Goal: Book appointment/travel/reservation

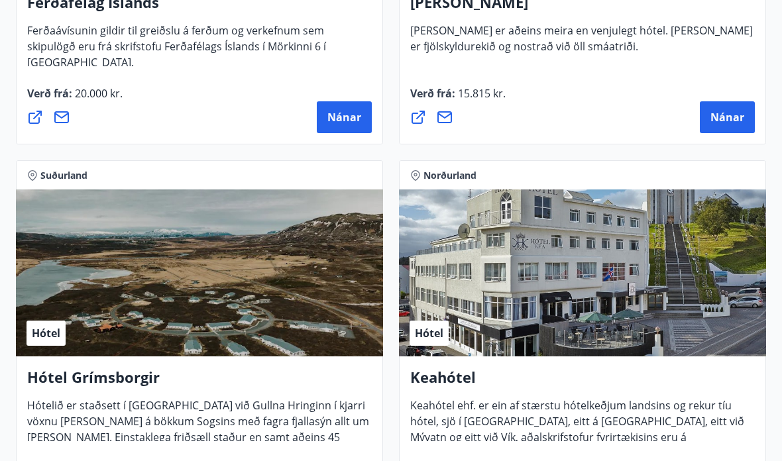
scroll to position [758, 0]
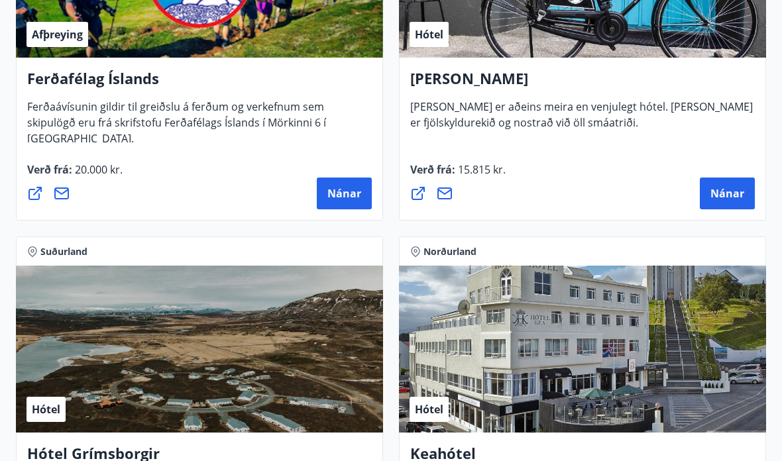
click at [725, 188] on span "Nánar" at bounding box center [728, 194] width 34 height 15
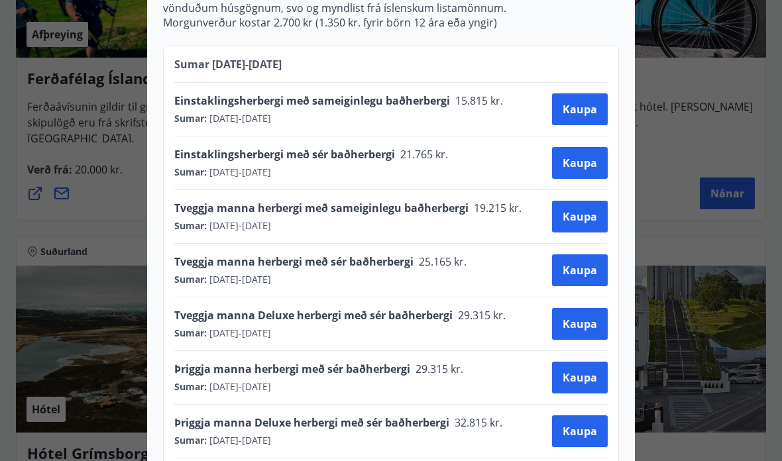
scroll to position [614, 0]
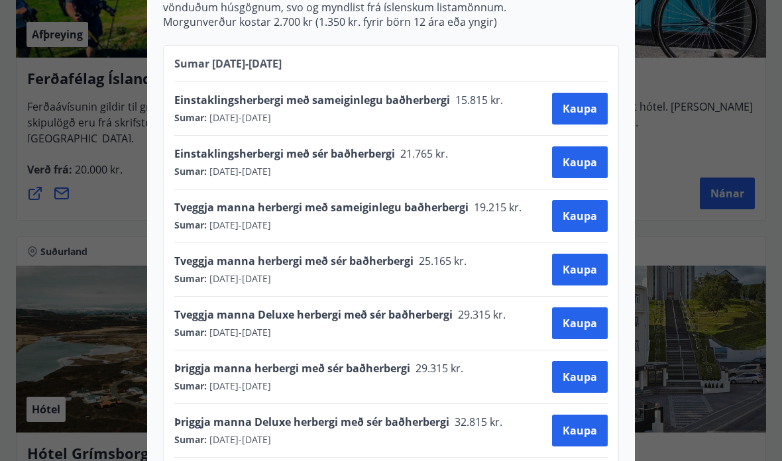
click at [598, 308] on button "Kaupa" at bounding box center [580, 324] width 56 height 32
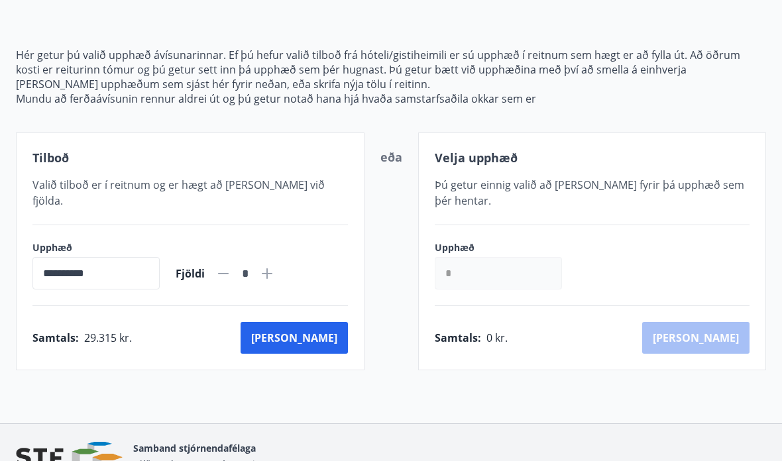
click at [328, 326] on button "[PERSON_NAME]" at bounding box center [294, 338] width 107 height 32
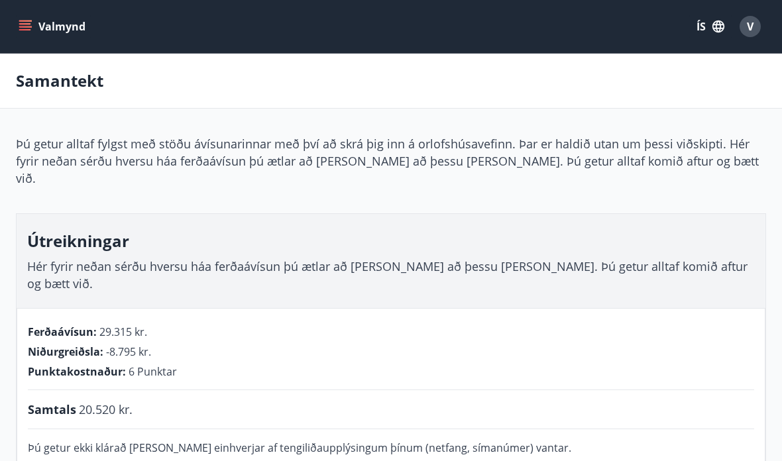
scroll to position [119, 0]
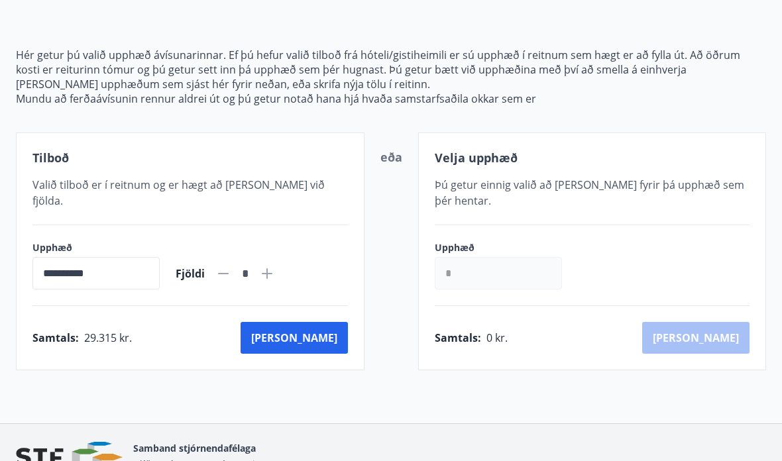
scroll to position [55, 0]
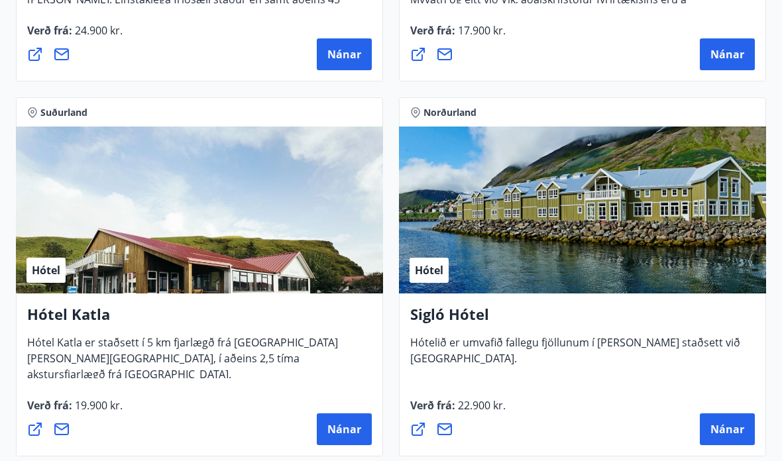
click at [725, 431] on span "Nánar" at bounding box center [728, 430] width 34 height 15
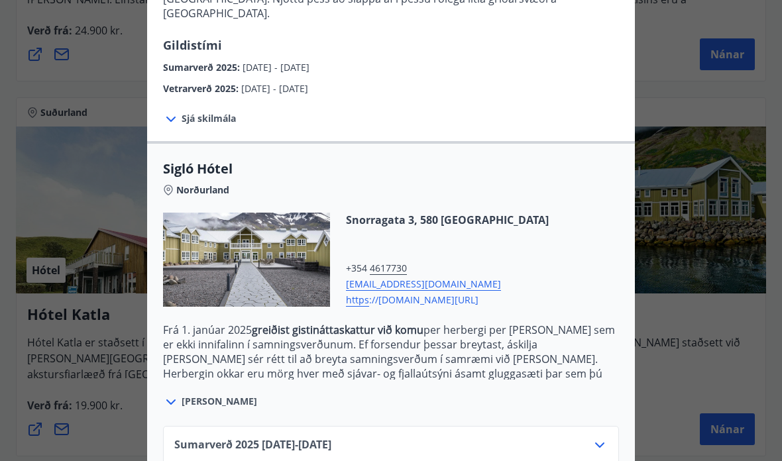
scroll to position [226, 0]
click at [207, 395] on span "[PERSON_NAME]" at bounding box center [220, 401] width 76 height 13
click at [193, 395] on span "[PERSON_NAME]" at bounding box center [220, 401] width 76 height 13
click at [191, 395] on span "[PERSON_NAME]" at bounding box center [220, 401] width 76 height 13
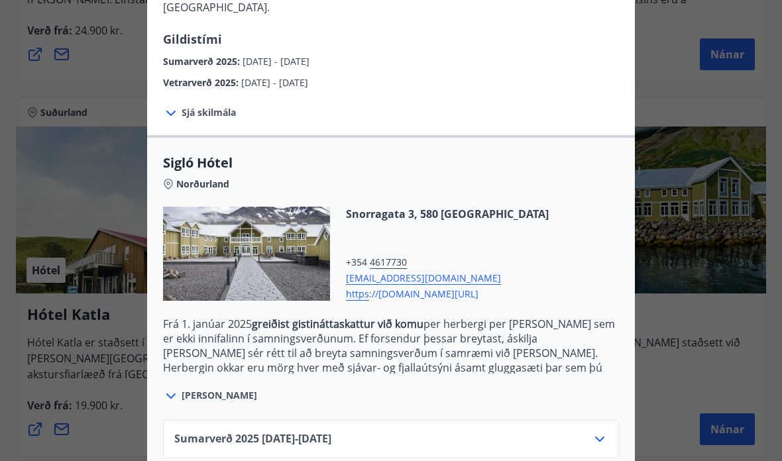
scroll to position [232, 0]
click at [176, 389] on icon at bounding box center [171, 397] width 16 height 16
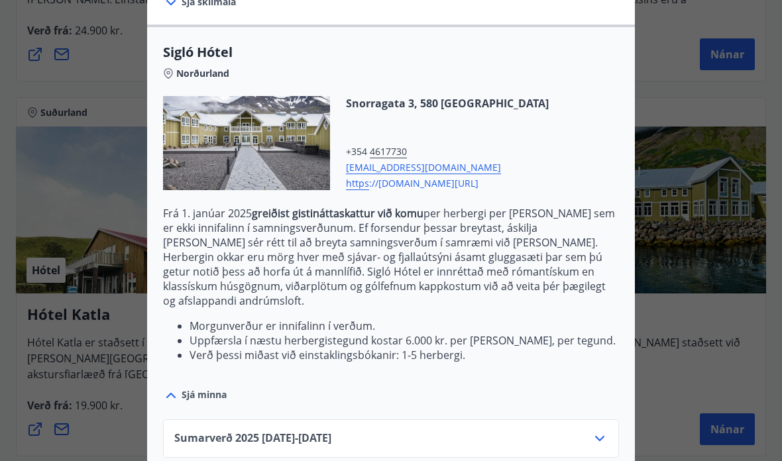
scroll to position [342, 0]
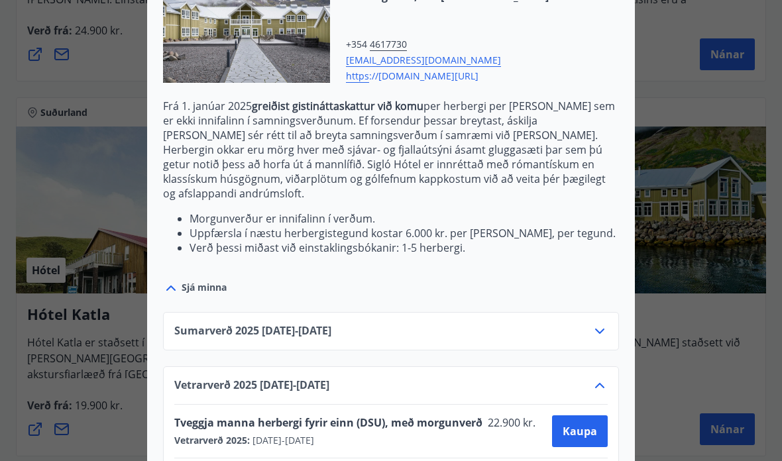
scroll to position [449, 0]
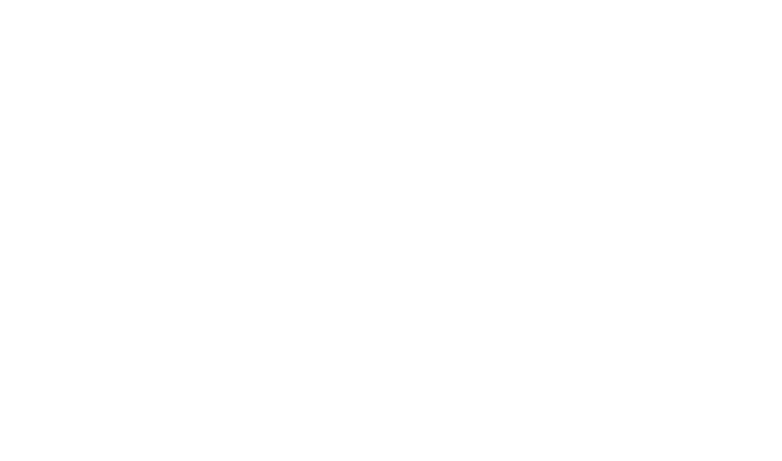
scroll to position [66, 0]
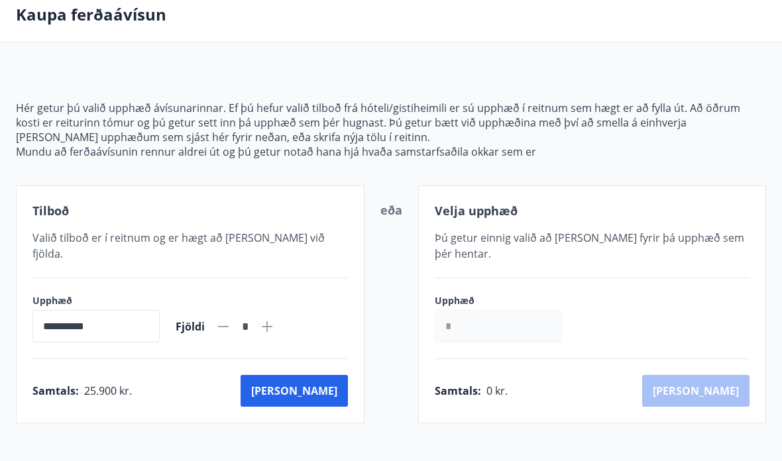
click at [322, 375] on button "[PERSON_NAME]" at bounding box center [294, 391] width 107 height 32
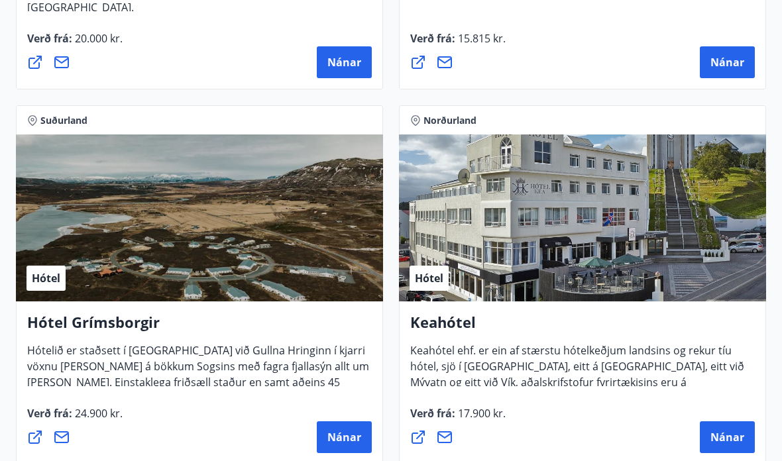
scroll to position [909, 0]
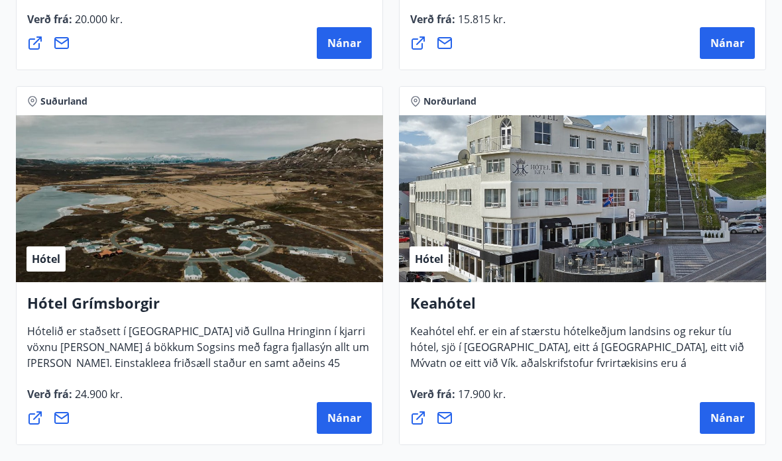
click at [727, 418] on span "Nánar" at bounding box center [728, 419] width 34 height 15
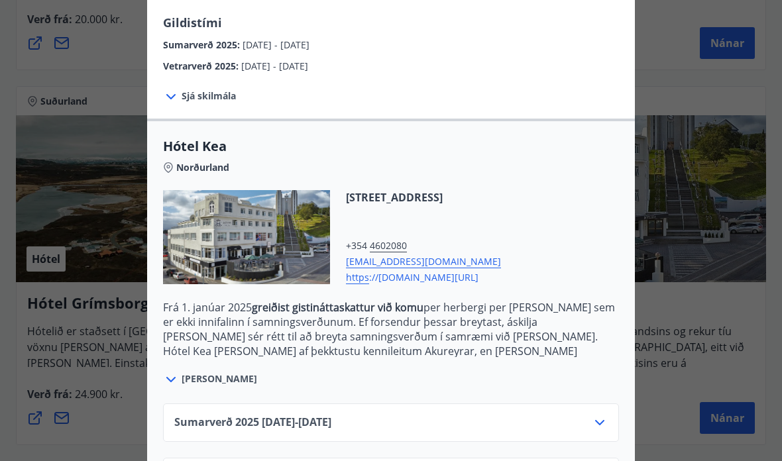
scroll to position [232, 0]
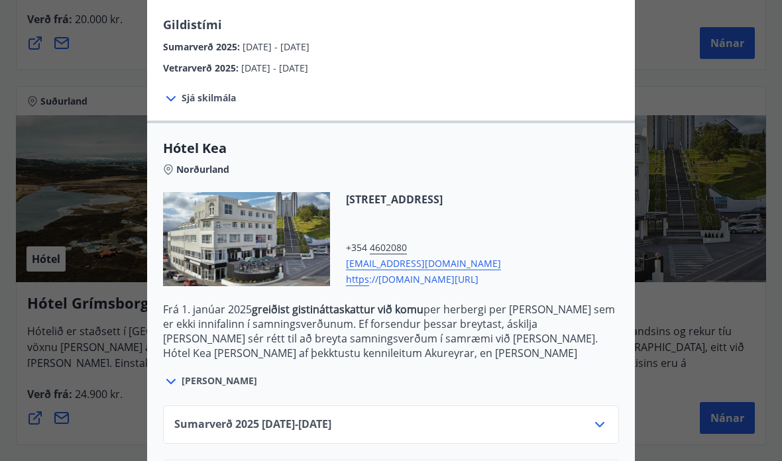
click at [215, 377] on span "[PERSON_NAME]" at bounding box center [220, 381] width 76 height 13
click at [195, 381] on span "[PERSON_NAME]" at bounding box center [220, 381] width 76 height 13
click at [181, 377] on div at bounding box center [172, 381] width 19 height 17
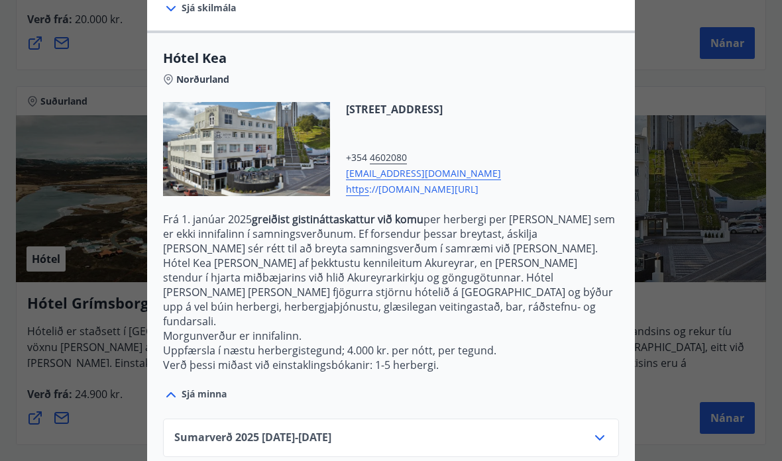
scroll to position [321, 0]
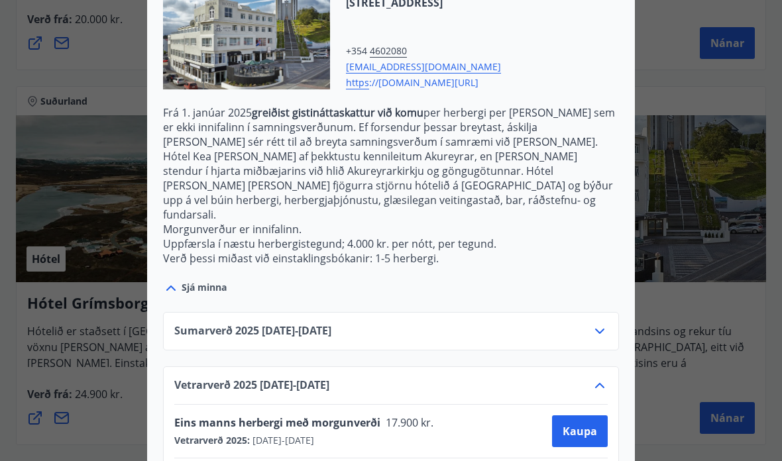
scroll to position [428, 0]
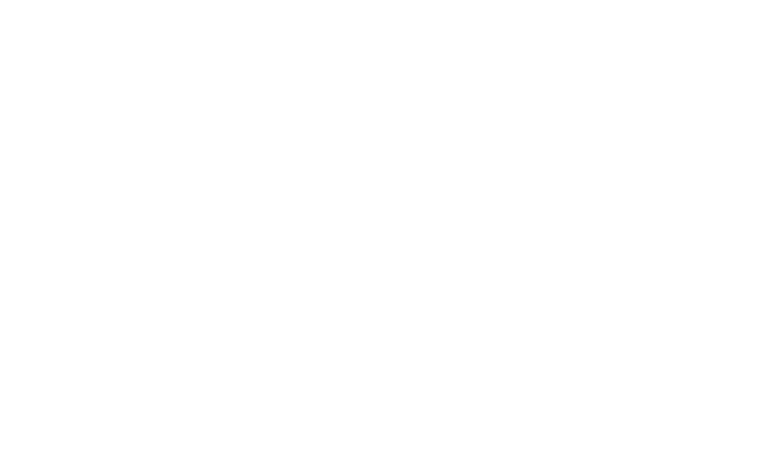
scroll to position [66, 0]
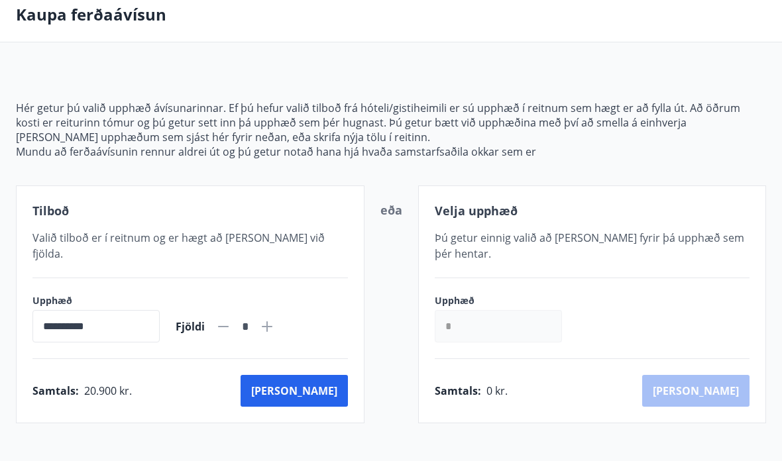
click at [324, 377] on button "[PERSON_NAME]" at bounding box center [294, 391] width 107 height 32
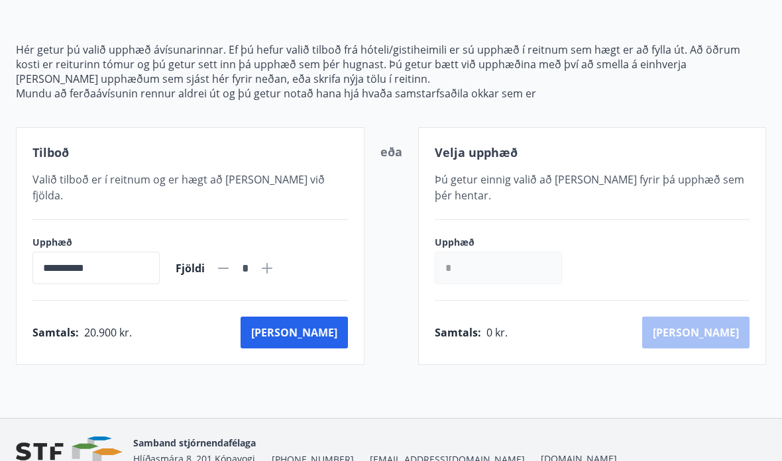
scroll to position [125, 0]
click at [275, 261] on icon at bounding box center [267, 269] width 16 height 16
click at [245, 264] on div "*" at bounding box center [245, 268] width 60 height 23
click at [231, 261] on icon at bounding box center [223, 269] width 16 height 16
type input "*"
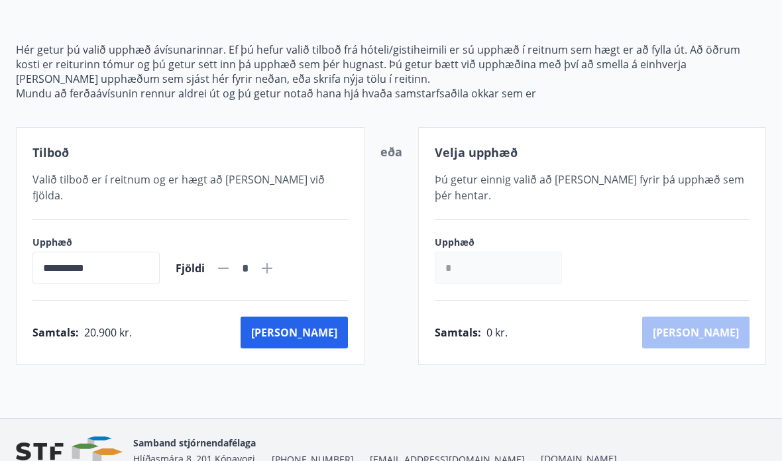
click at [326, 325] on button "[PERSON_NAME]" at bounding box center [294, 333] width 107 height 32
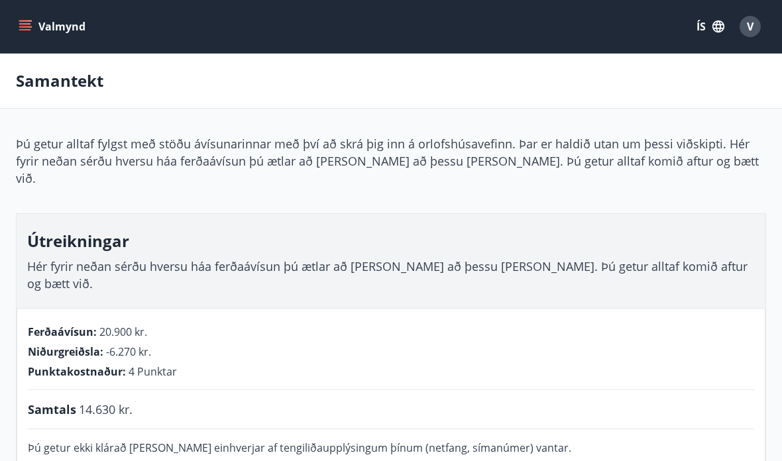
click at [189, 230] on h3 "Útreikningar" at bounding box center [391, 241] width 728 height 23
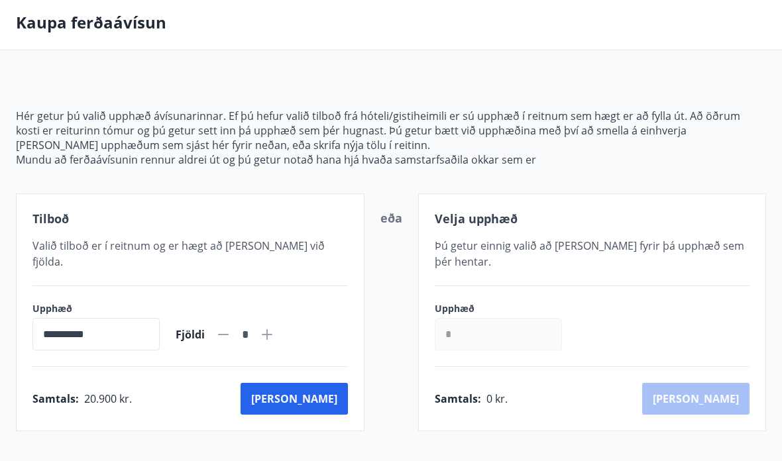
click at [325, 389] on button "[PERSON_NAME]" at bounding box center [294, 399] width 107 height 32
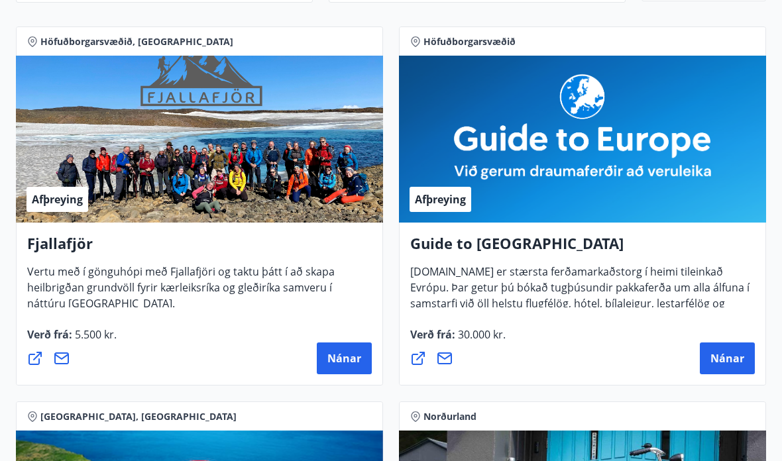
scroll to position [238, 0]
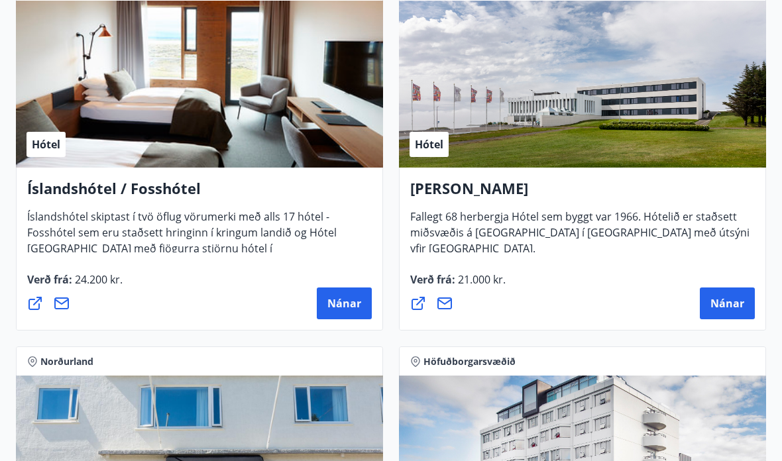
scroll to position [2525, 0]
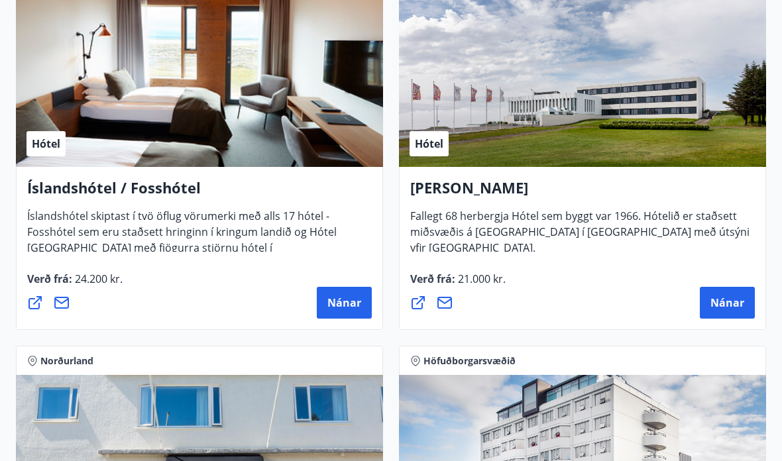
click at [82, 181] on h4 "Íslandshótel / Fosshótel" at bounding box center [199, 193] width 345 height 30
click at [337, 300] on span "Nánar" at bounding box center [345, 303] width 34 height 15
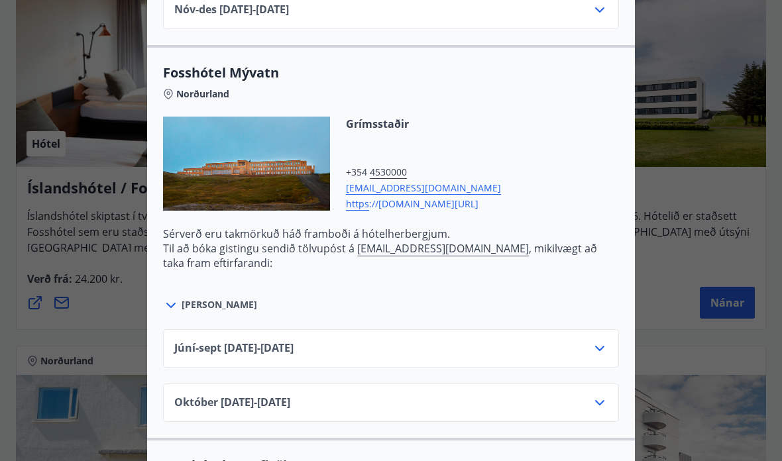
scroll to position [2622, 0]
click at [179, 307] on div at bounding box center [172, 304] width 19 height 17
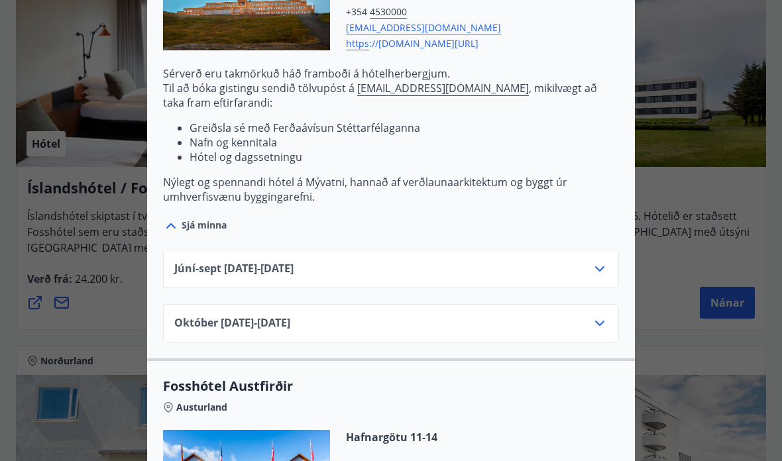
scroll to position [2783, 0]
click at [595, 320] on icon at bounding box center [600, 323] width 16 height 16
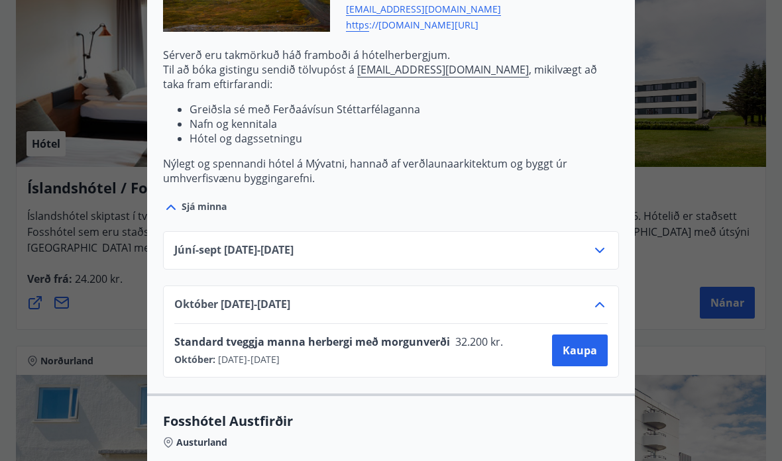
scroll to position [2802, 0]
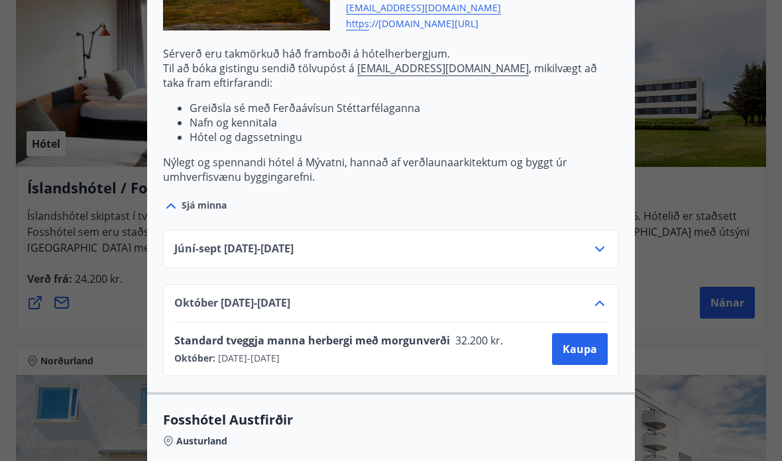
click at [582, 349] on span "Kaupa" at bounding box center [580, 349] width 34 height 15
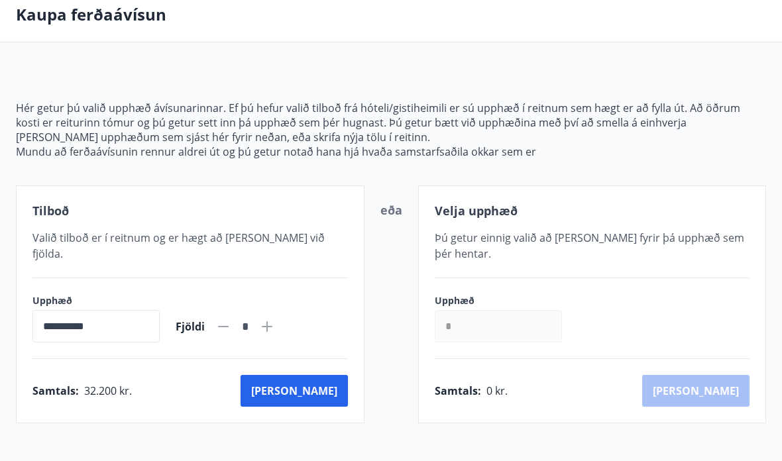
scroll to position [90, 0]
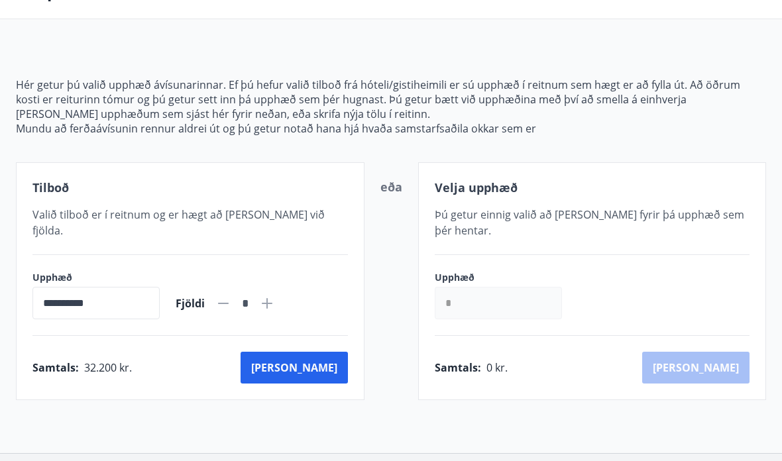
click at [328, 361] on button "[PERSON_NAME]" at bounding box center [294, 368] width 107 height 32
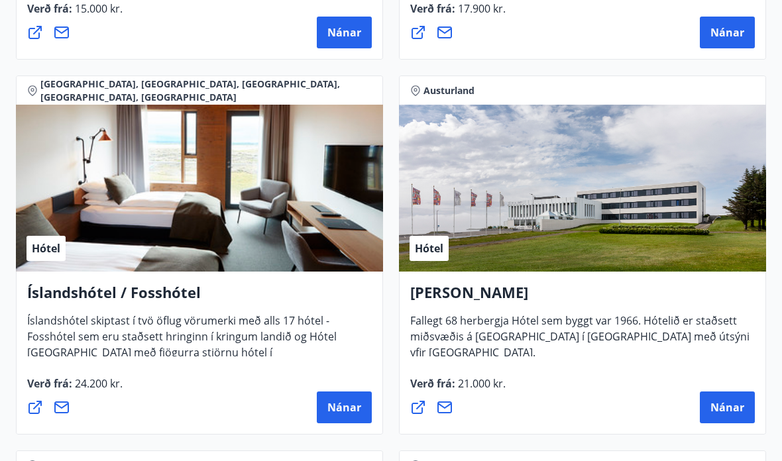
scroll to position [2432, 0]
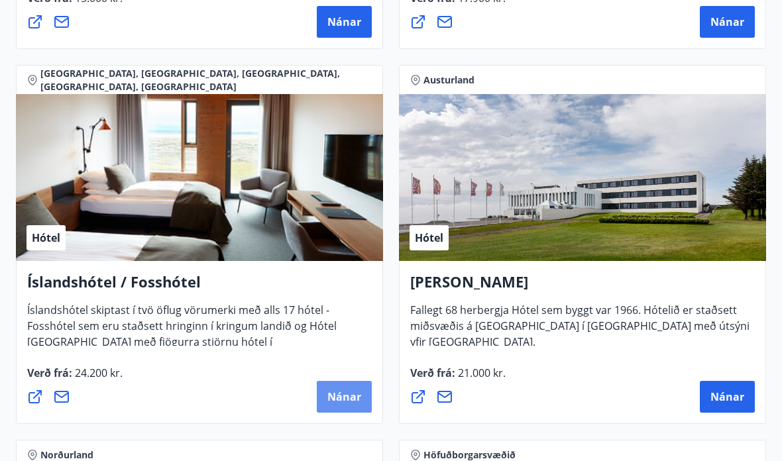
click at [343, 399] on span "Nánar" at bounding box center [345, 397] width 34 height 15
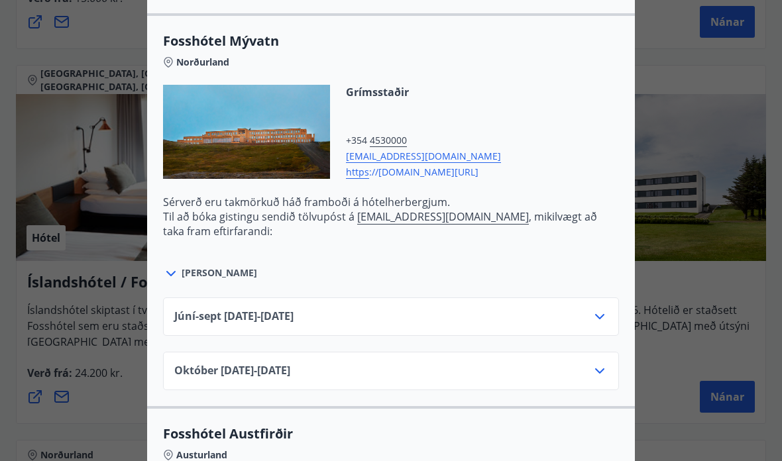
scroll to position [2655, 0]
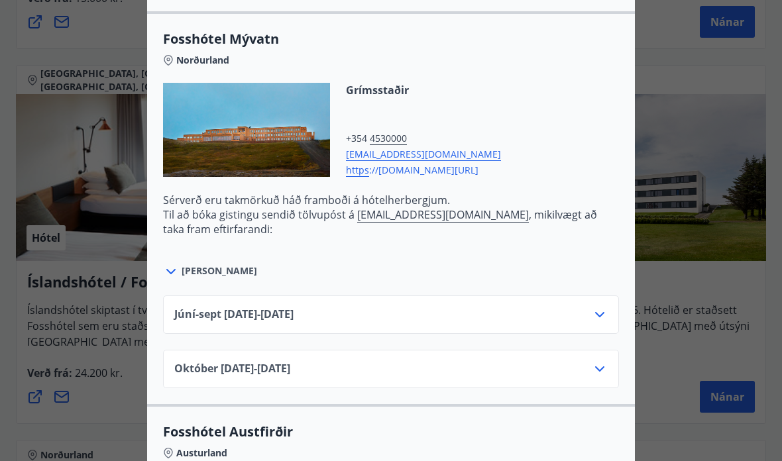
click at [322, 379] on div "[DATE]10.25 - [DATE]" at bounding box center [391, 374] width 434 height 27
click at [603, 376] on icon at bounding box center [600, 369] width 16 height 16
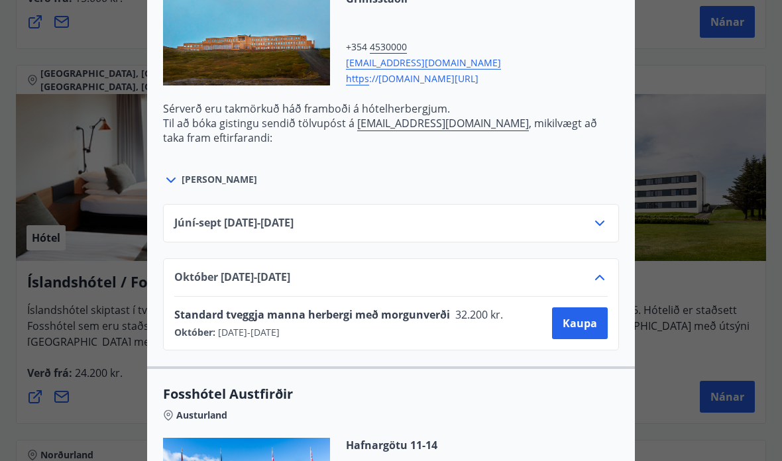
scroll to position [2748, 0]
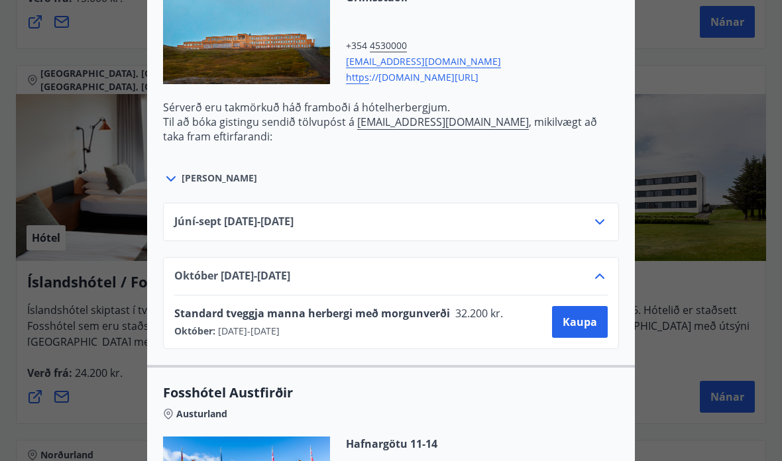
click at [174, 174] on icon at bounding box center [171, 179] width 16 height 16
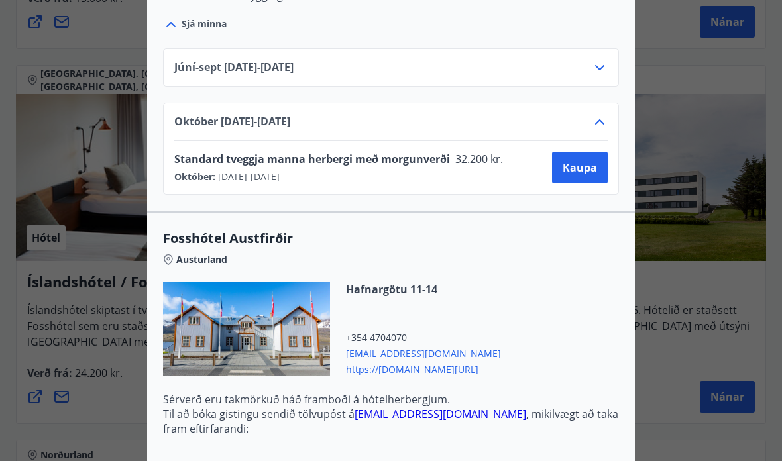
scroll to position [2985, 0]
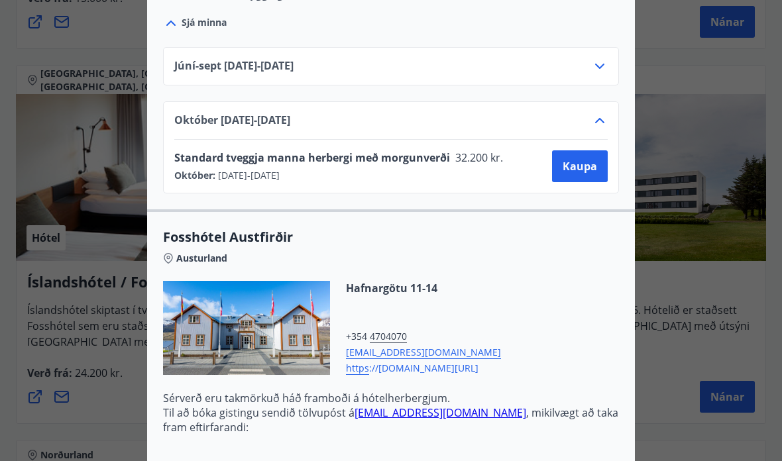
click at [588, 168] on span "Kaupa" at bounding box center [580, 166] width 34 height 15
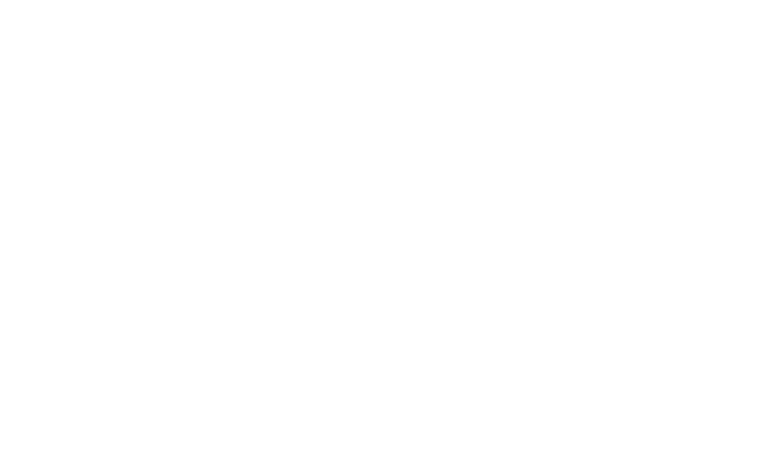
scroll to position [66, 0]
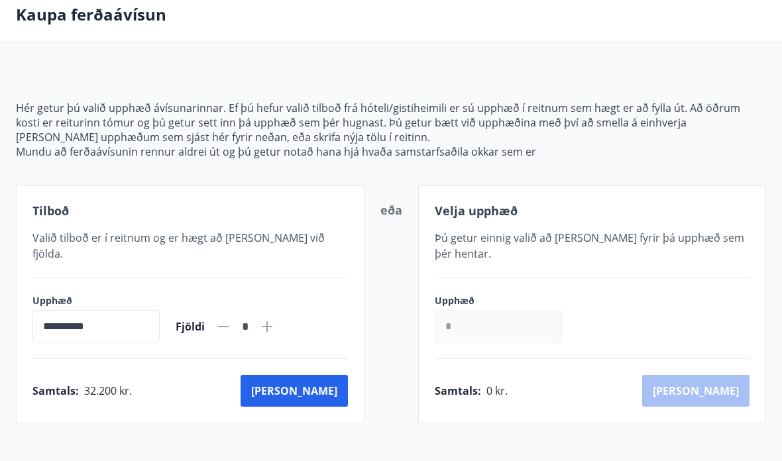
click at [332, 375] on button "[PERSON_NAME]" at bounding box center [294, 391] width 107 height 32
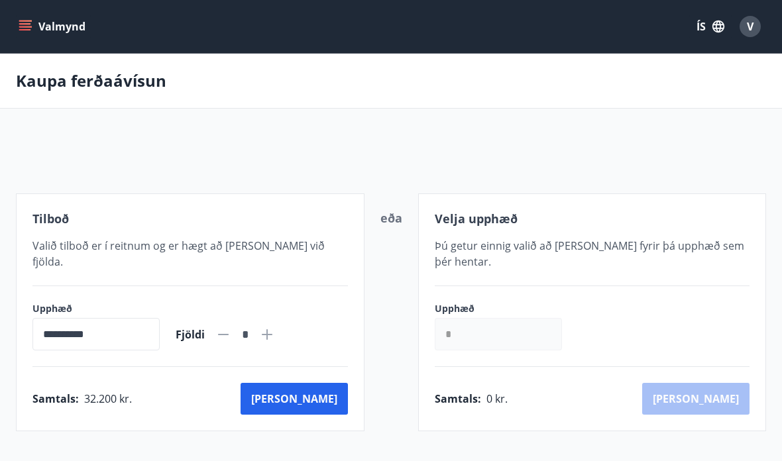
scroll to position [66, 0]
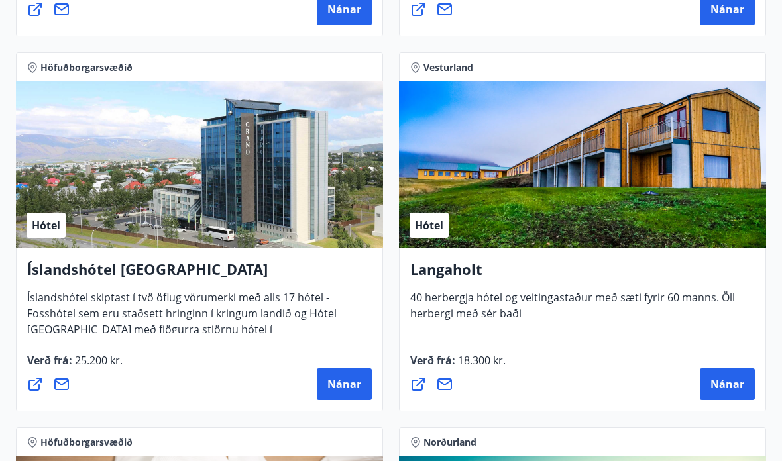
scroll to position [3945, 0]
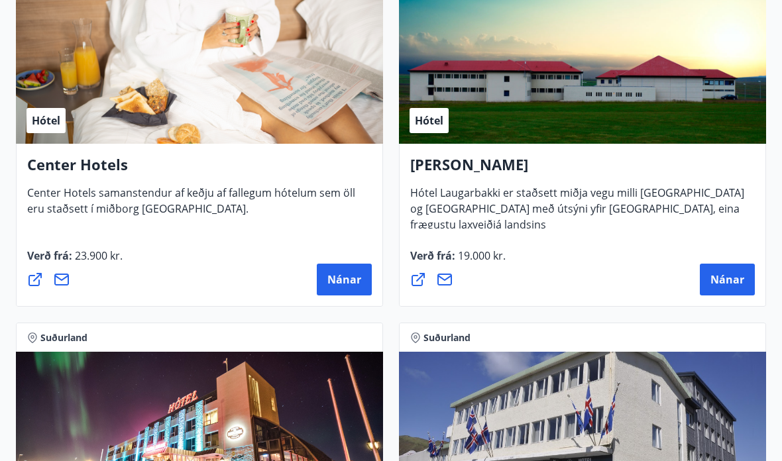
click at [53, 129] on div "Hótel" at bounding box center [46, 121] width 39 height 25
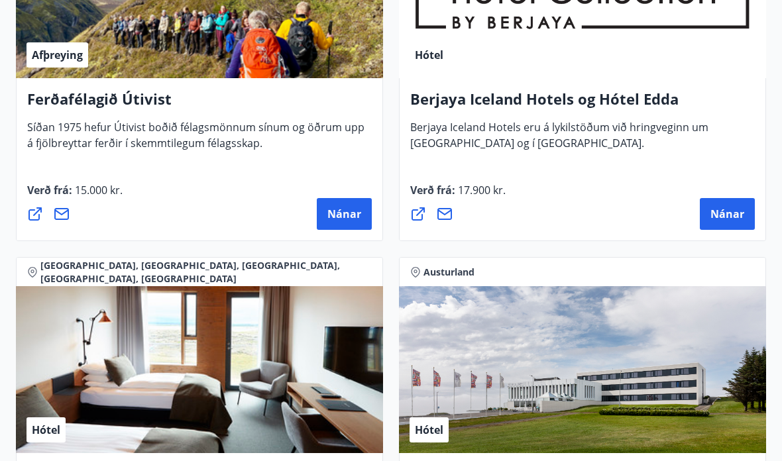
scroll to position [2192, 0]
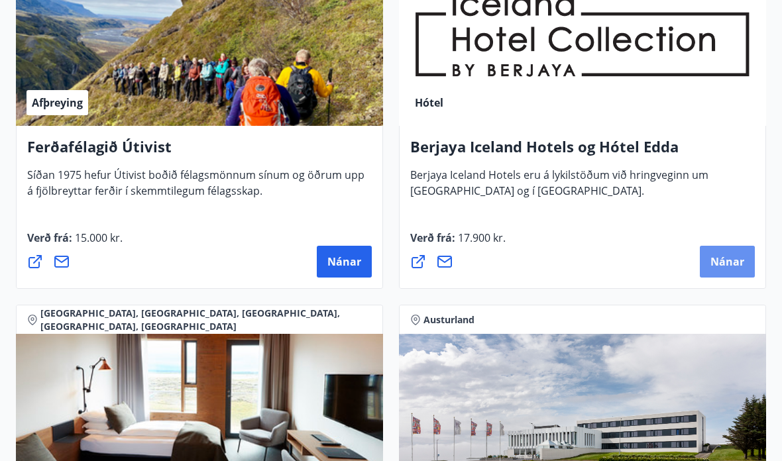
click at [725, 261] on span "Nánar" at bounding box center [728, 262] width 34 height 15
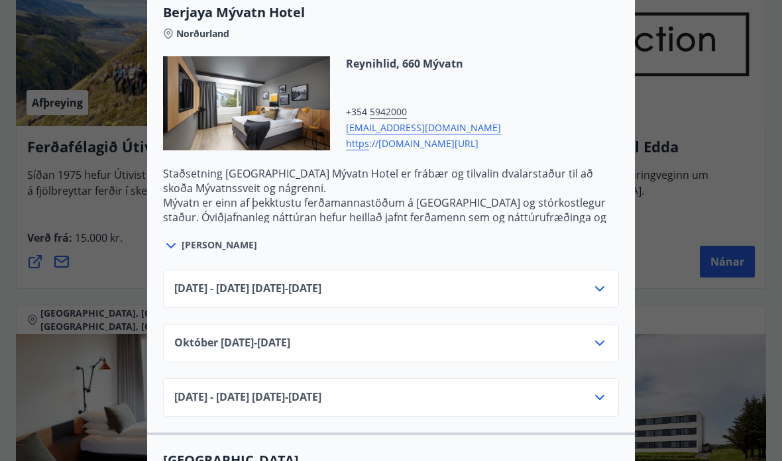
scroll to position [1689, 0]
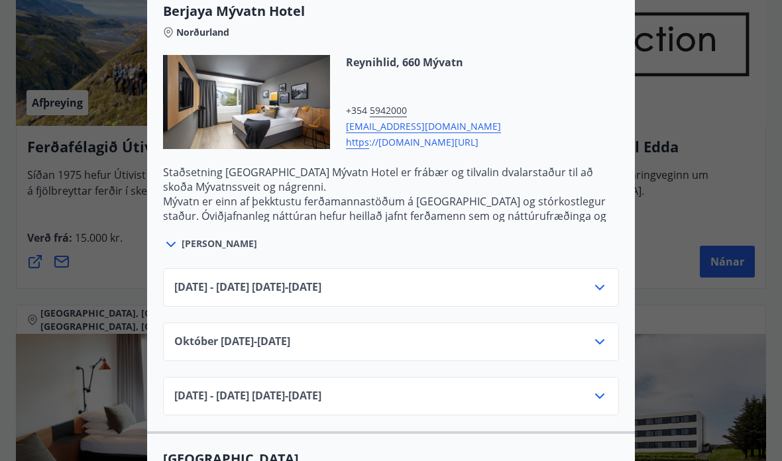
click at [606, 341] on icon at bounding box center [600, 342] width 16 height 16
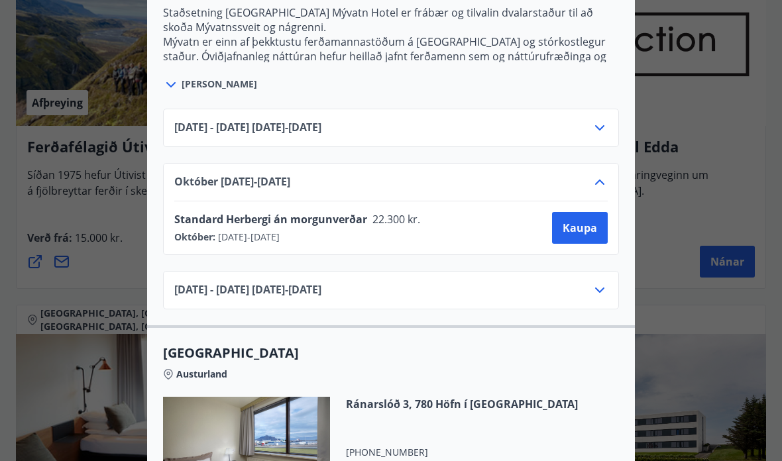
scroll to position [1854, 0]
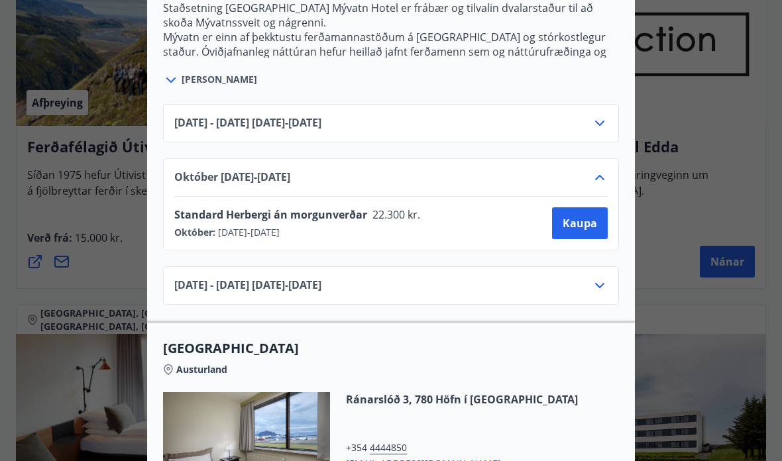
click at [588, 227] on span "Kaupa" at bounding box center [580, 223] width 34 height 15
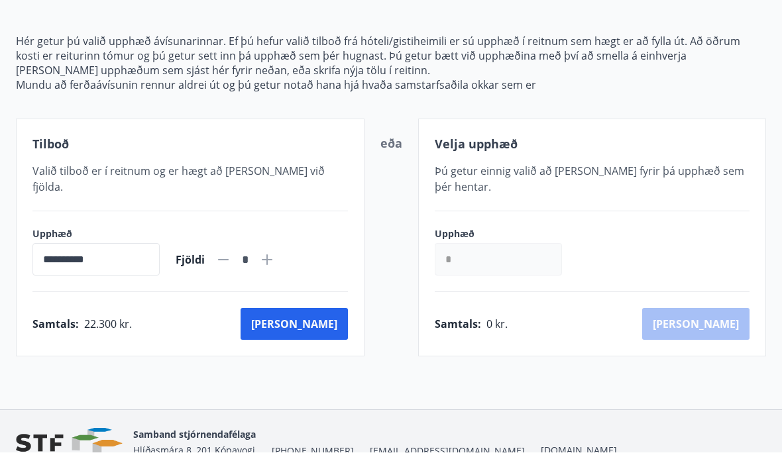
scroll to position [125, 0]
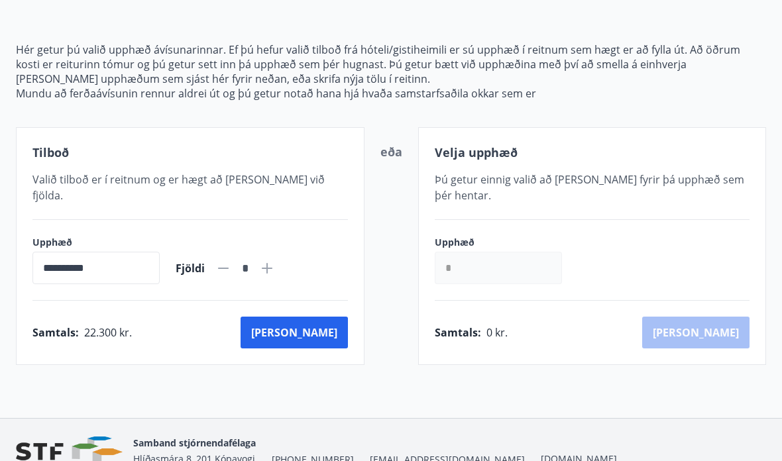
click at [329, 322] on button "[PERSON_NAME]" at bounding box center [294, 333] width 107 height 32
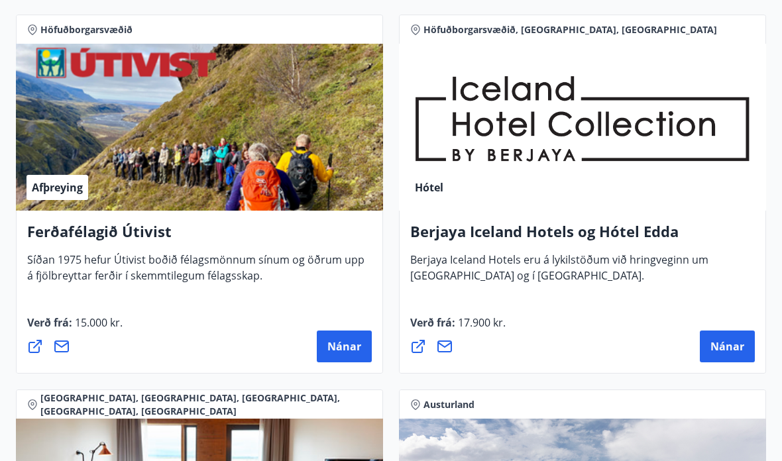
scroll to position [2108, 0]
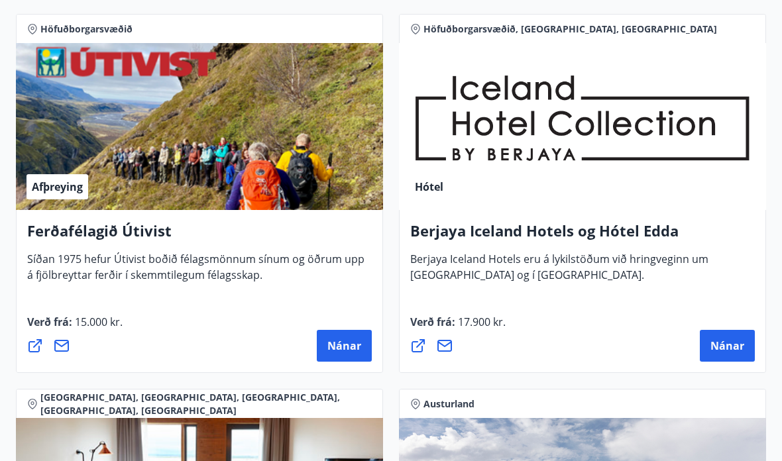
click at [660, 249] on h4 "Berjaya Iceland Hotels og Hótel Edda" at bounding box center [582, 236] width 345 height 30
click at [721, 342] on span "Nánar" at bounding box center [728, 346] width 34 height 15
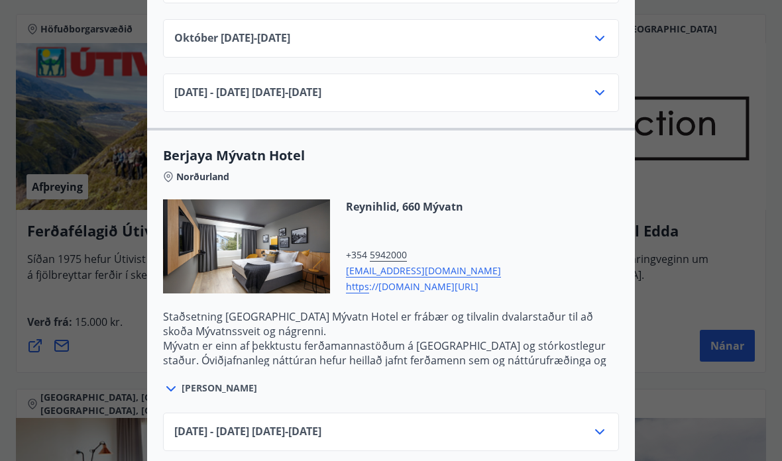
scroll to position [1555, 0]
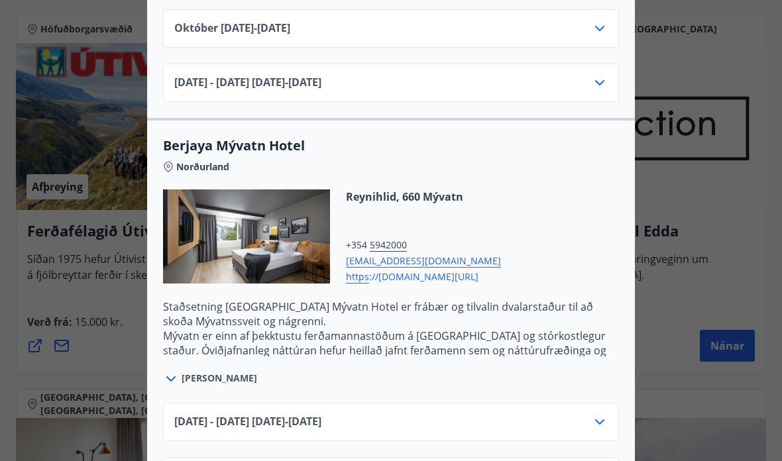
click at [190, 375] on span "[PERSON_NAME]" at bounding box center [220, 378] width 76 height 13
click at [206, 371] on div "[PERSON_NAME]" at bounding box center [391, 372] width 456 height 30
click at [198, 381] on span "[PERSON_NAME]" at bounding box center [220, 378] width 76 height 13
click at [178, 381] on icon at bounding box center [171, 379] width 16 height 16
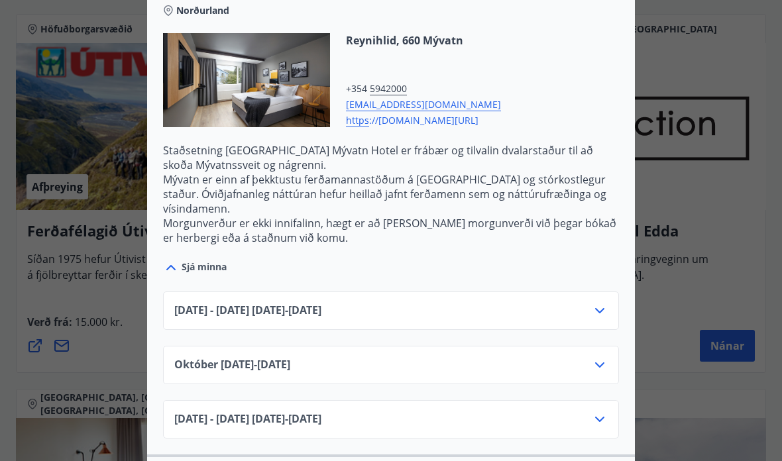
scroll to position [1713, 0]
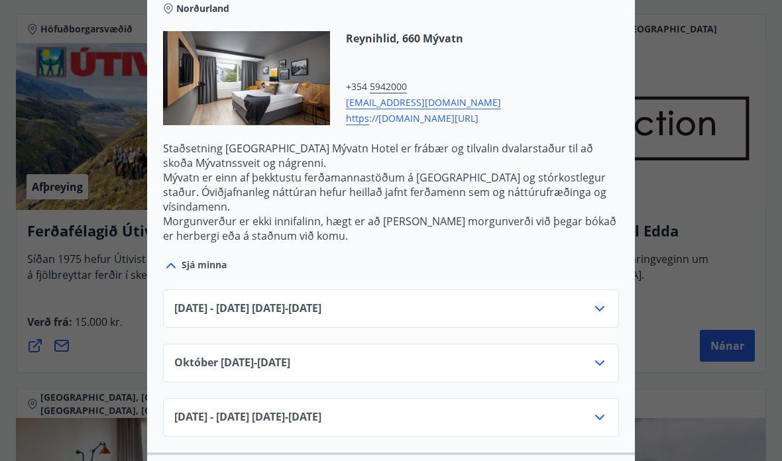
click at [599, 365] on icon at bounding box center [599, 363] width 9 height 5
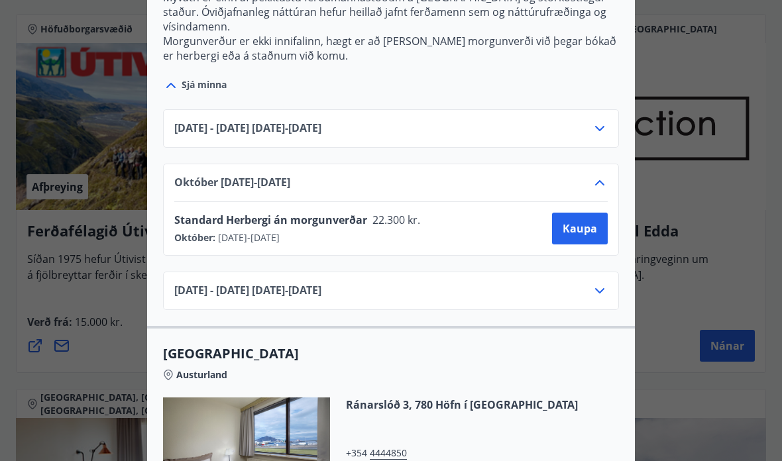
scroll to position [1897, 0]
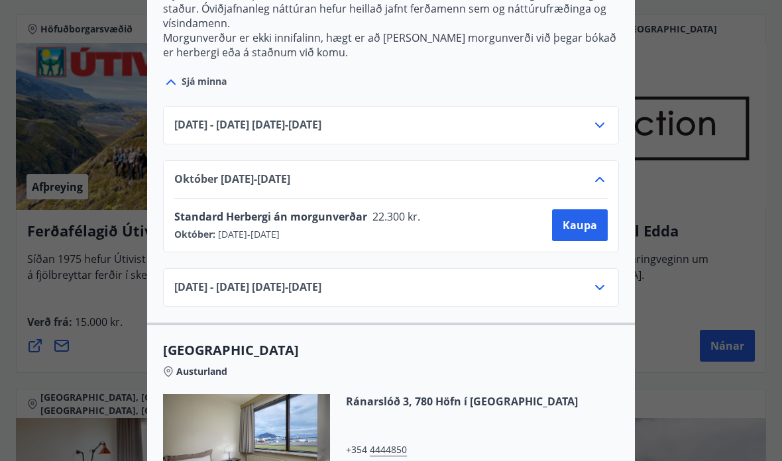
click at [593, 229] on span "Kaupa" at bounding box center [580, 225] width 34 height 15
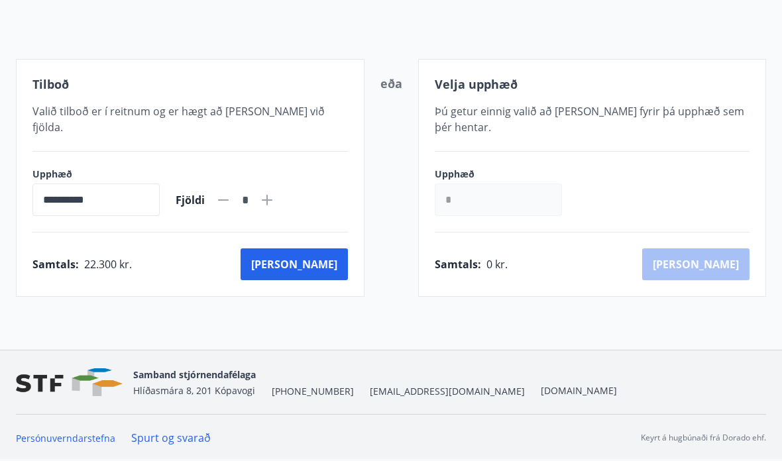
scroll to position [66, 0]
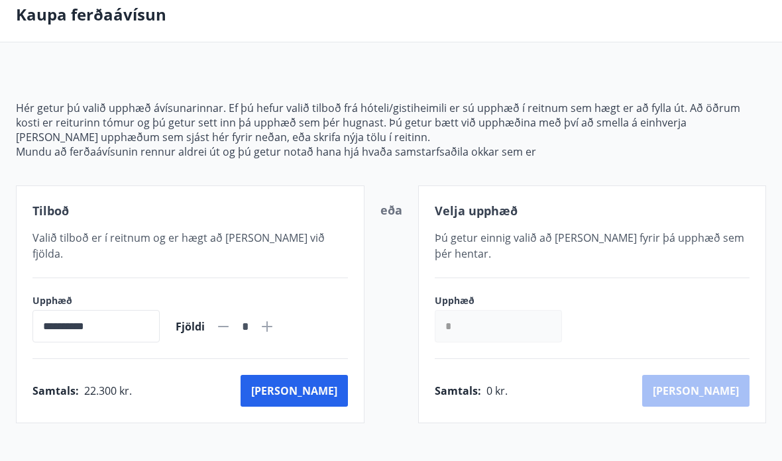
click at [616, 278] on hr at bounding box center [593, 278] width 316 height 1
click at [331, 379] on div "Samtals : 22.300 kr. [GEOGRAPHIC_DATA]" at bounding box center [190, 391] width 316 height 32
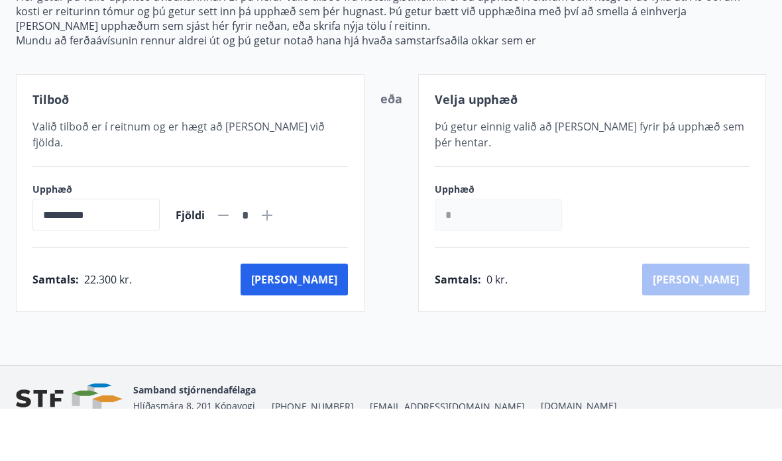
click at [332, 316] on button "[PERSON_NAME]" at bounding box center [294, 332] width 107 height 32
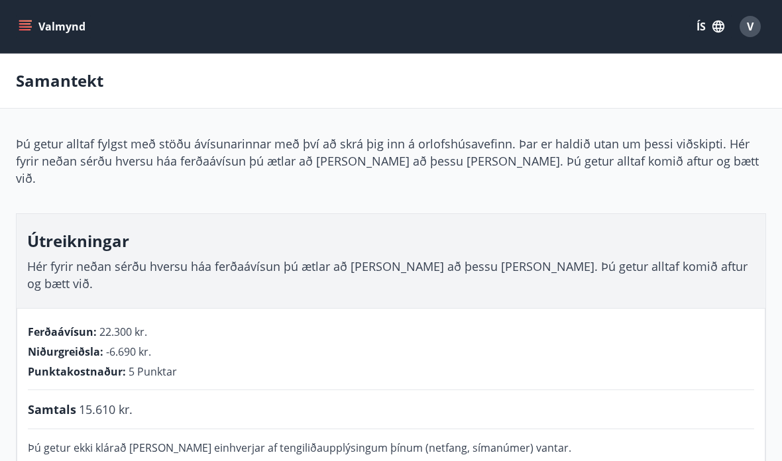
click at [21, 29] on icon "menu" at bounding box center [25, 26] width 13 height 13
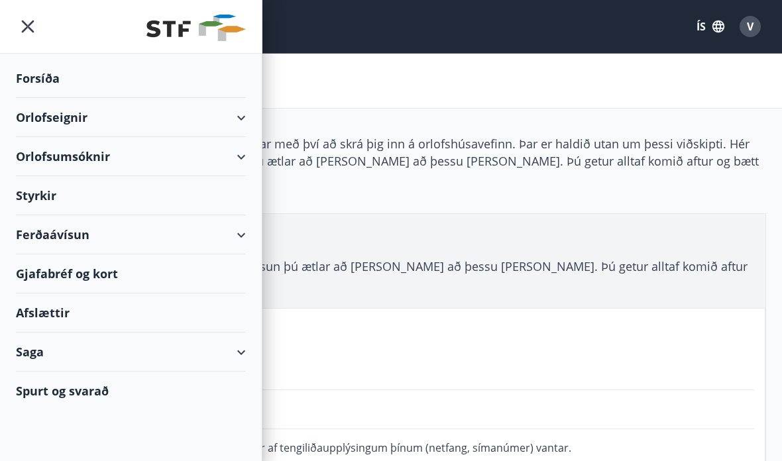
click at [25, 74] on div "Forsíða" at bounding box center [131, 78] width 230 height 39
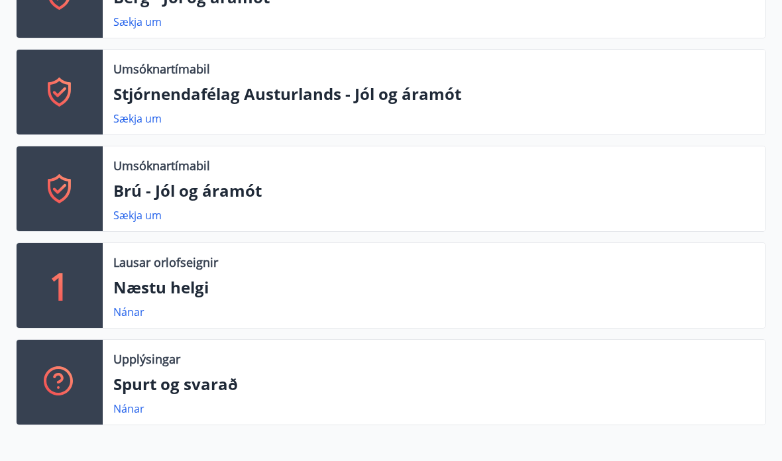
scroll to position [828, 0]
click at [133, 402] on link "Nánar" at bounding box center [128, 409] width 31 height 15
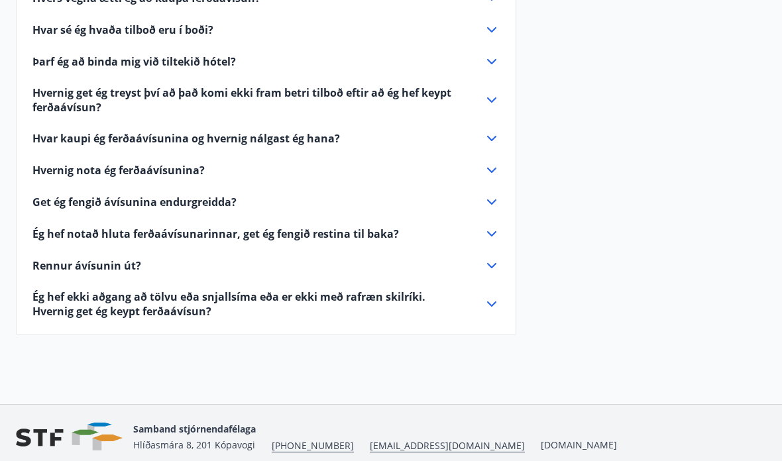
scroll to position [635, 0]
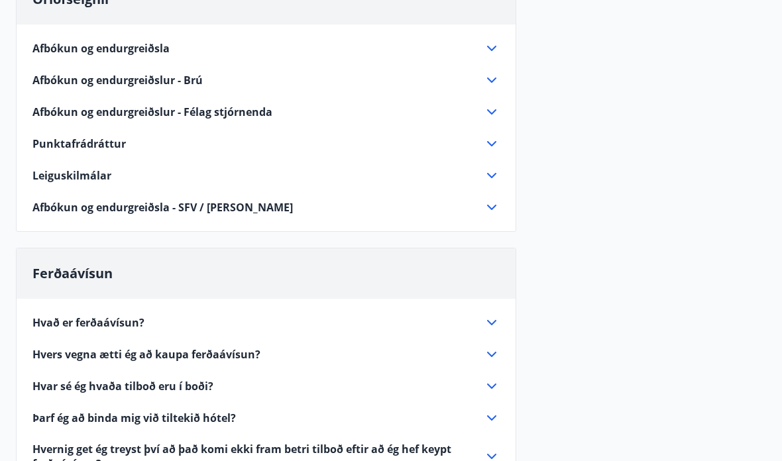
click at [64, 140] on span "Punktafrádráttur" at bounding box center [78, 144] width 93 height 15
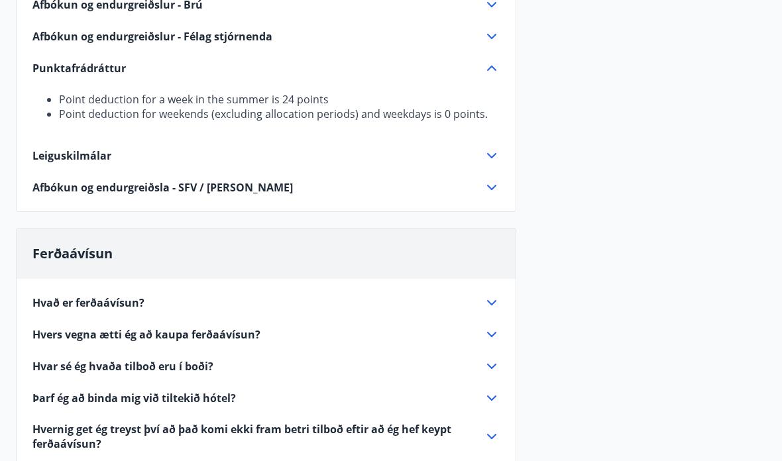
scroll to position [349, 0]
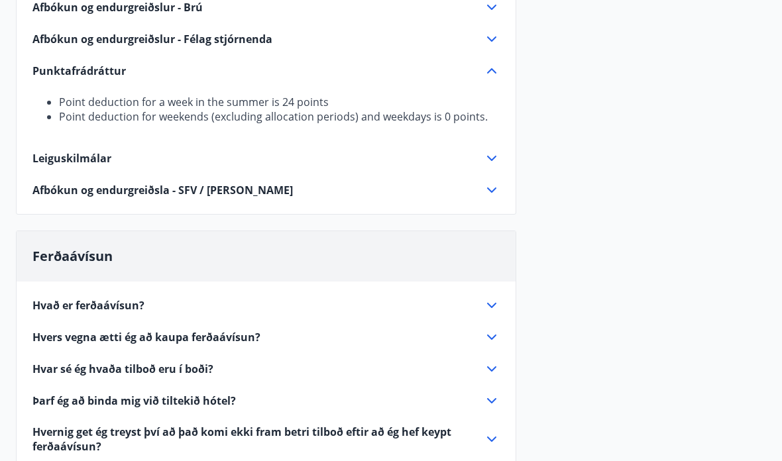
click at [421, 120] on li "Point deduction for weekends (excluding allocation periods) and weekdays is 0 p…" at bounding box center [279, 117] width 441 height 15
click at [494, 77] on icon at bounding box center [492, 72] width 16 height 16
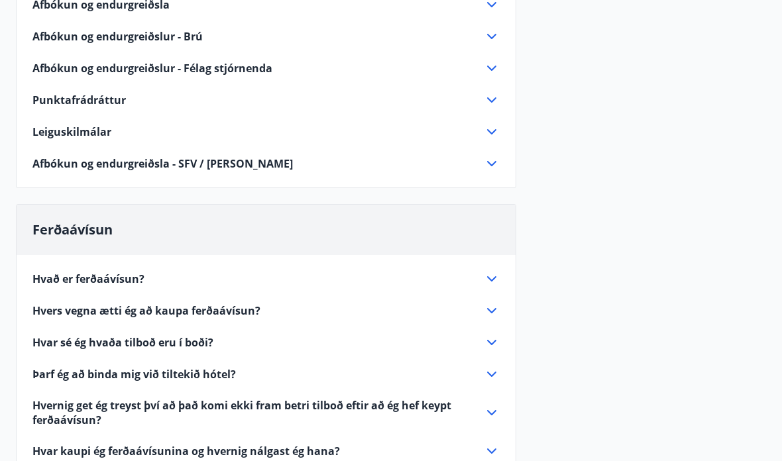
scroll to position [319, 0]
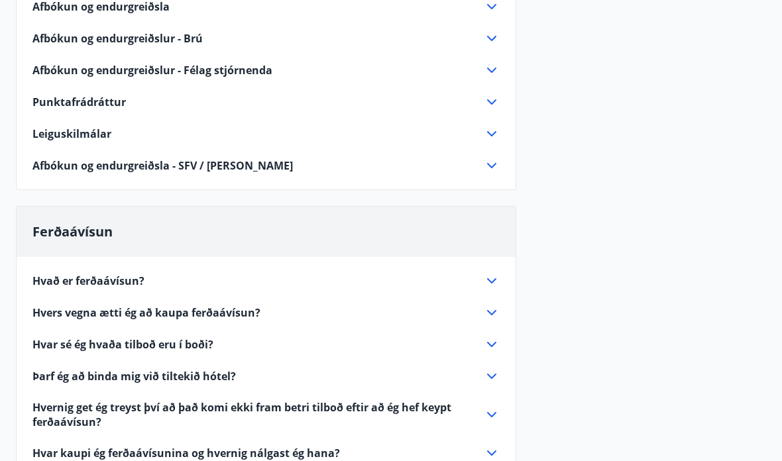
click at [54, 103] on span "Punktafrádráttur" at bounding box center [78, 102] width 93 height 15
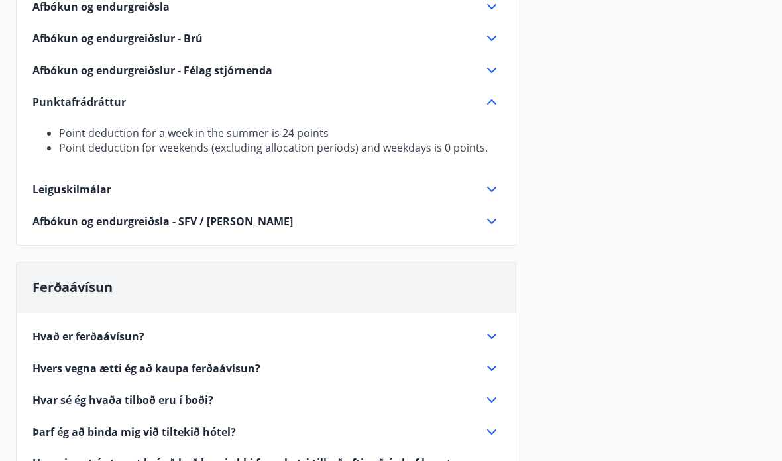
click at [54, 103] on span "Punktafrádráttur" at bounding box center [78, 102] width 93 height 15
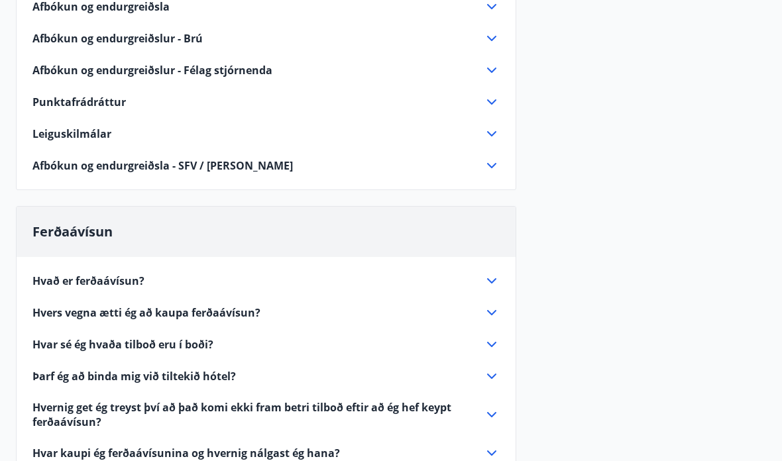
click at [54, 95] on span "Punktafrádráttur" at bounding box center [78, 102] width 93 height 15
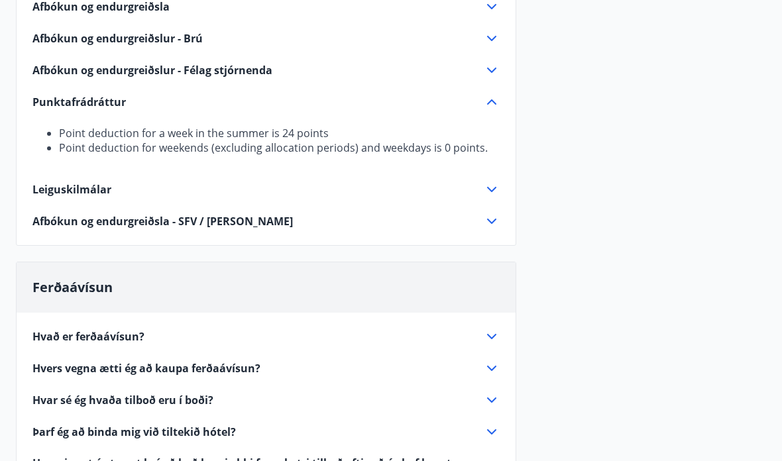
click at [402, 147] on li "Point deduction for weekends (excluding allocation periods) and weekdays is 0 p…" at bounding box center [279, 148] width 441 height 15
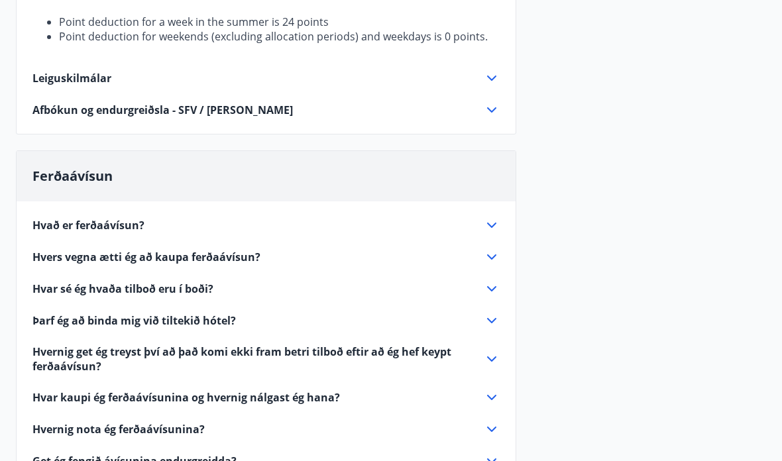
scroll to position [430, 0]
click at [68, 257] on span "Hvers vegna ætti ég að kaupa ferðaávísun?" at bounding box center [146, 257] width 228 height 15
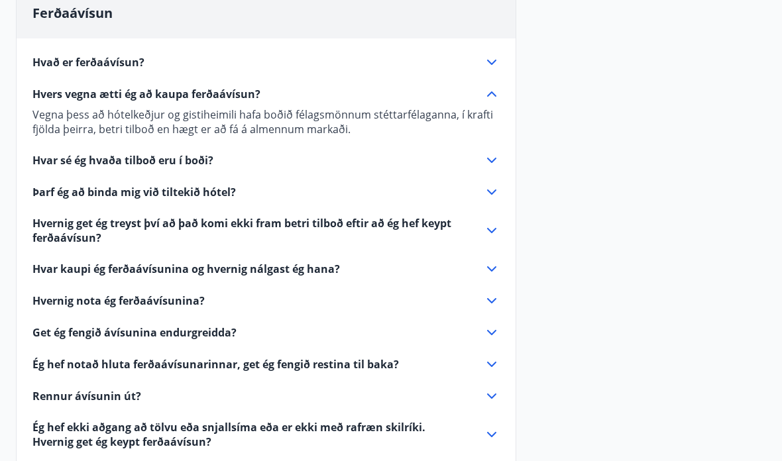
click at [42, 190] on span "Þarf ég að binda mig við tiltekið hótel?" at bounding box center [134, 193] width 204 height 15
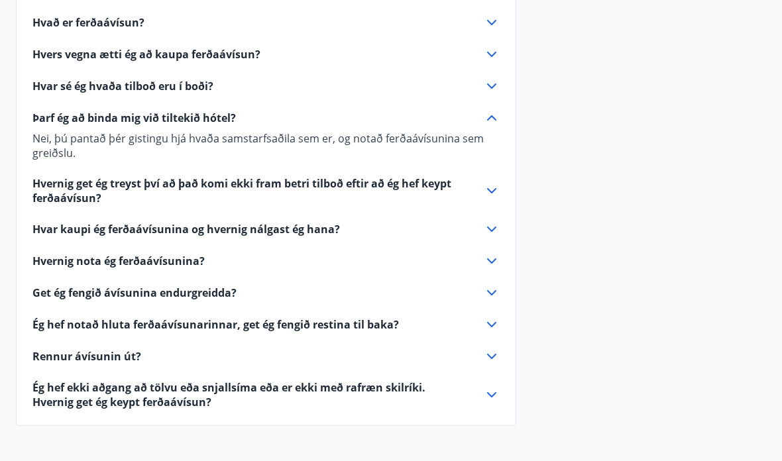
click at [48, 191] on span "Hvernig get ég treyst því að það komi ekki fram betri tilboð eftir að ég hef ke…" at bounding box center [250, 191] width 436 height 29
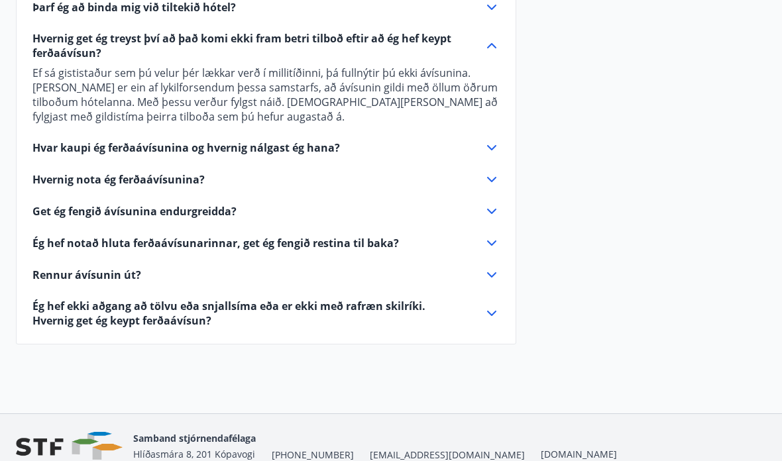
scroll to position [688, 0]
click at [34, 154] on span "Hvar kaupi ég ferðaávísunina og hvernig nálgast ég hana?" at bounding box center [186, 148] width 308 height 15
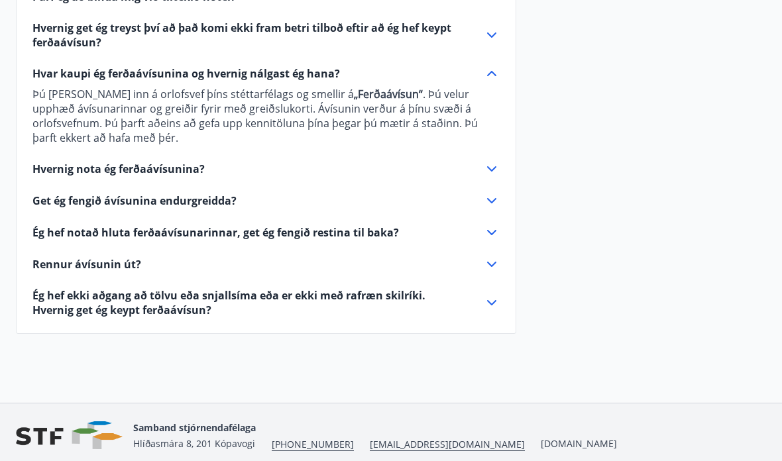
scroll to position [699, 0]
click at [54, 168] on span "Hvernig nota ég ferðaávísunina?" at bounding box center [118, 169] width 172 height 15
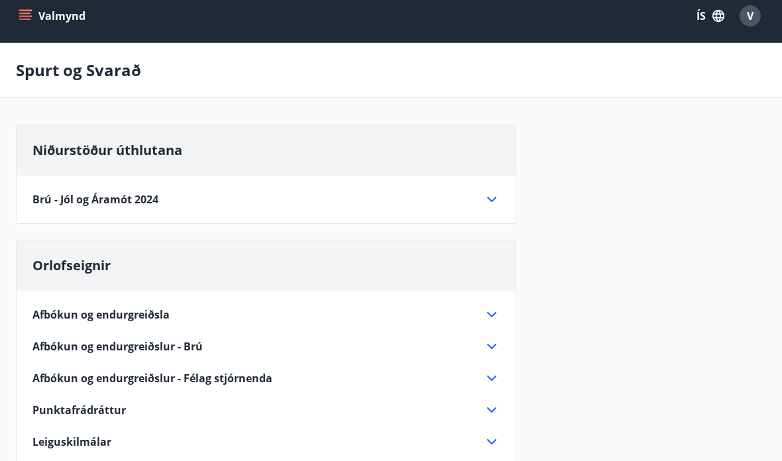
scroll to position [0, 0]
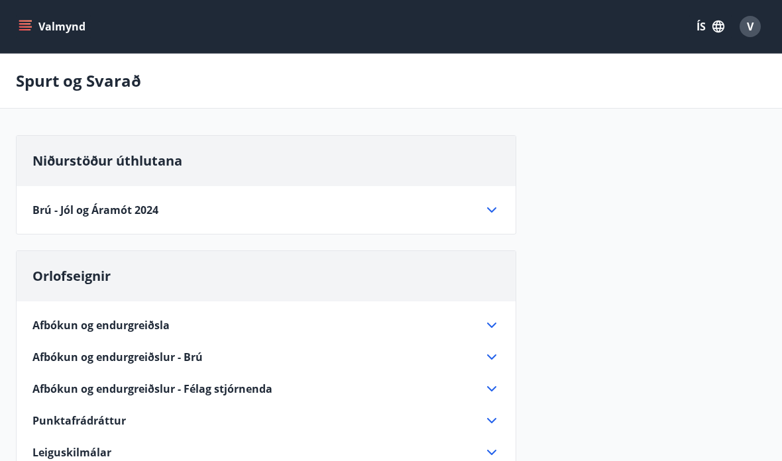
click at [19, 25] on icon "menu" at bounding box center [25, 26] width 13 height 13
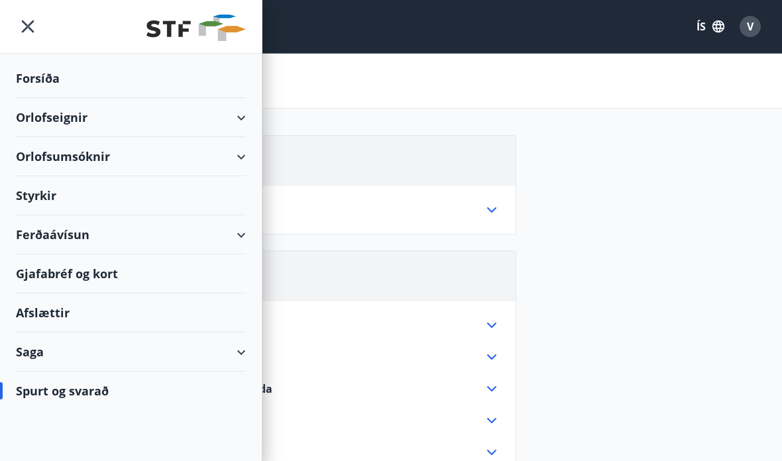
click at [105, 280] on div "Gjafabréf og kort" at bounding box center [131, 274] width 230 height 39
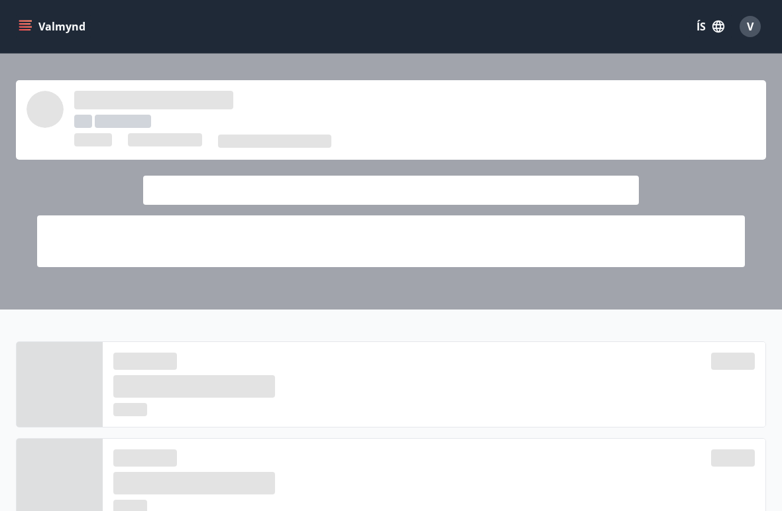
click at [560, 148] on div at bounding box center [391, 141] width 729 height 16
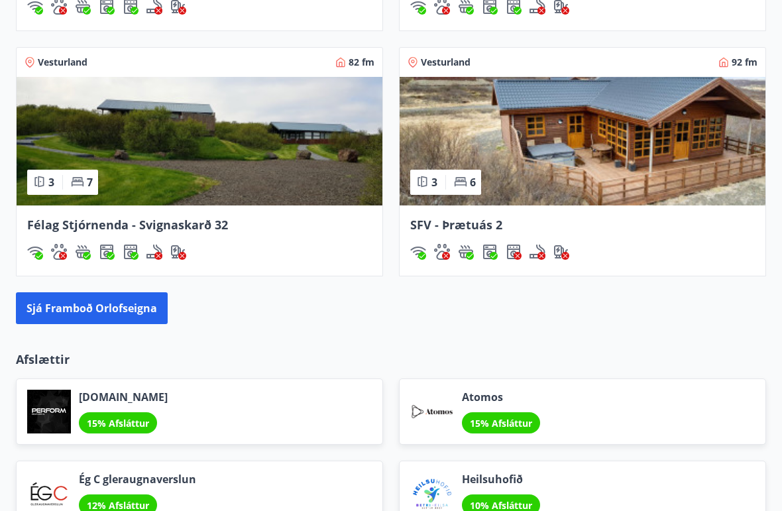
scroll to position [1947, 0]
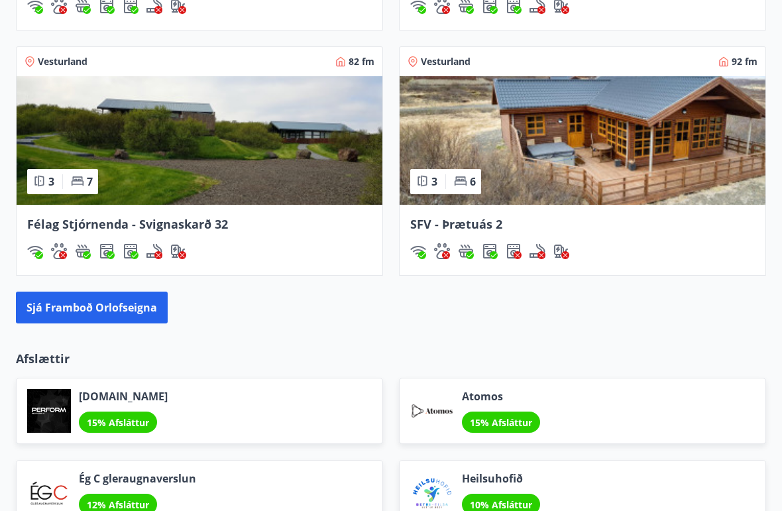
click at [118, 315] on button "Sjá framboð orlofseigna" at bounding box center [92, 308] width 152 height 32
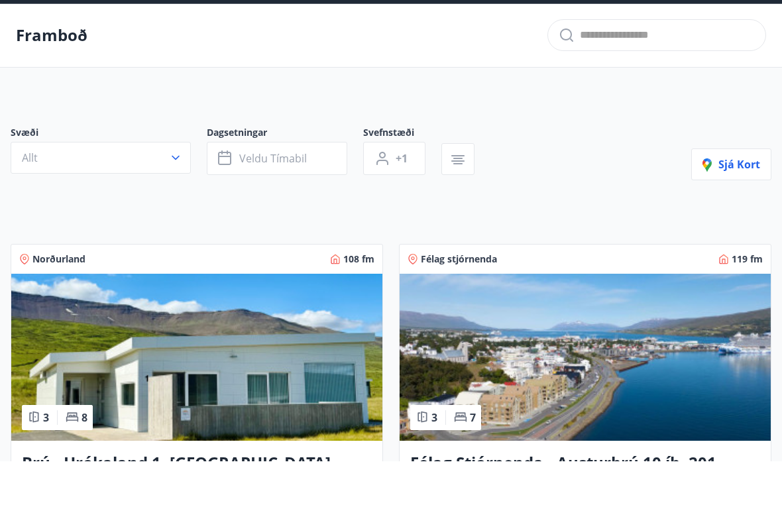
click at [187, 192] on button "Allt" at bounding box center [101, 208] width 180 height 32
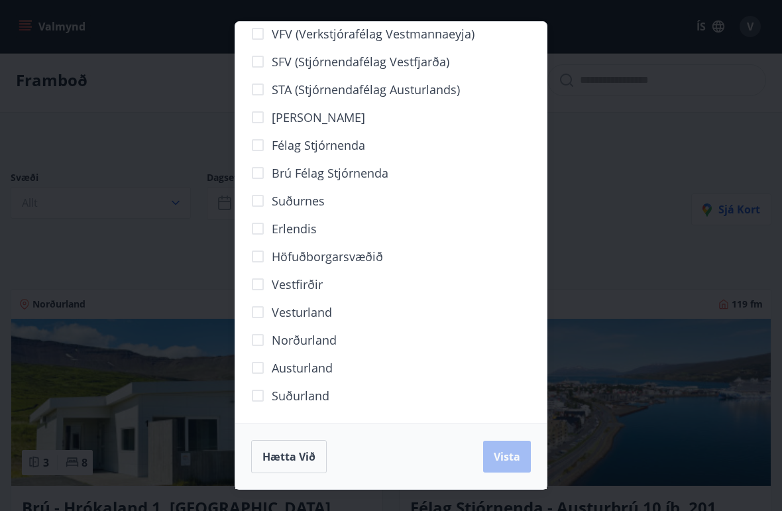
scroll to position [17, 0]
click at [306, 237] on span "Erlendis" at bounding box center [294, 229] width 45 height 17
click at [504, 469] on button "Vista" at bounding box center [507, 457] width 48 height 32
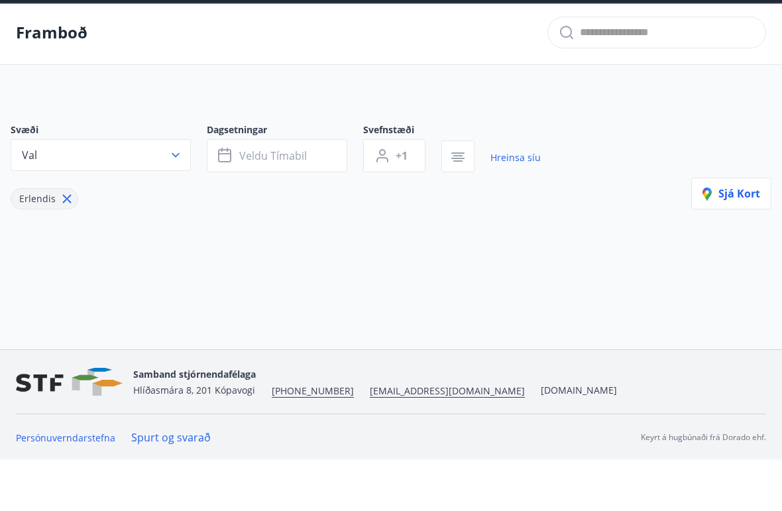
scroll to position [34, 0]
click at [180, 199] on icon "button" at bounding box center [175, 205] width 13 height 13
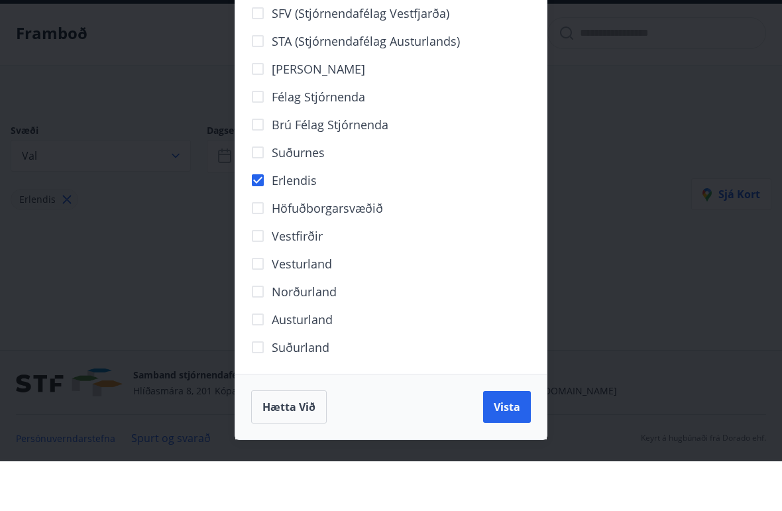
click at [509, 449] on span "Vista" at bounding box center [507, 456] width 27 height 15
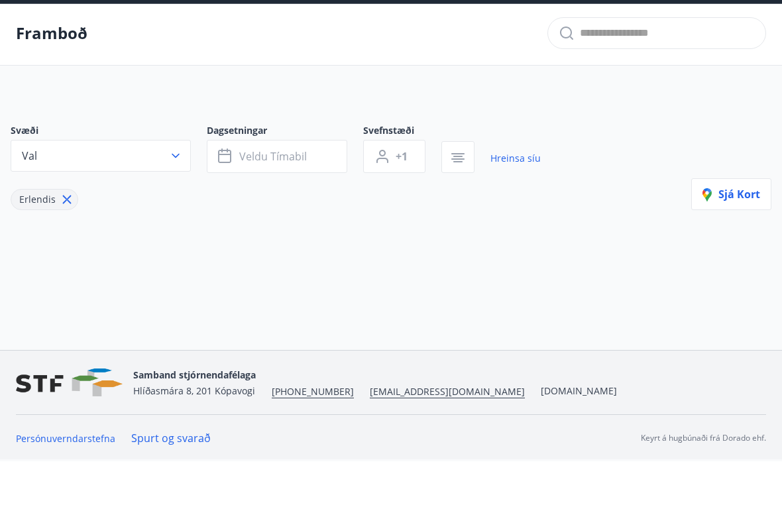
click at [179, 199] on icon "button" at bounding box center [175, 205] width 13 height 13
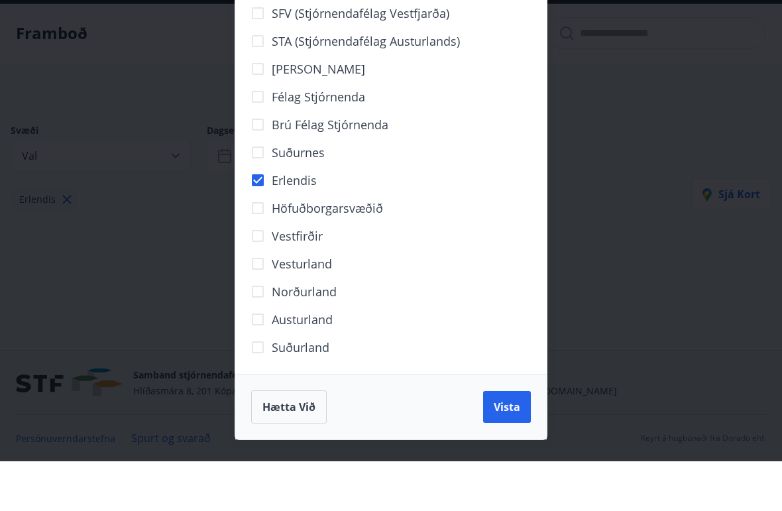
click at [196, 284] on div "VFV (Verkstjórafélag Vestmannaeyja) SFV (Stjórnendafélag Vestfjarða) STA (Stjór…" at bounding box center [391, 255] width 782 height 511
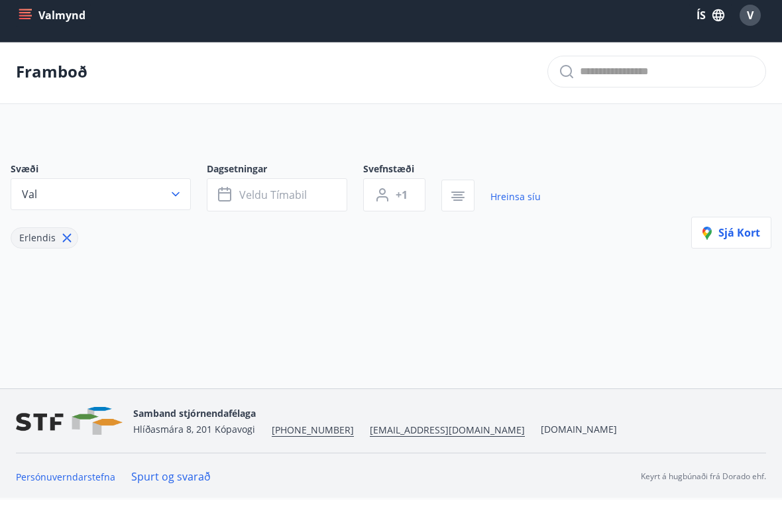
click at [748, 237] on span "Sjá kort" at bounding box center [732, 244] width 58 height 15
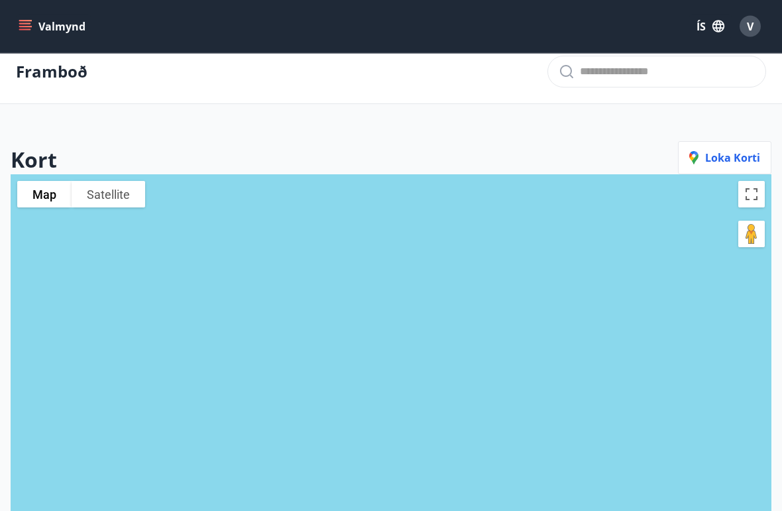
scroll to position [0, 0]
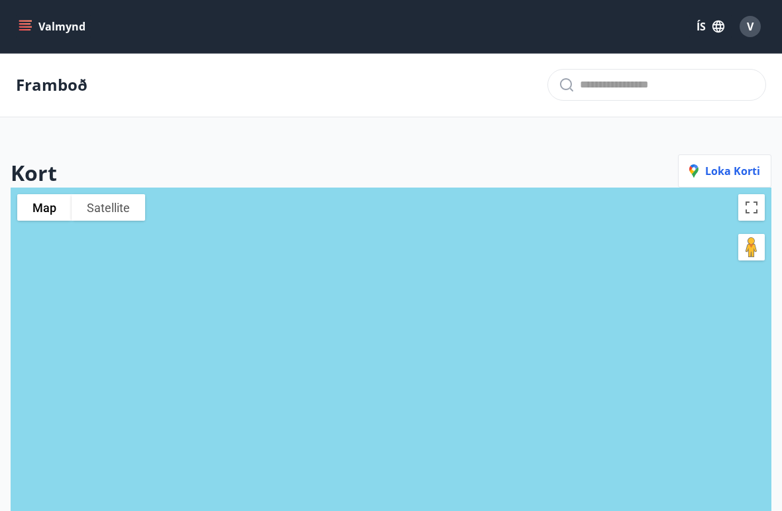
click at [103, 426] on div at bounding box center [391, 443] width 761 height 511
click at [70, 97] on div "Framboð" at bounding box center [391, 85] width 782 height 64
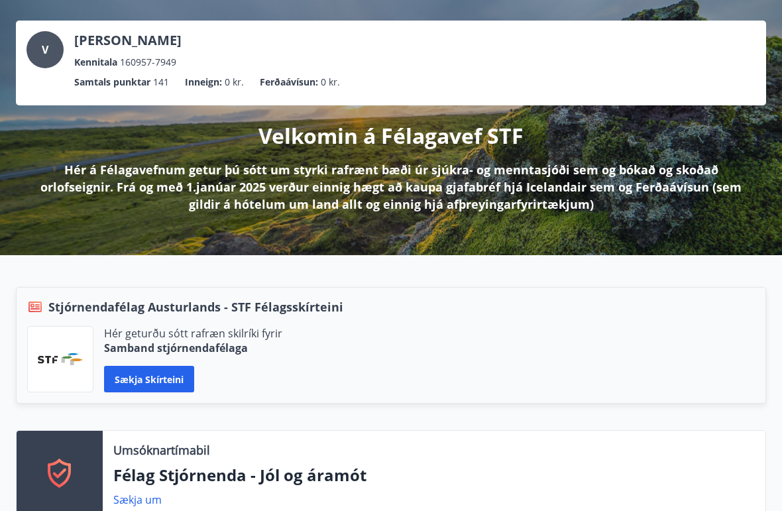
scroll to position [88, 0]
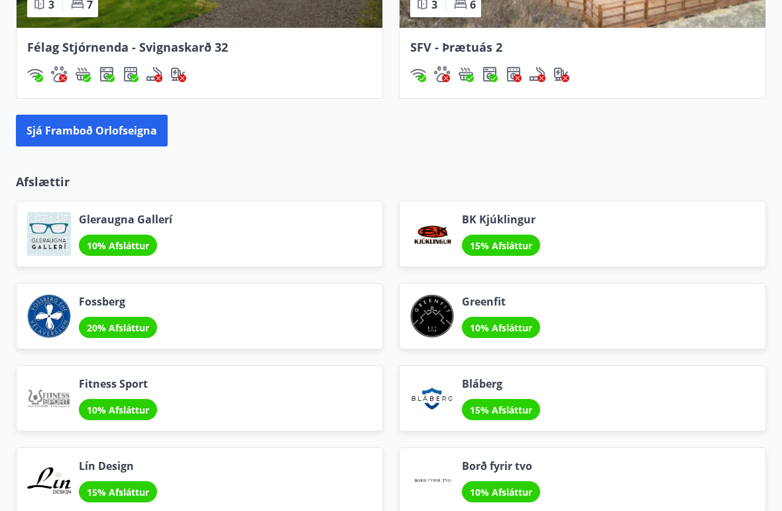
click at [144, 145] on button "Sjá framboð orlofseigna" at bounding box center [92, 131] width 152 height 32
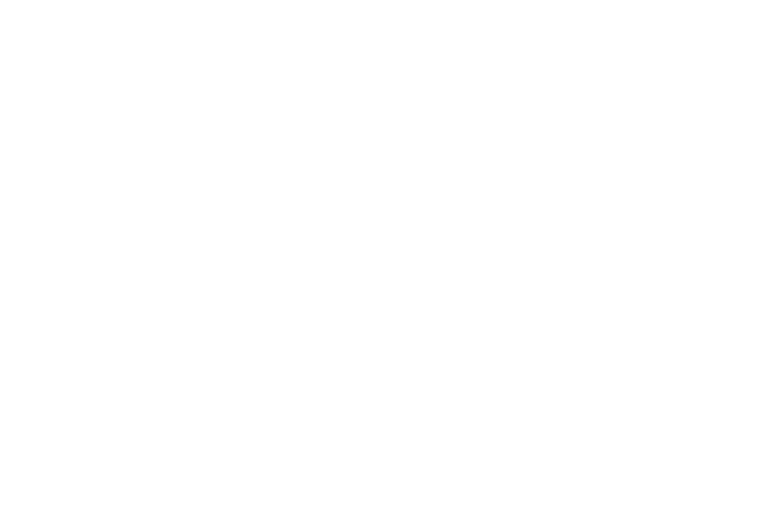
scroll to position [29, 0]
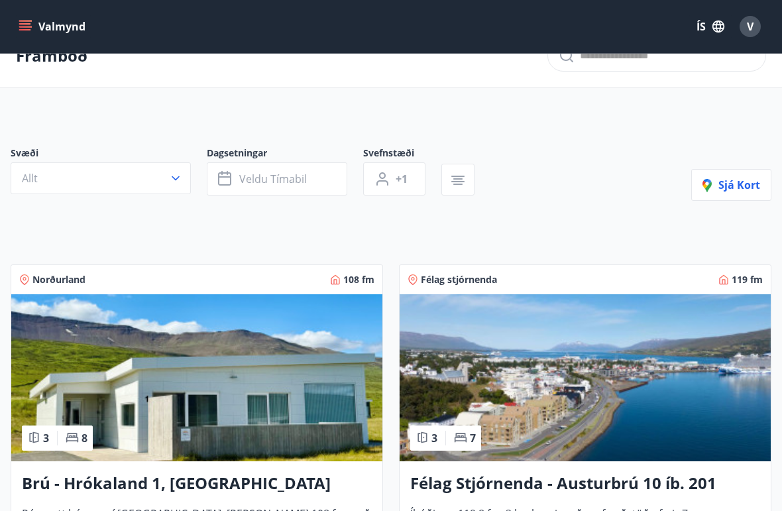
click at [184, 183] on button "Allt" at bounding box center [101, 178] width 180 height 32
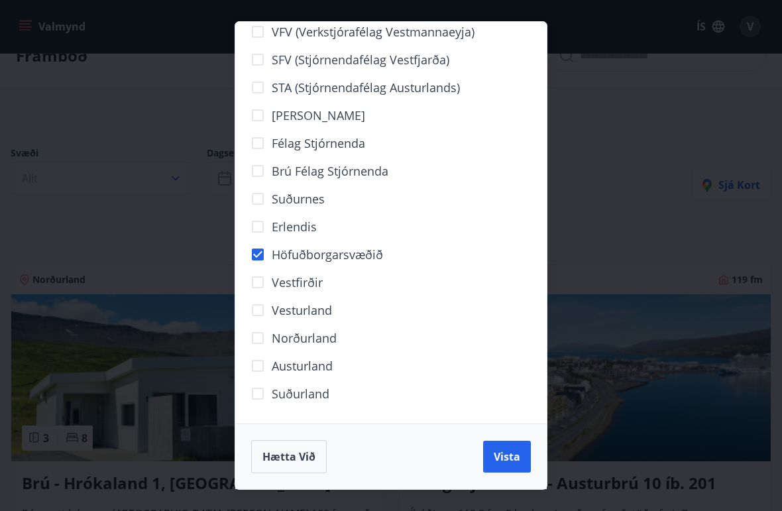
scroll to position [20, 0]
click at [510, 451] on span "Vista" at bounding box center [507, 456] width 27 height 15
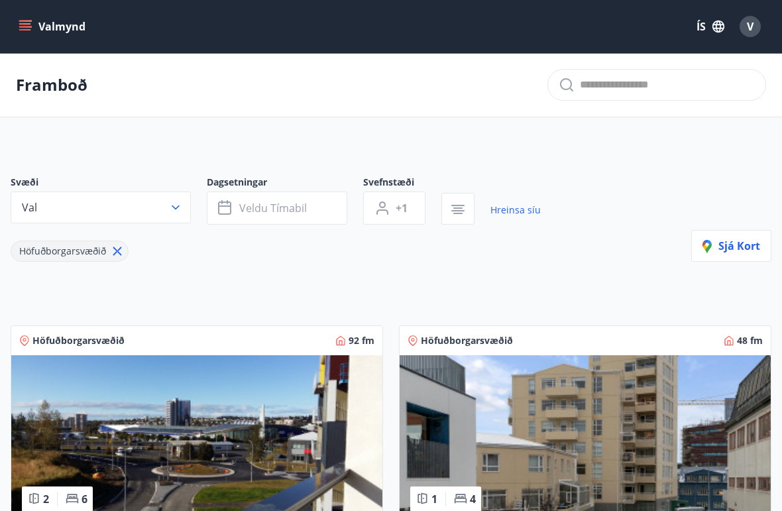
click at [225, 213] on icon "button" at bounding box center [224, 208] width 13 height 13
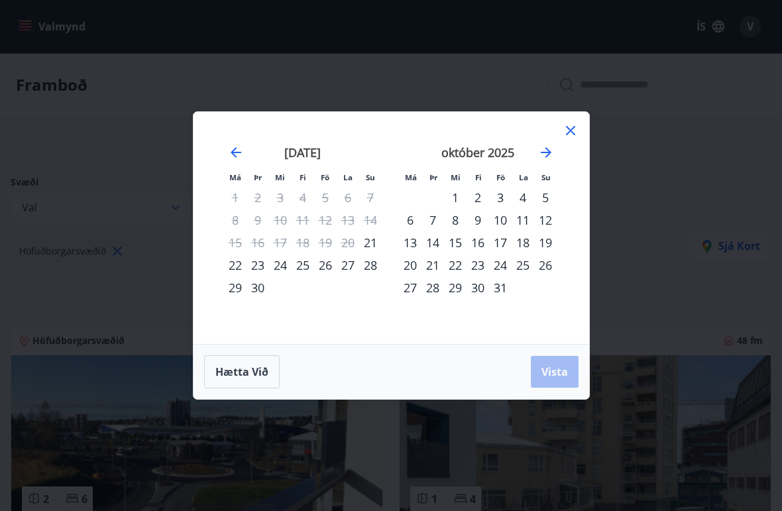
click at [518, 223] on div "11" at bounding box center [523, 220] width 23 height 23
click at [479, 249] on div "16" at bounding box center [478, 242] width 23 height 23
click at [554, 375] on span "Vista" at bounding box center [555, 372] width 27 height 15
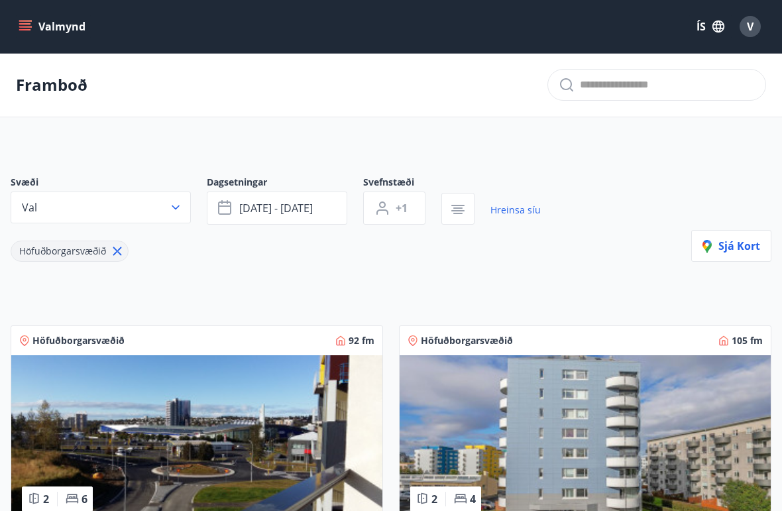
click at [181, 213] on icon "button" at bounding box center [175, 207] width 13 height 13
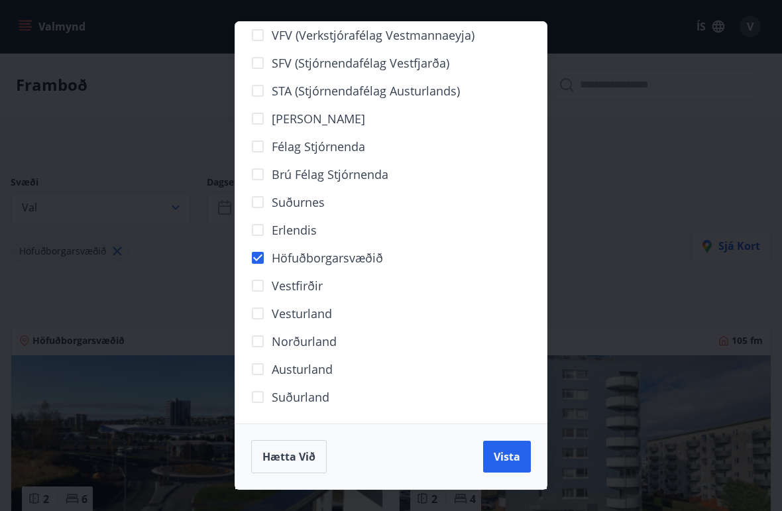
click at [674, 188] on div "VFV (Verkstjórafélag Vestmannaeyja) SFV (Stjórnendafélag Vestfjarða) STA (Stjór…" at bounding box center [391, 255] width 782 height 511
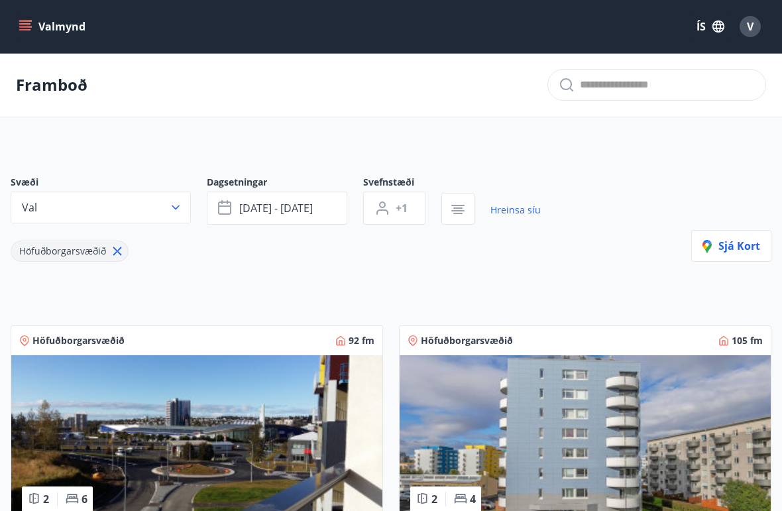
click at [455, 215] on icon "button" at bounding box center [458, 210] width 16 height 16
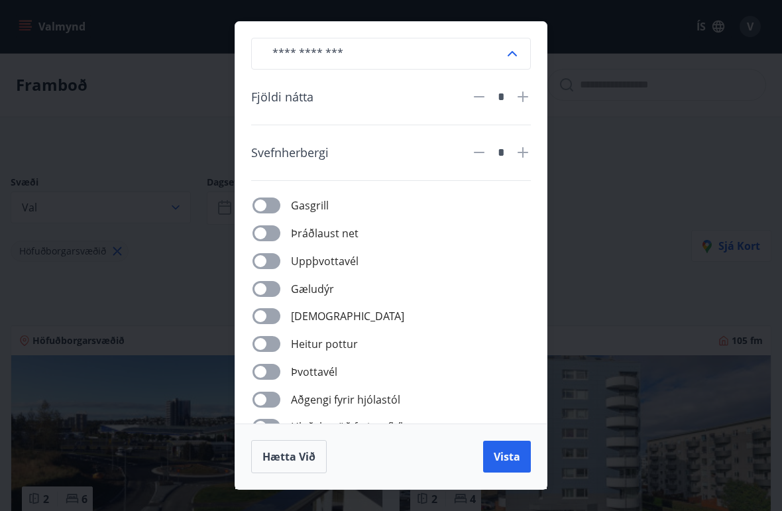
click at [529, 98] on icon at bounding box center [523, 97] width 16 height 16
click at [530, 99] on icon at bounding box center [523, 97] width 16 height 16
click at [530, 96] on icon at bounding box center [523, 97] width 16 height 16
click at [529, 94] on icon at bounding box center [523, 97] width 16 height 16
click at [530, 98] on icon at bounding box center [523, 97] width 16 height 16
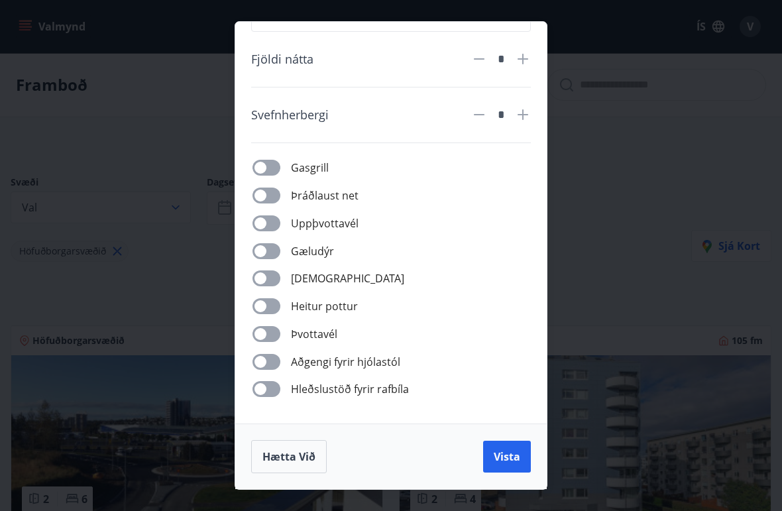
scroll to position [38, 0]
click at [515, 453] on span "Vista" at bounding box center [507, 456] width 27 height 15
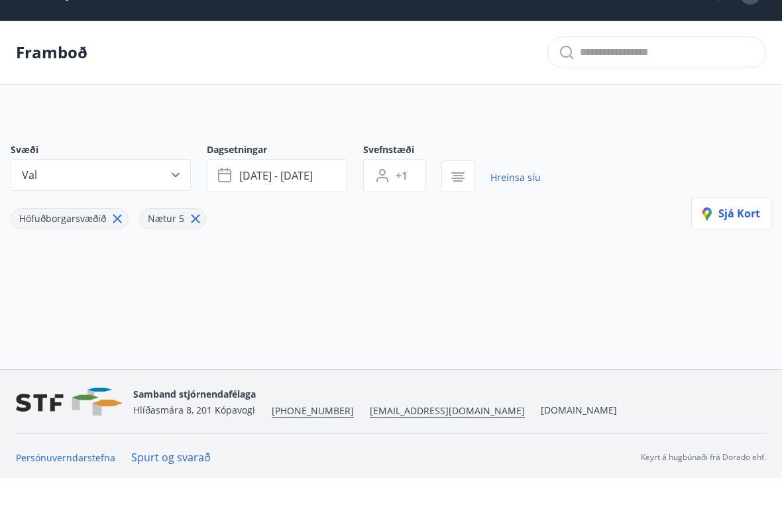
scroll to position [34, 0]
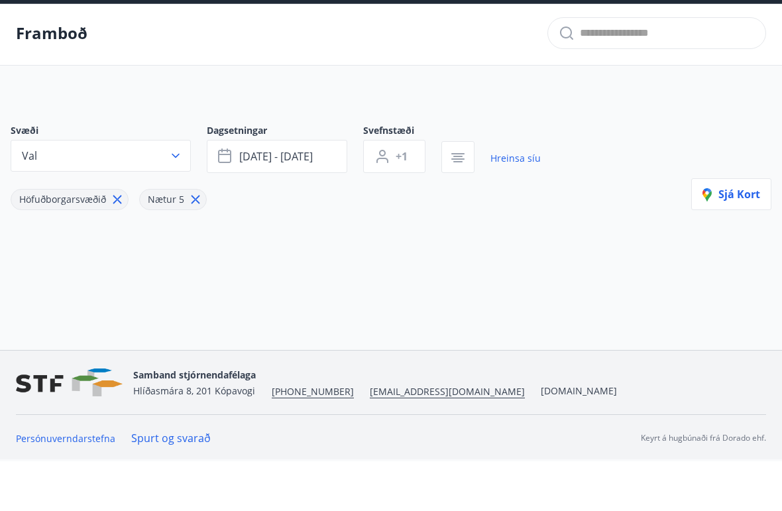
click at [185, 239] on div "Nætur 5" at bounding box center [173, 249] width 68 height 21
click at [178, 199] on icon "button" at bounding box center [175, 205] width 13 height 13
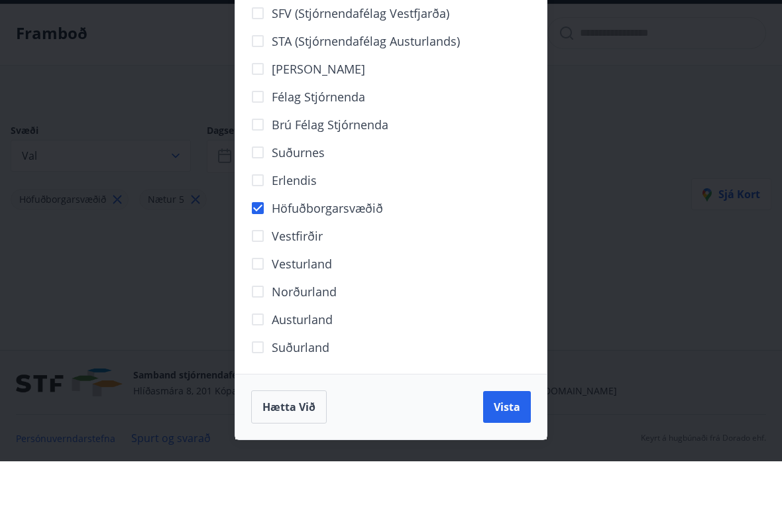
click at [344, 249] on span "Höfuðborgarsvæðið" at bounding box center [327, 257] width 111 height 17
click at [373, 249] on span "Höfuðborgarsvæðið" at bounding box center [327, 257] width 111 height 17
click at [510, 449] on span "Vista" at bounding box center [507, 456] width 27 height 15
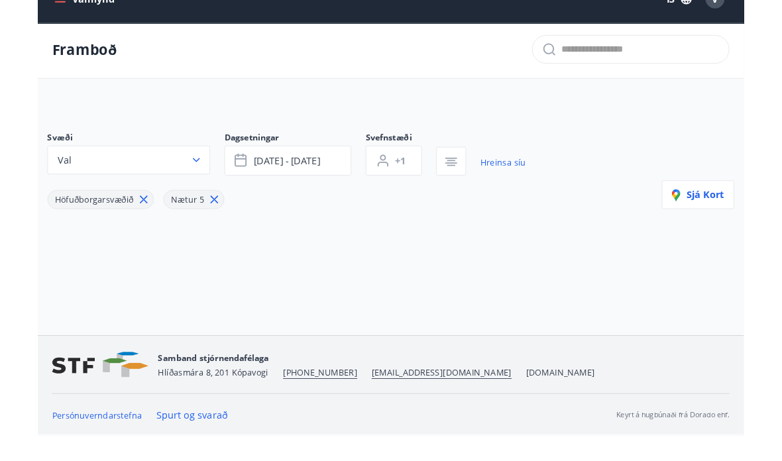
scroll to position [0, 0]
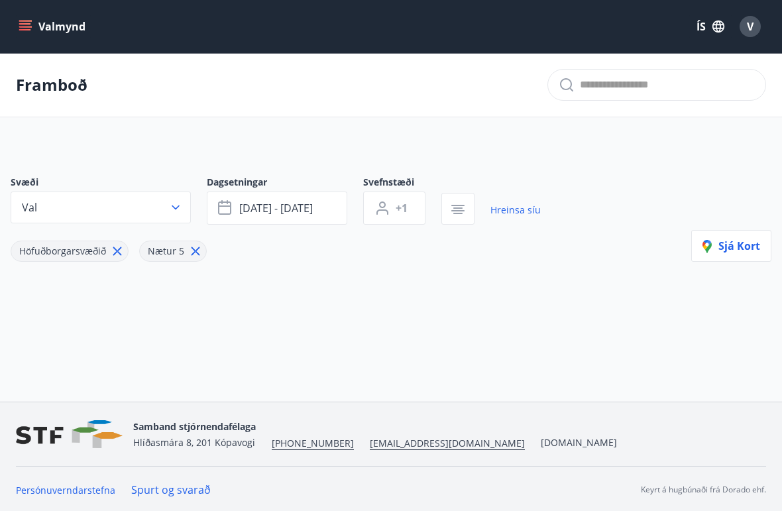
click at [635, 91] on input "text" at bounding box center [667, 84] width 175 height 21
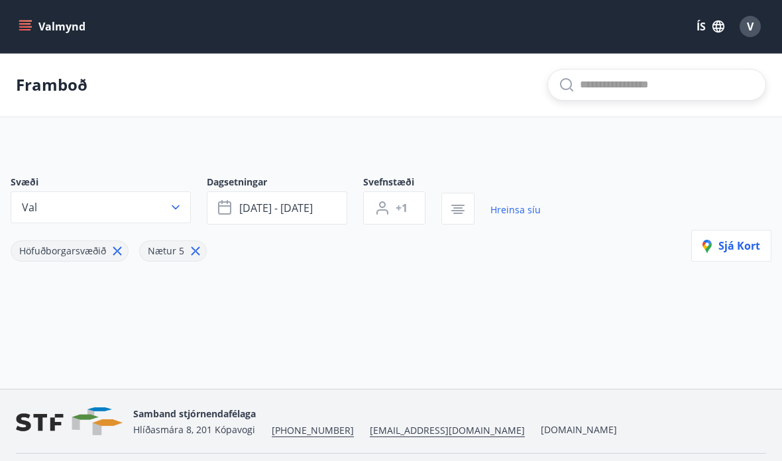
click at [316, 213] on button "okt 11 - okt 16" at bounding box center [277, 208] width 141 height 33
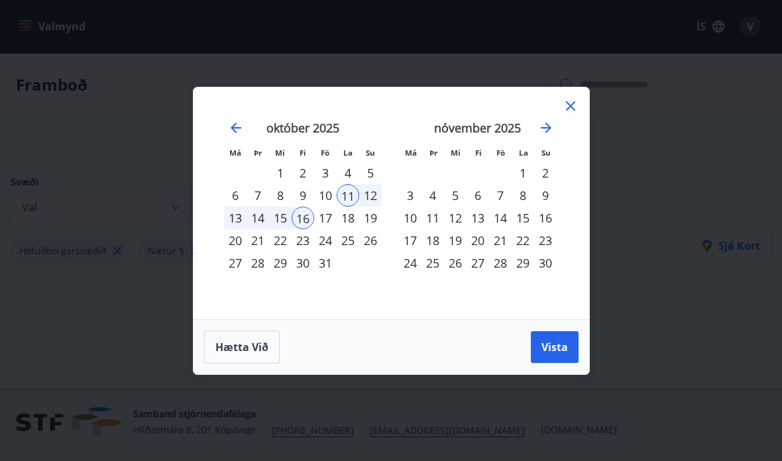
click at [351, 196] on div "11" at bounding box center [348, 195] width 23 height 23
click at [308, 227] on div "16" at bounding box center [303, 218] width 23 height 23
click at [554, 354] on span "Vista" at bounding box center [555, 347] width 27 height 15
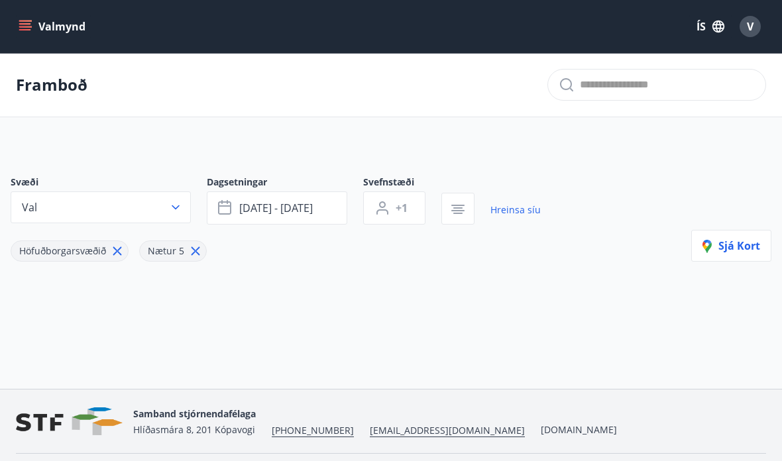
click at [515, 215] on link "Hreinsa síu" at bounding box center [516, 210] width 50 height 29
type input "*"
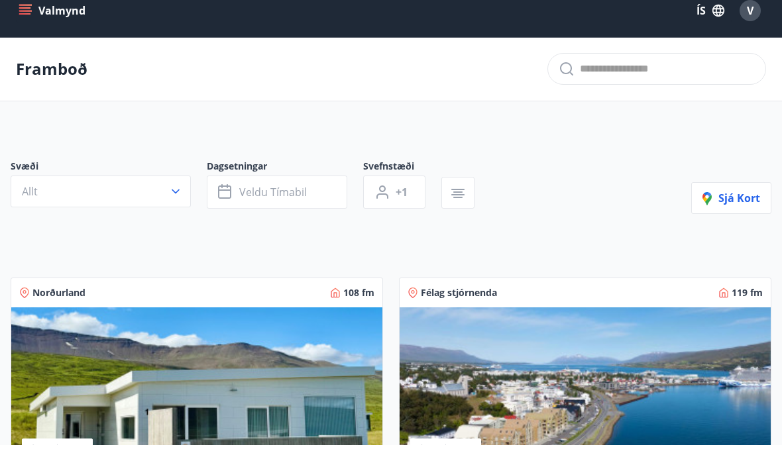
click at [188, 198] on button "Allt" at bounding box center [101, 208] width 180 height 32
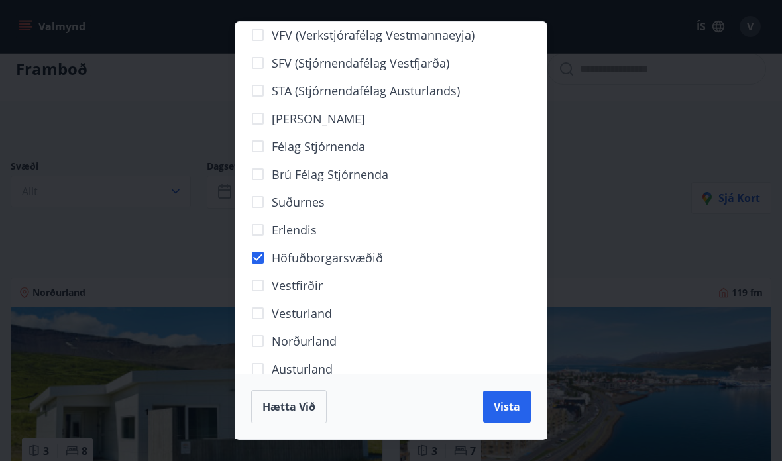
click at [622, 165] on div "VFV (Verkstjórafélag Vestmannaeyja) SFV (Stjórnendafélag Vestfjarða) STA (Stjór…" at bounding box center [391, 230] width 782 height 461
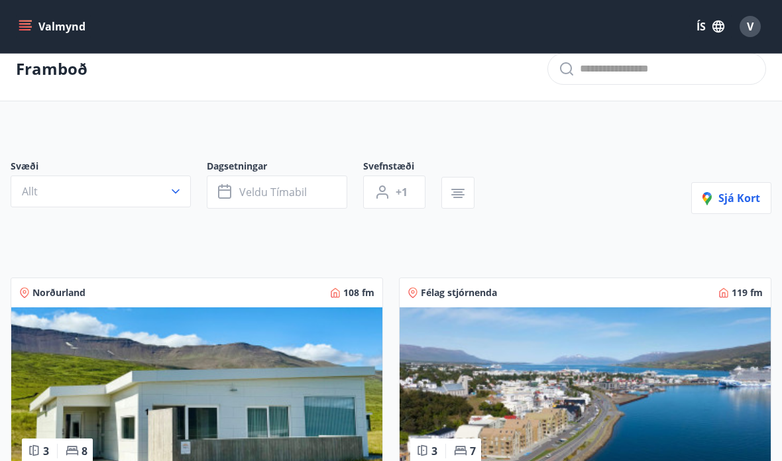
click at [325, 195] on button "Veldu tímabil" at bounding box center [277, 192] width 141 height 33
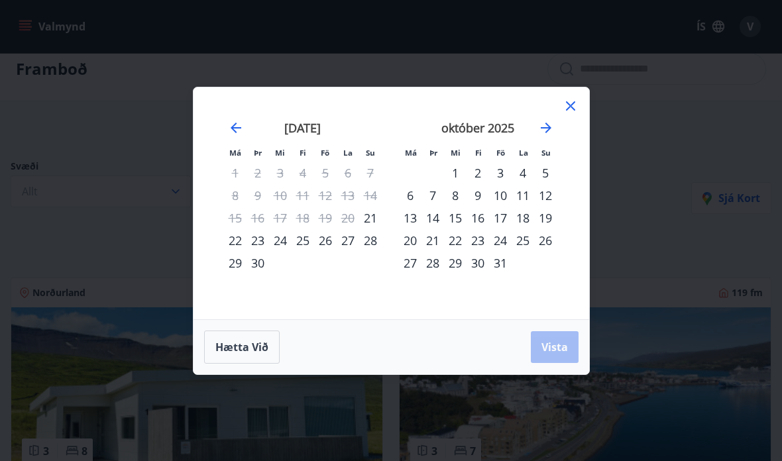
click at [519, 194] on div "11" at bounding box center [523, 195] width 23 height 23
click at [478, 223] on div "16" at bounding box center [478, 218] width 23 height 23
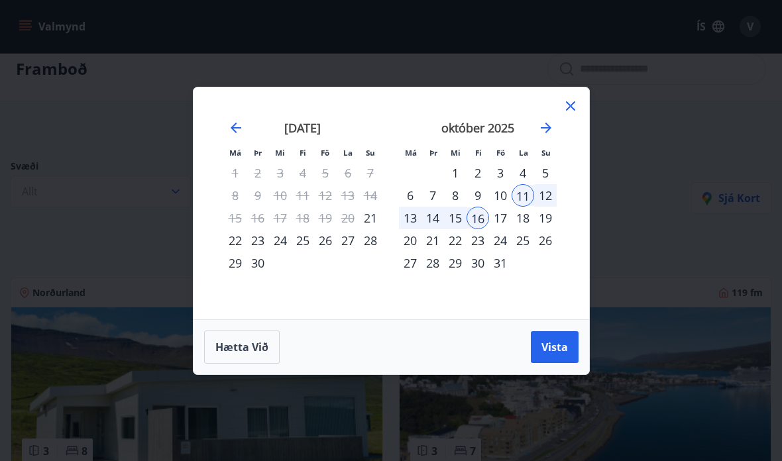
click at [559, 353] on span "Vista" at bounding box center [555, 347] width 27 height 15
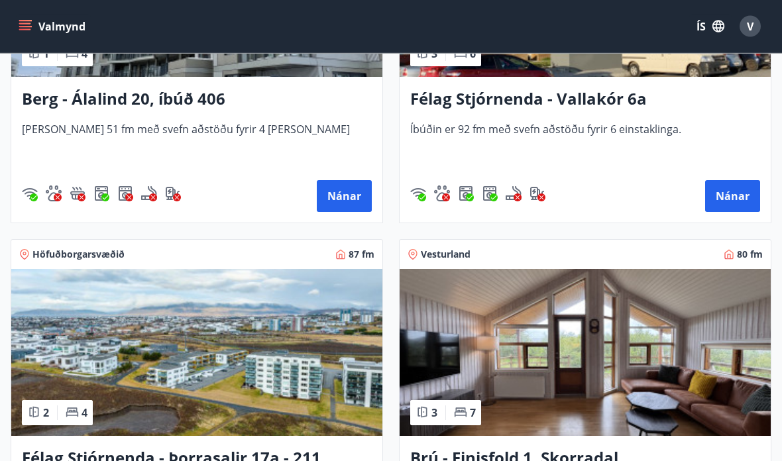
scroll to position [1843, 0]
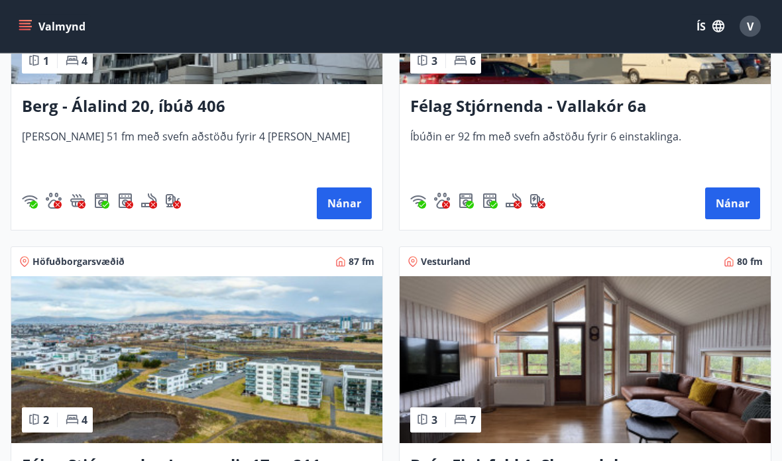
click at [737, 203] on button "Nánar" at bounding box center [732, 204] width 55 height 32
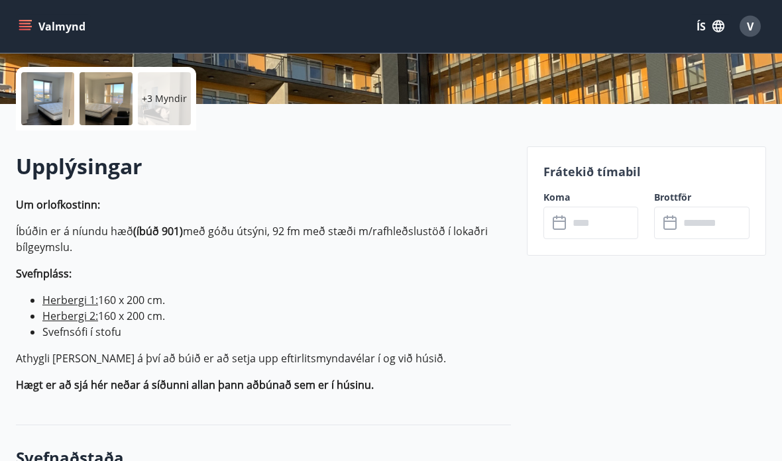
click at [569, 225] on input "text" at bounding box center [604, 224] width 70 height 32
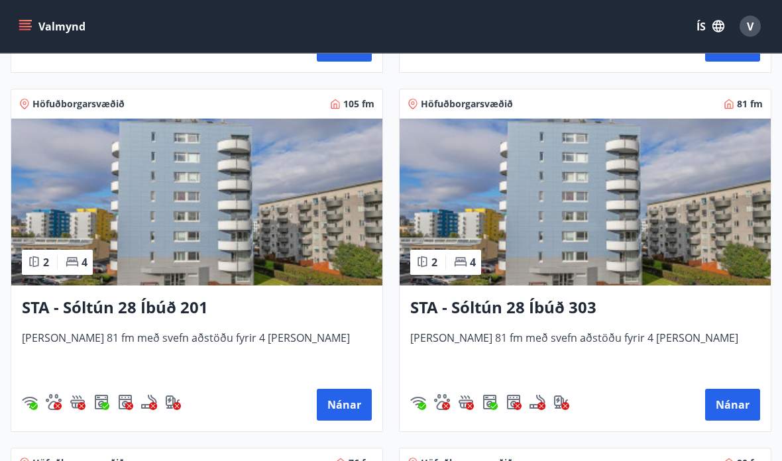
scroll to position [926, 0]
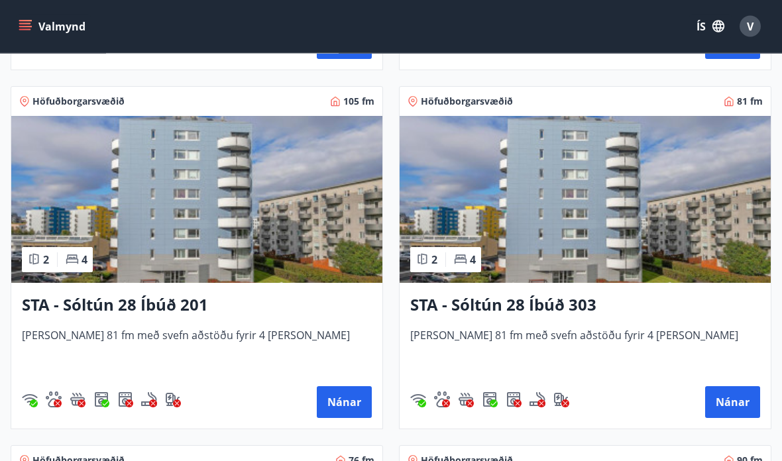
click at [304, 233] on img at bounding box center [196, 200] width 371 height 167
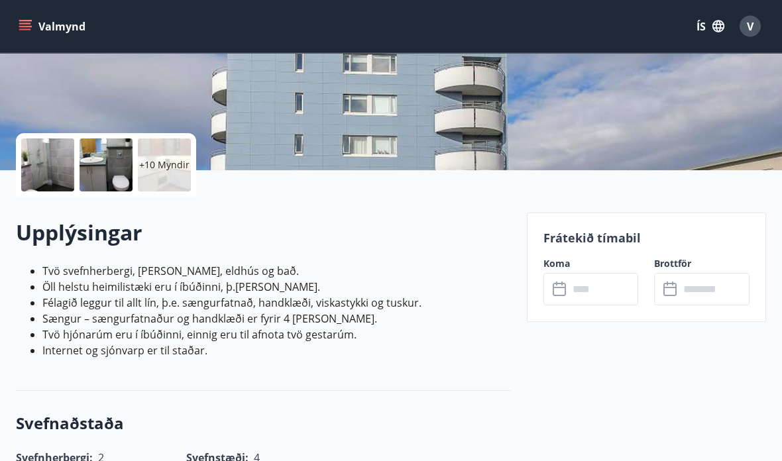
scroll to position [256, 0]
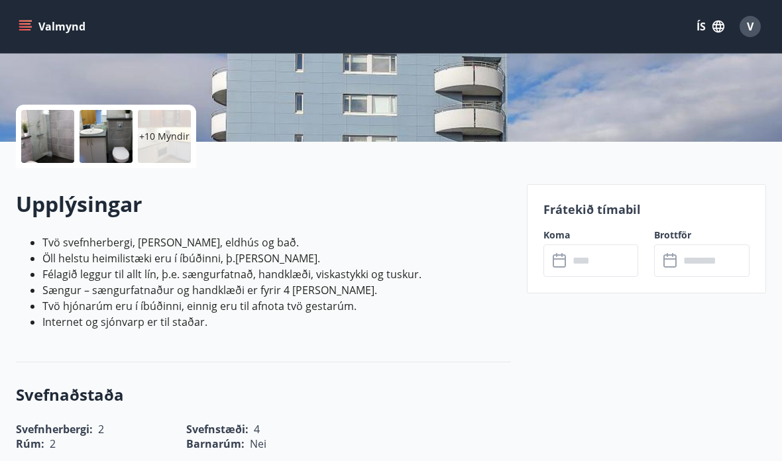
click at [621, 256] on input "text" at bounding box center [604, 261] width 70 height 32
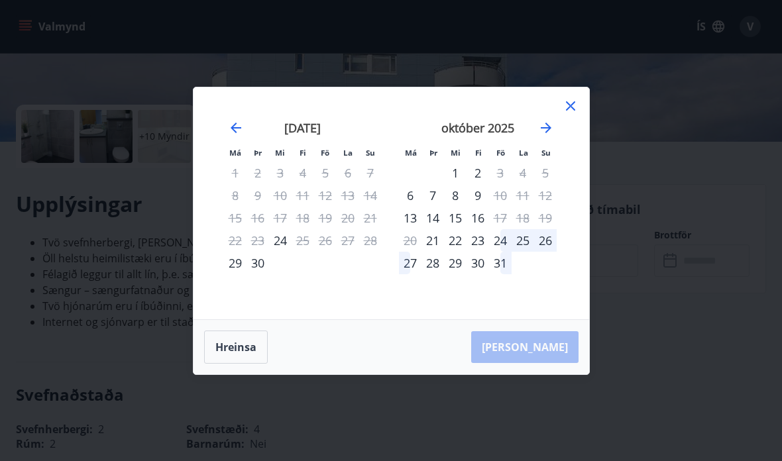
click at [577, 114] on icon at bounding box center [571, 106] width 16 height 16
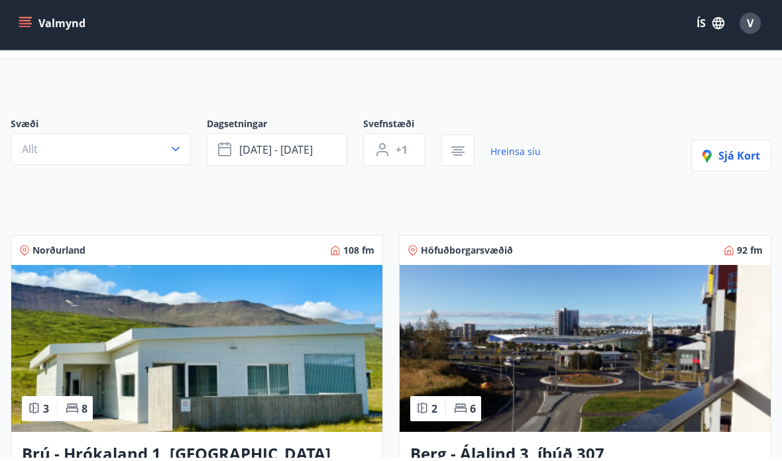
scroll to position [56, 0]
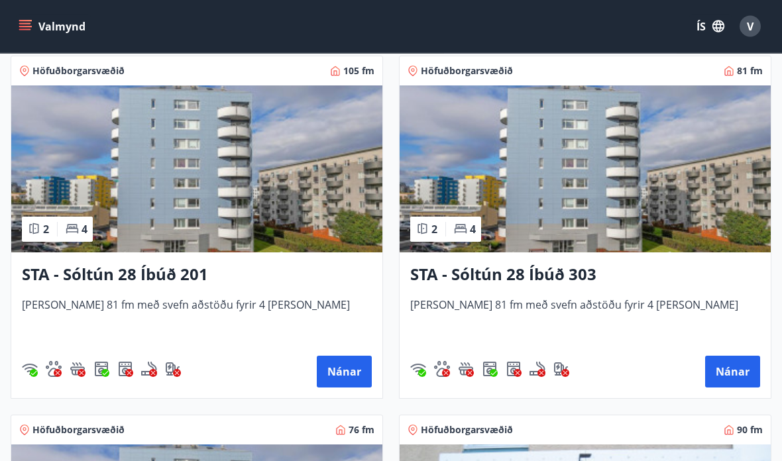
click at [659, 190] on img at bounding box center [585, 169] width 371 height 167
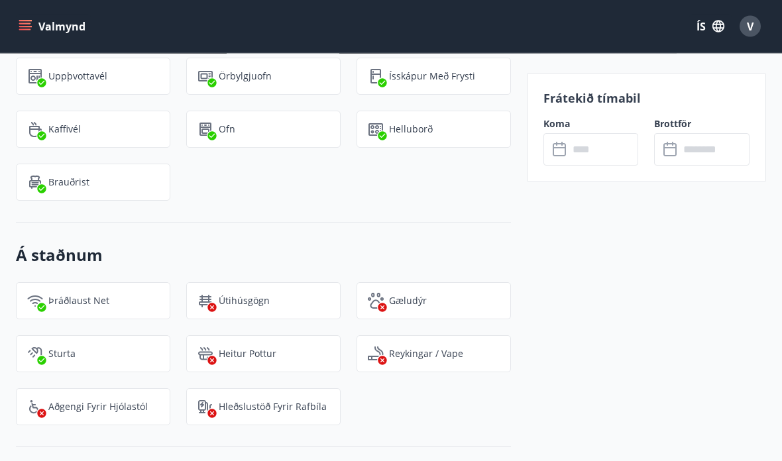
click at [594, 148] on input "text" at bounding box center [604, 149] width 70 height 32
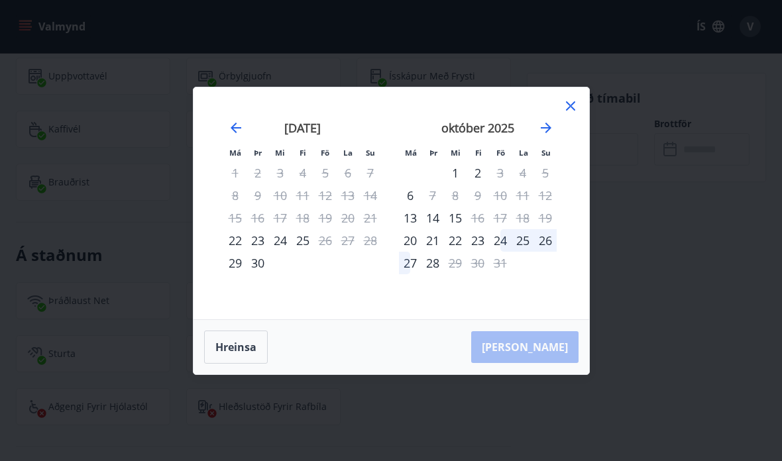
click at [574, 106] on icon at bounding box center [571, 106] width 16 height 16
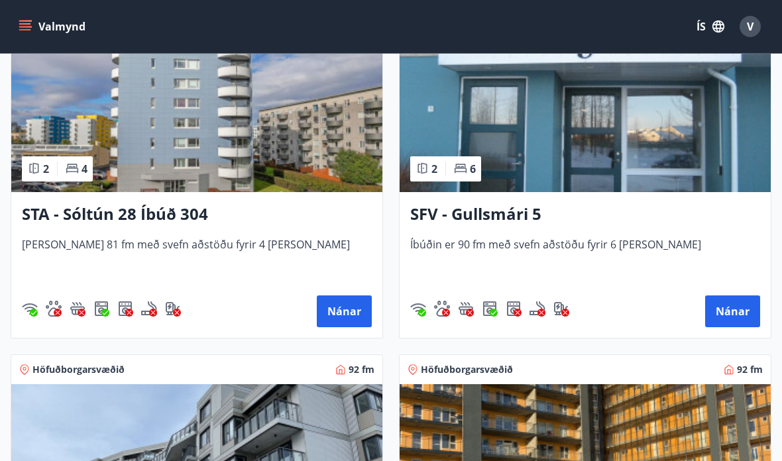
click at [105, 142] on img at bounding box center [196, 108] width 371 height 167
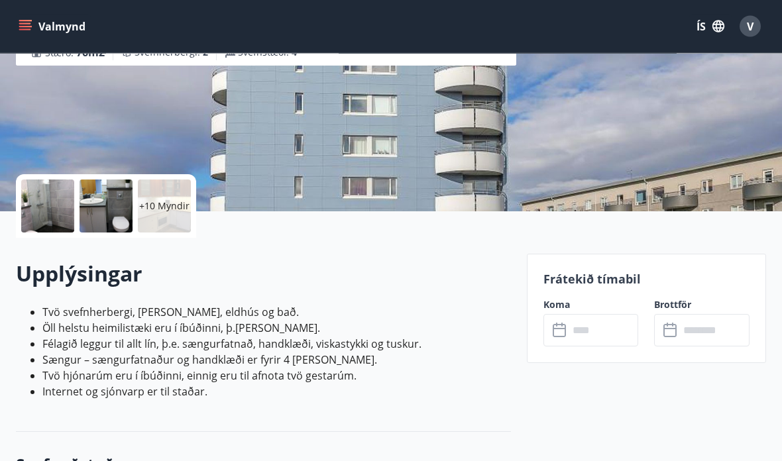
scroll to position [186, 0]
click at [614, 328] on input "text" at bounding box center [604, 330] width 70 height 32
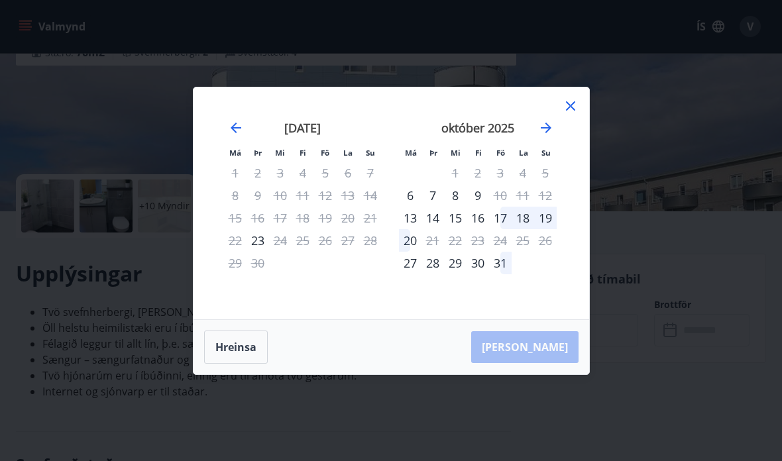
click at [22, 90] on div "Má Þr Mi Fi Fö La Su Má Þr Mi Fi Fö La Su ágúst 2025 1 2 3 4 5 6 7 8 9 10 11 12…" at bounding box center [391, 230] width 782 height 461
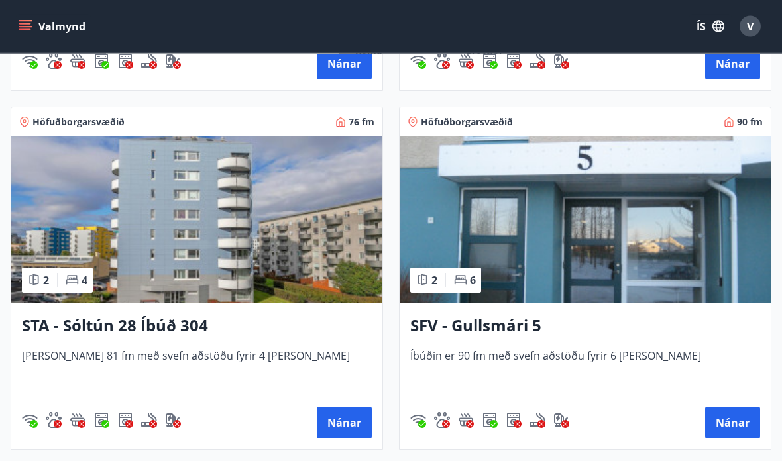
scroll to position [1268, 0]
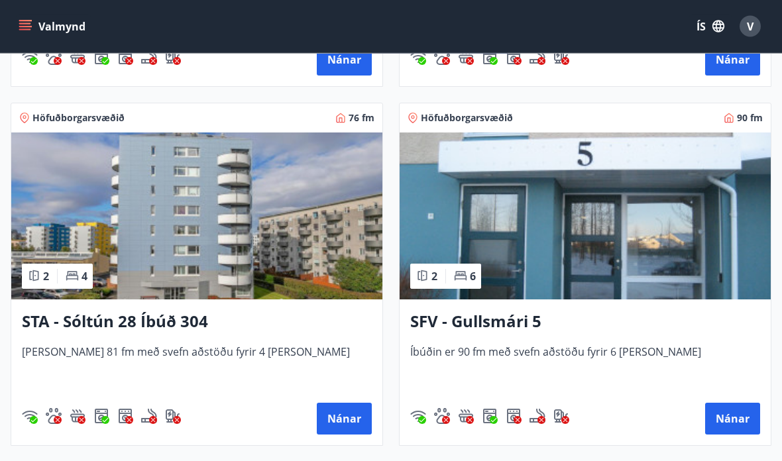
click at [645, 230] on img at bounding box center [585, 216] width 371 height 167
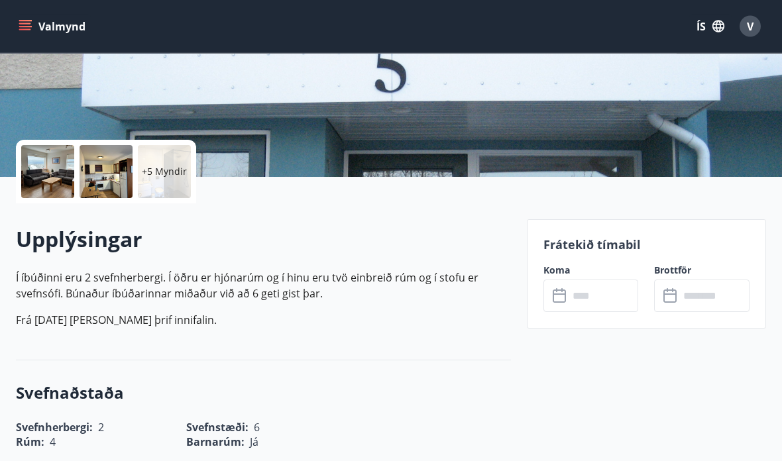
scroll to position [219, 0]
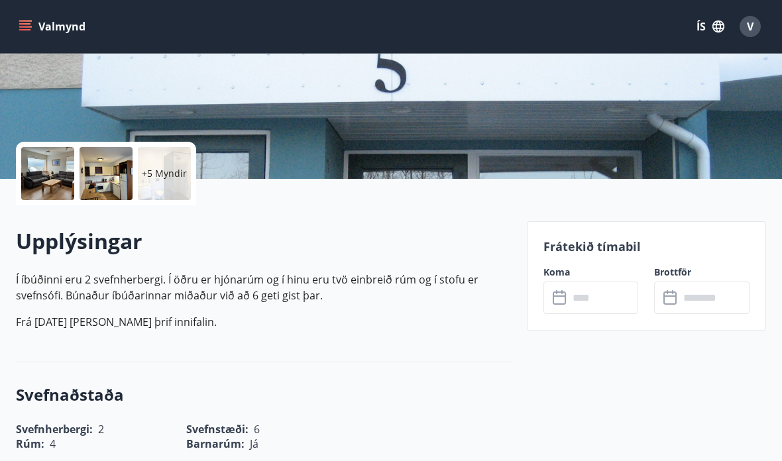
click at [585, 289] on input "text" at bounding box center [604, 298] width 70 height 32
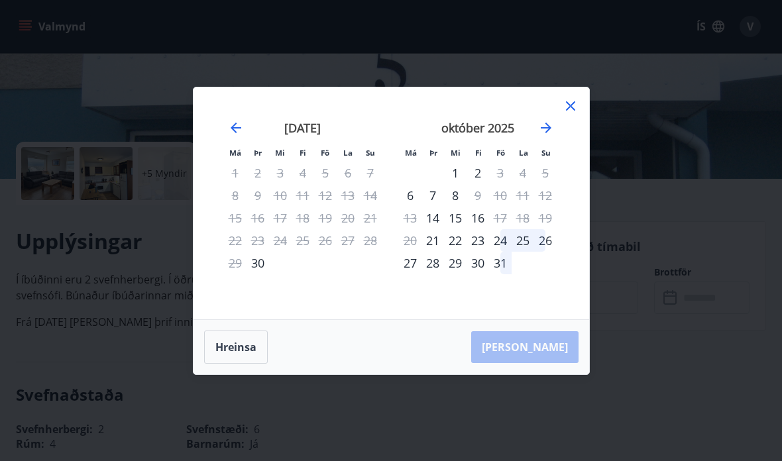
click at [581, 128] on div "Má Þr Mi Fi Fö La Su Má Þr Mi Fi Fö La Su ágúst 2025 1 2 3 4 5 6 7 8 9 10 11 12…" at bounding box center [392, 204] width 396 height 232
click at [562, 139] on div "október 2025 1 2 3 4 5 6 7 8 9 10 11 12 13 14 15 16 17 18 19 20 21 22 23 24 25 …" at bounding box center [477, 211] width 175 height 217
click at [568, 146] on div "ágúst 2025 1 2 3 4 5 6 7 8 9 10 11 12 13 14 15 16 17 18 19 20 21 22 23 24 25 26…" at bounding box center [566, 211] width 703 height 217
click at [21, 103] on div "Má Þr Mi Fi Fö La Su Má Þr Mi Fi Fö La Su ágúst 2025 1 2 3 4 5 6 7 8 9 10 11 12…" at bounding box center [391, 230] width 782 height 461
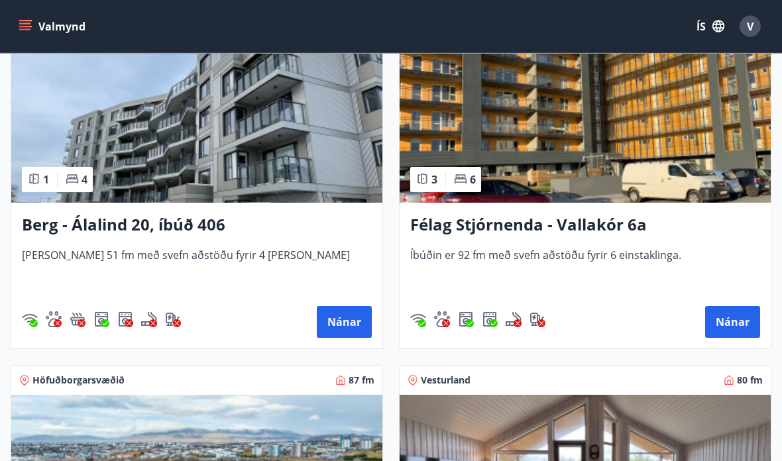
scroll to position [1726, 0]
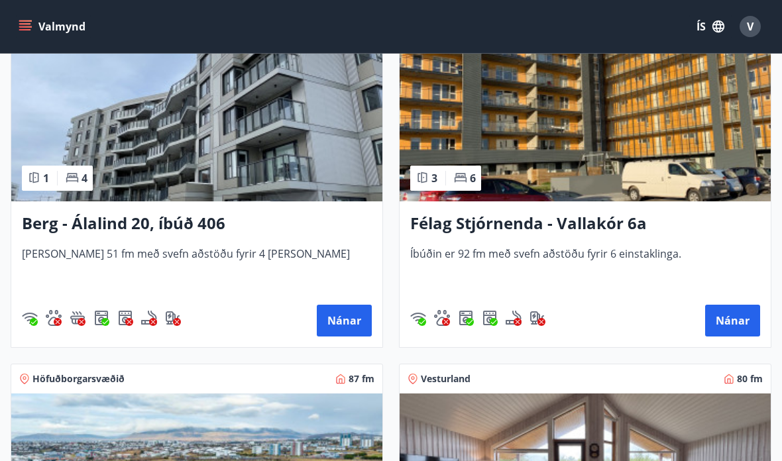
click at [72, 130] on img at bounding box center [196, 117] width 371 height 167
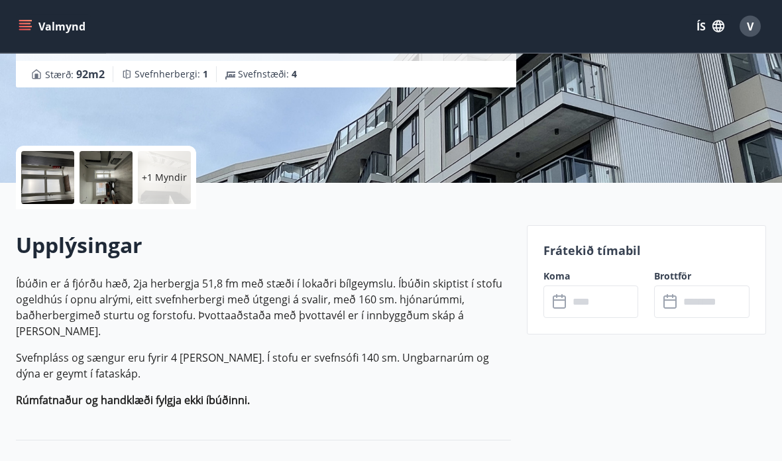
scroll to position [266, 0]
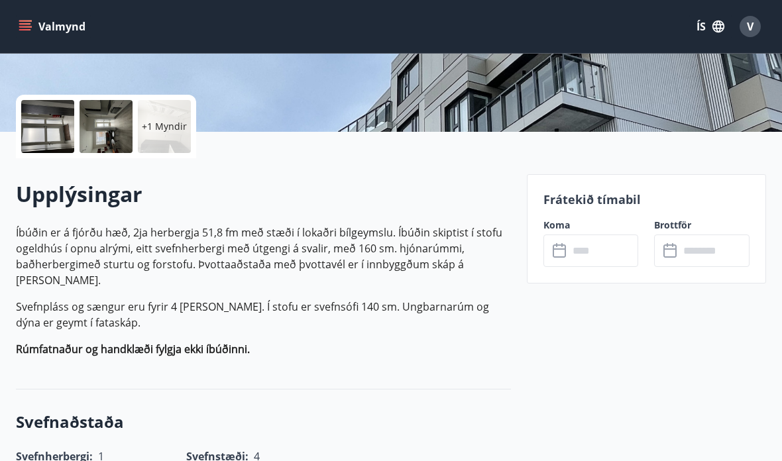
click at [585, 251] on input "text" at bounding box center [604, 251] width 70 height 32
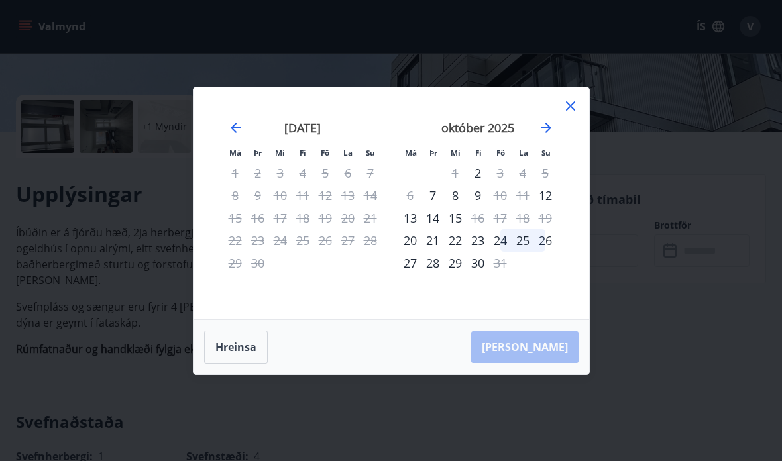
click at [528, 207] on div "11" at bounding box center [523, 195] width 23 height 23
click at [3, 55] on div "Má Þr Mi Fi Fö La Su Má Þr Mi Fi Fö La Su ágúst 2025 1 2 3 4 5 6 7 8 9 10 11 12…" at bounding box center [391, 230] width 782 height 461
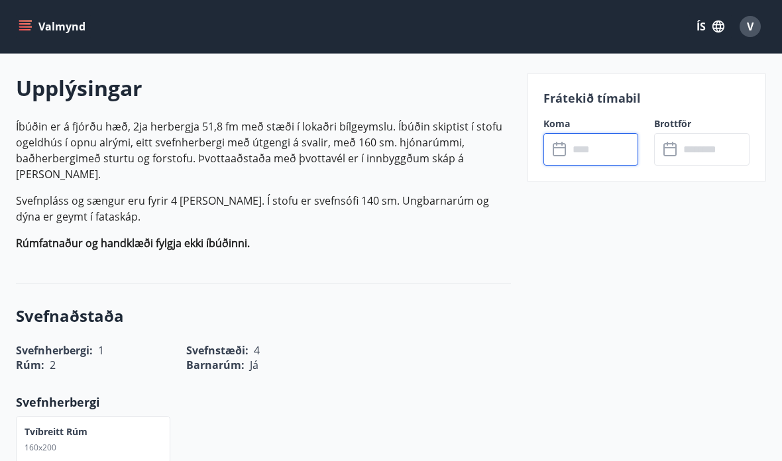
scroll to position [371, 0]
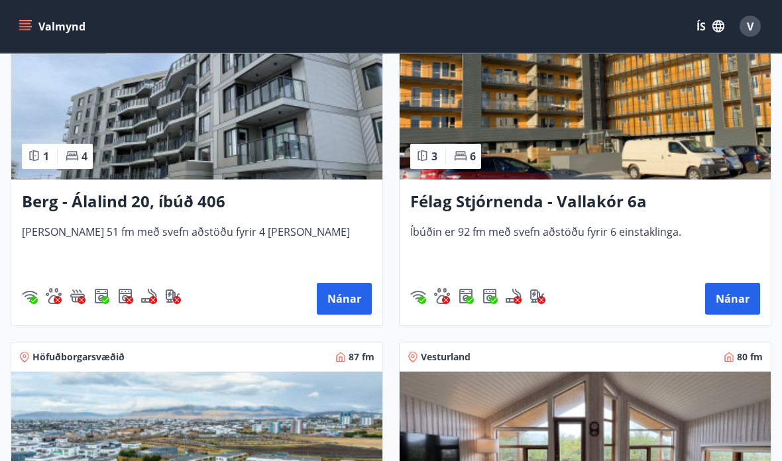
scroll to position [1805, 0]
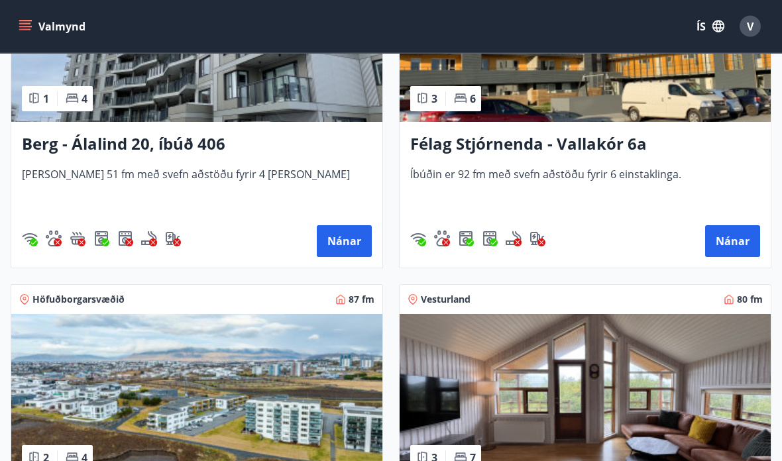
click at [653, 87] on img at bounding box center [585, 39] width 371 height 167
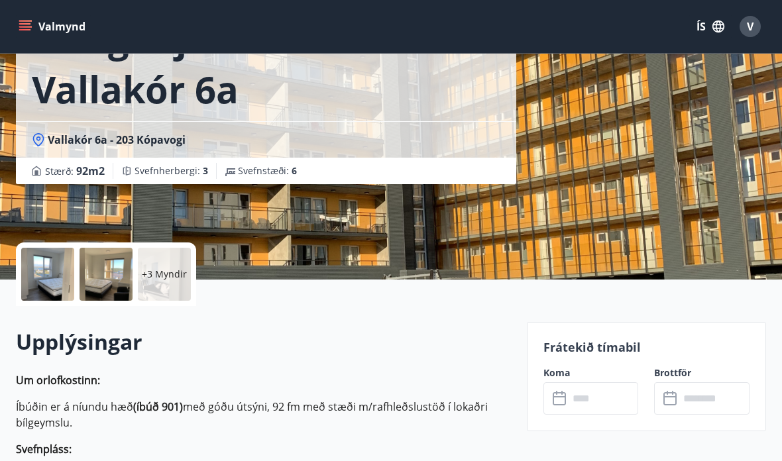
scroll to position [137, 0]
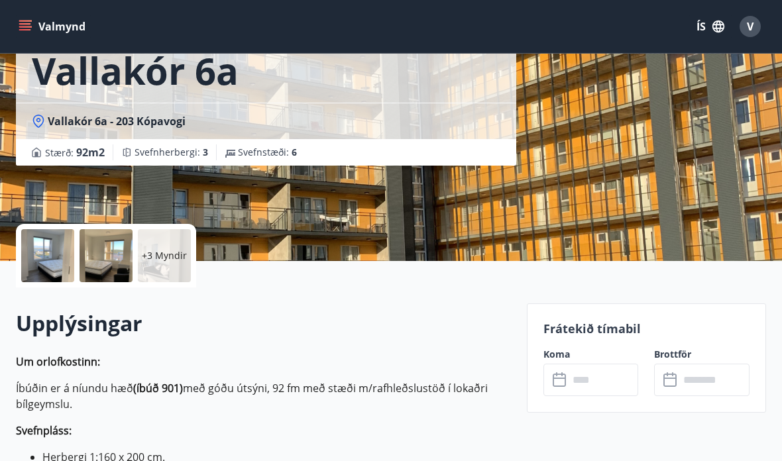
click at [618, 373] on input "text" at bounding box center [604, 380] width 70 height 32
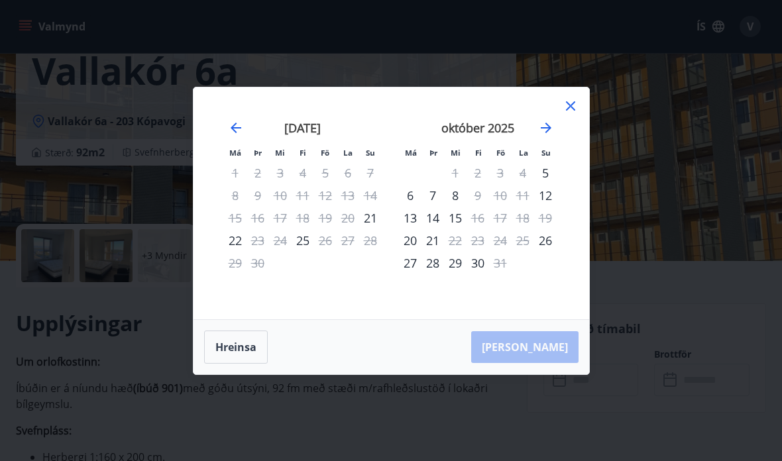
click at [578, 114] on icon at bounding box center [571, 106] width 16 height 16
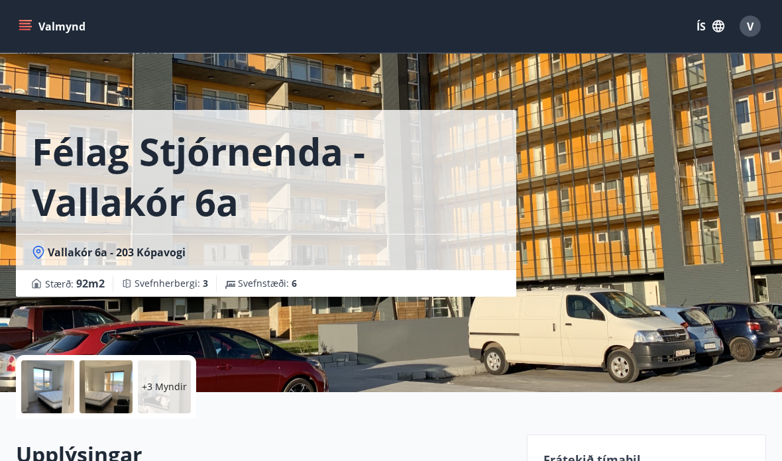
scroll to position [0, 0]
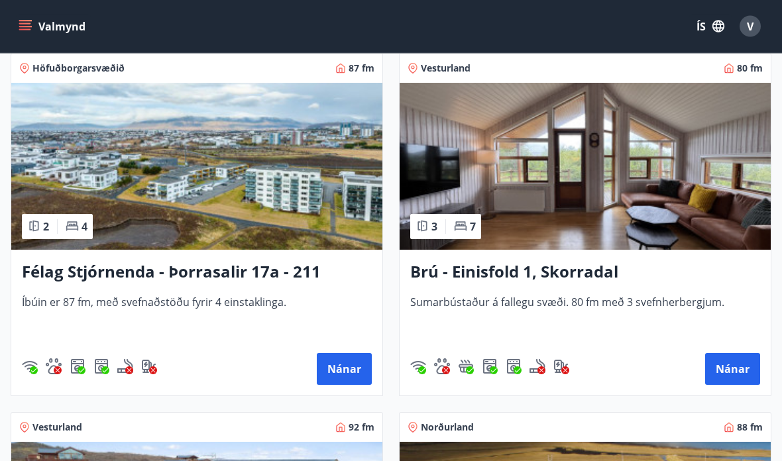
scroll to position [2039, 0]
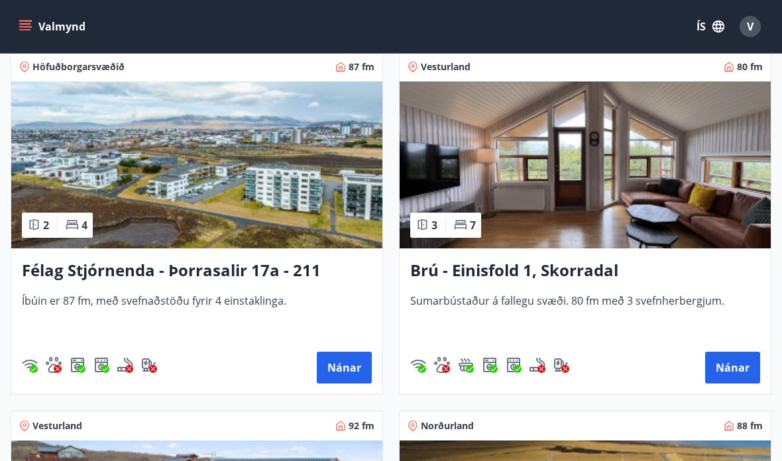
click at [78, 124] on img at bounding box center [196, 165] width 371 height 167
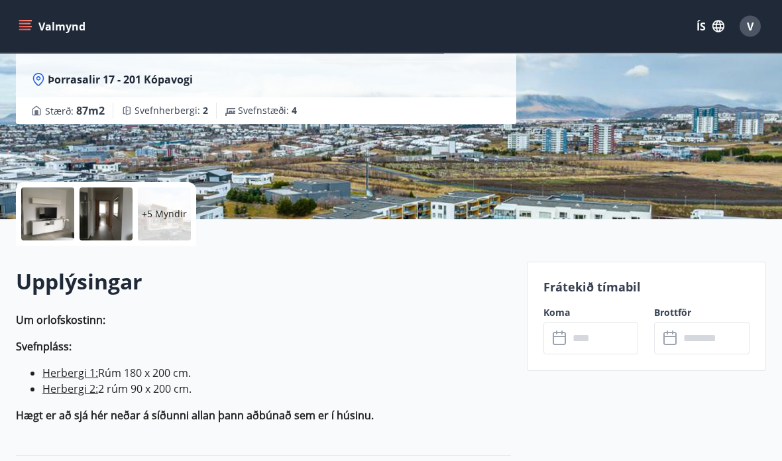
scroll to position [178, 0]
click at [609, 337] on input "text" at bounding box center [604, 338] width 70 height 32
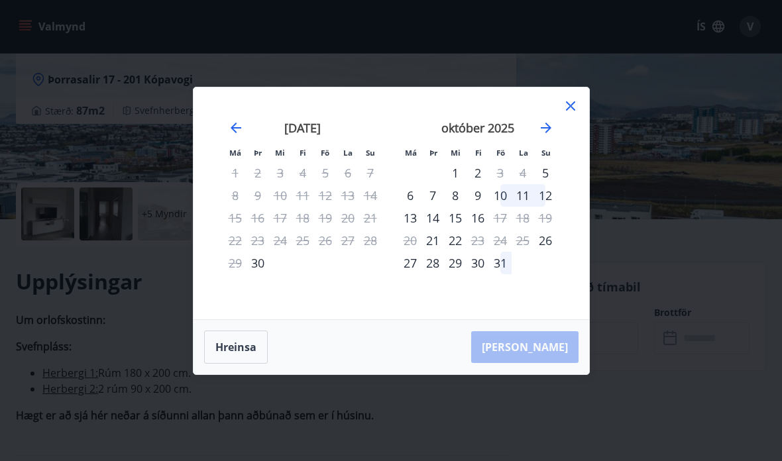
click at [503, 207] on div "10" at bounding box center [500, 195] width 23 height 23
click at [479, 229] on div "16" at bounding box center [478, 218] width 23 height 23
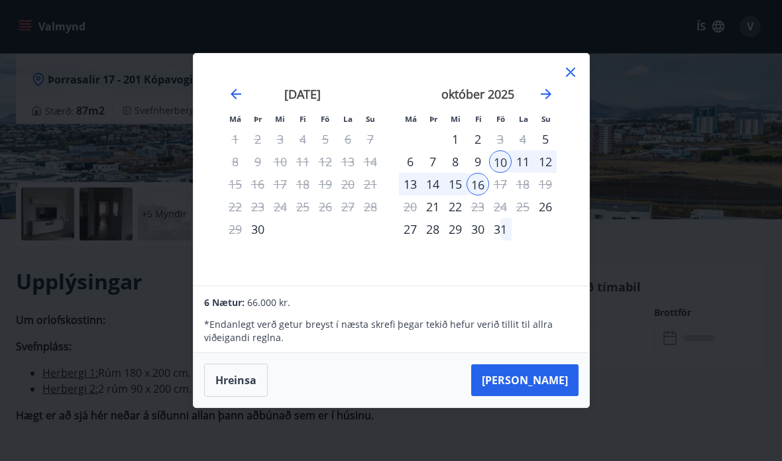
click at [552, 396] on button "Taka Frá" at bounding box center [524, 381] width 107 height 32
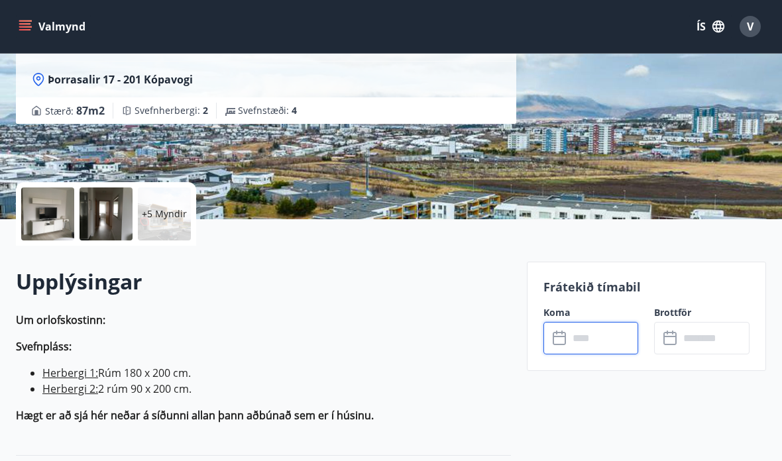
type input "******"
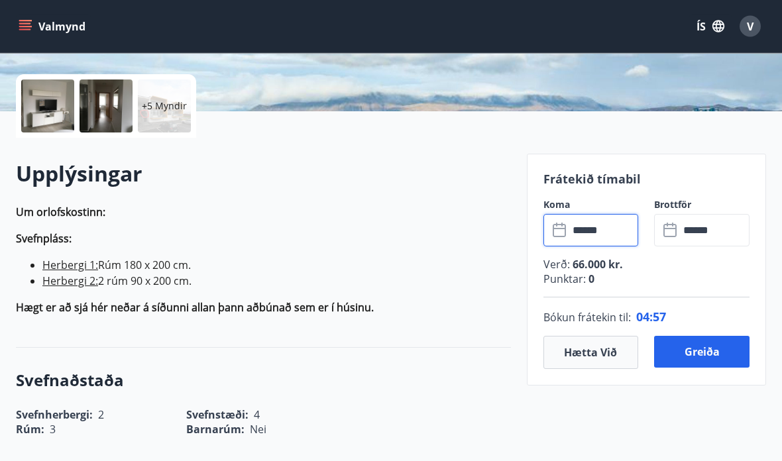
scroll to position [286, 0]
click at [564, 231] on icon at bounding box center [561, 231] width 16 height 16
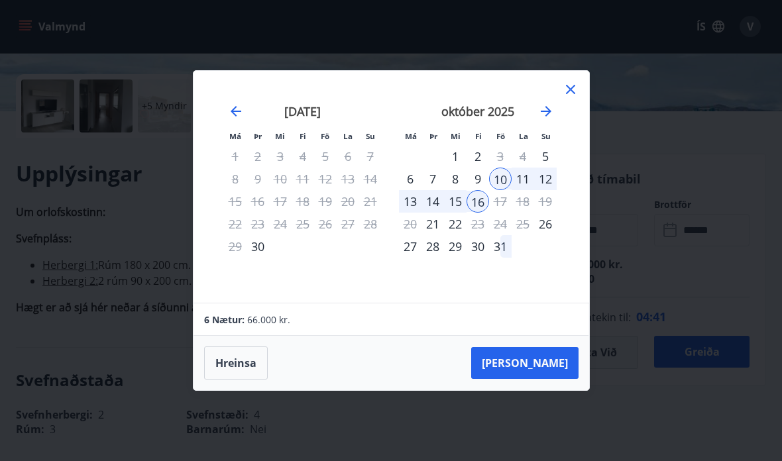
click at [530, 190] on div "11" at bounding box center [523, 179] width 23 height 23
click at [554, 379] on button "Taka Frá" at bounding box center [524, 363] width 107 height 32
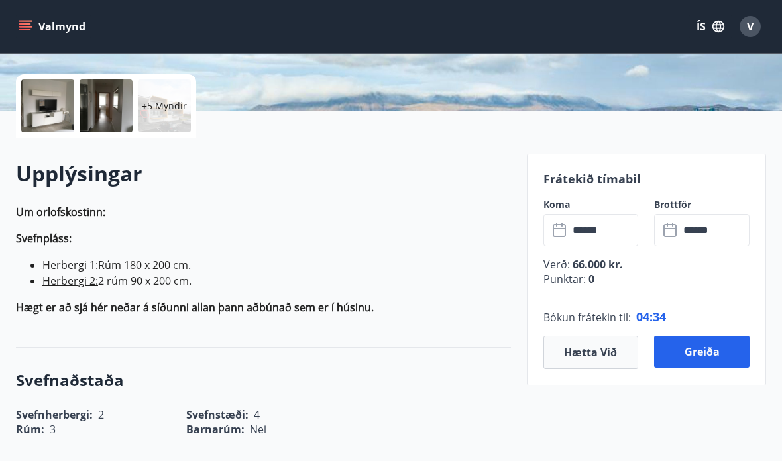
click at [577, 235] on input "******" at bounding box center [604, 230] width 70 height 32
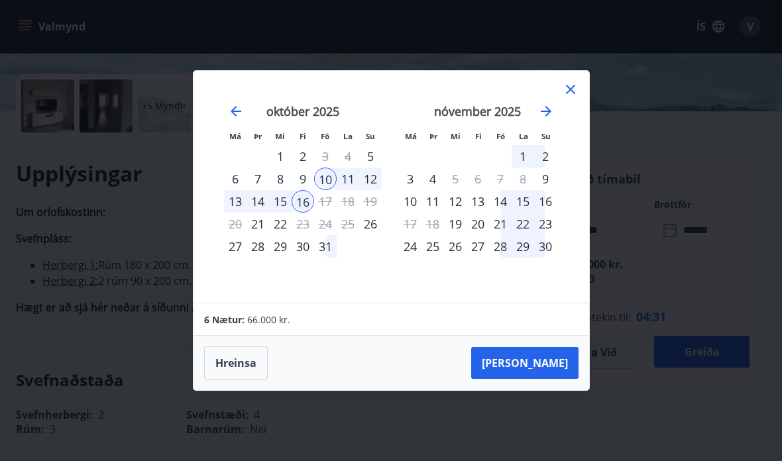
click at [440, 213] on div "11" at bounding box center [433, 201] width 23 height 23
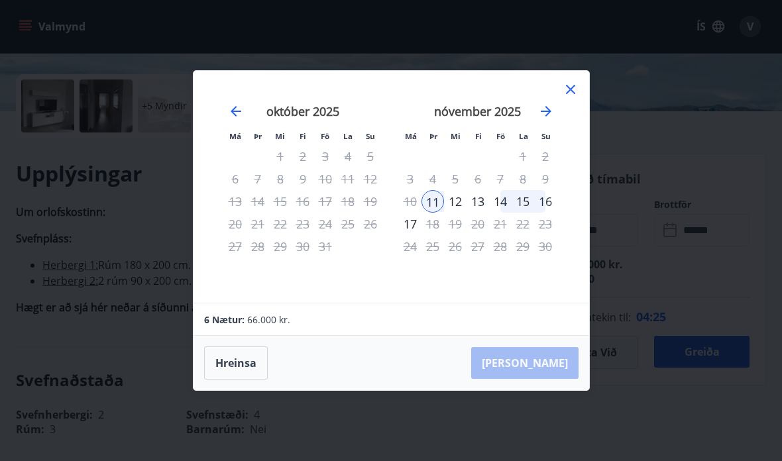
click at [239, 119] on icon "Move backward to switch to the previous month." at bounding box center [236, 111] width 16 height 16
click at [548, 119] on icon "Move forward to switch to the next month." at bounding box center [546, 111] width 16 height 16
click at [214, 143] on div "september 2025 1 2 3 4 5 6 7 8 9 10 11 12 13 14 15 16 17 18 19 20 21 22 23 24 2…" at bounding box center [391, 187] width 363 height 200
click at [229, 119] on icon "Move backward to switch to the previous month." at bounding box center [236, 111] width 16 height 16
click at [137, 375] on div "Má Þr Mi Fi Fö La Su Má Þr Mi Fi Fö La Su ágúst 2025 1 2 3 4 5 6 7 8 9 10 11 12…" at bounding box center [391, 230] width 782 height 461
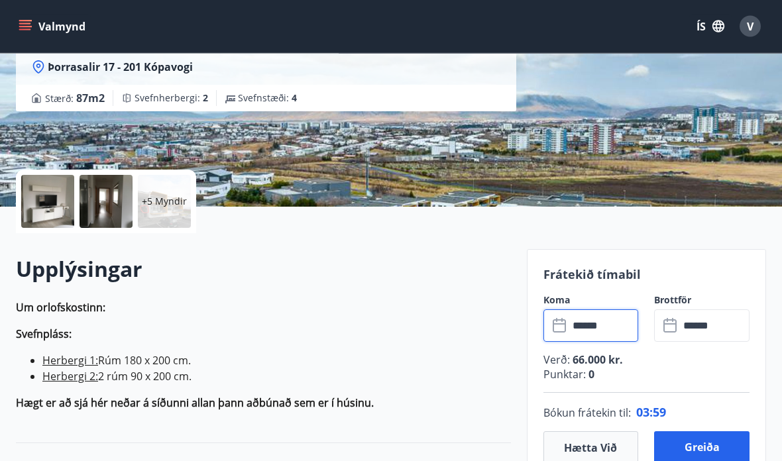
scroll to position [191, 0]
click at [591, 443] on button "Hætta við" at bounding box center [591, 448] width 95 height 33
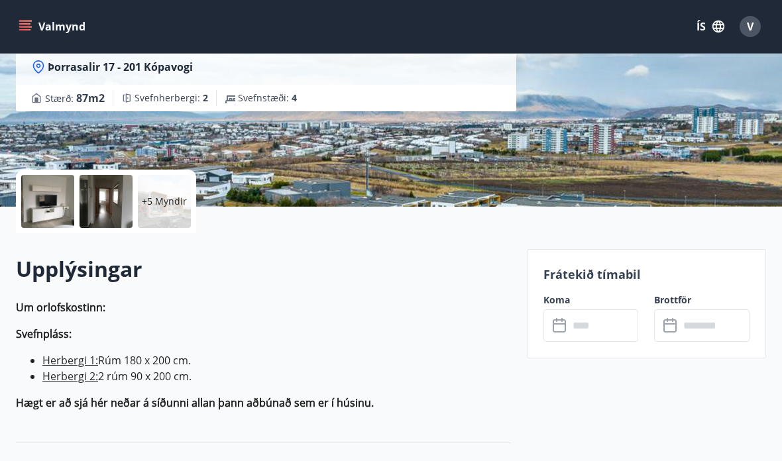
click at [566, 329] on icon at bounding box center [559, 326] width 13 height 13
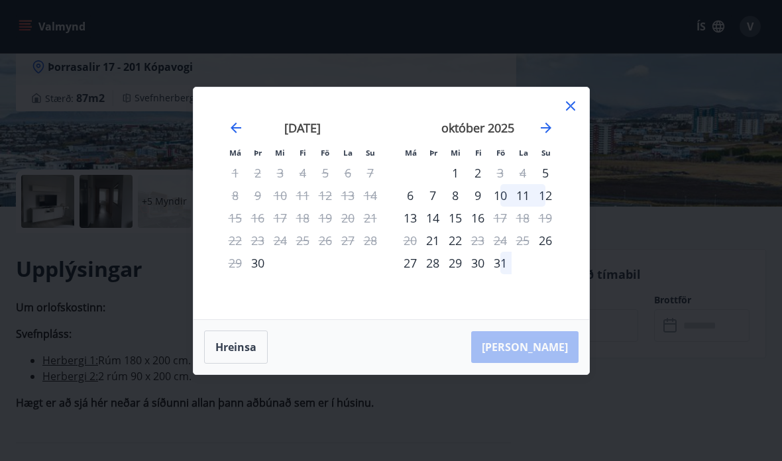
click at [508, 207] on div "10" at bounding box center [500, 195] width 23 height 23
click at [503, 207] on div "10" at bounding box center [500, 195] width 23 height 23
click at [481, 229] on div "16" at bounding box center [478, 218] width 23 height 23
click at [569, 114] on icon at bounding box center [571, 106] width 16 height 16
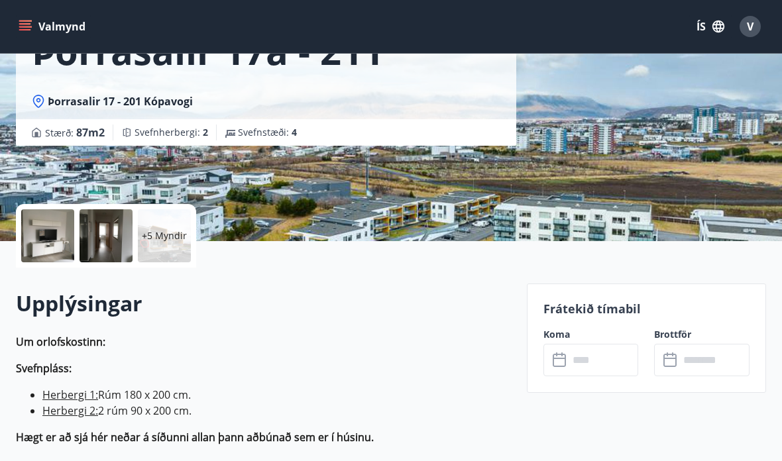
scroll to position [157, 0]
click at [573, 365] on input "text" at bounding box center [604, 359] width 70 height 32
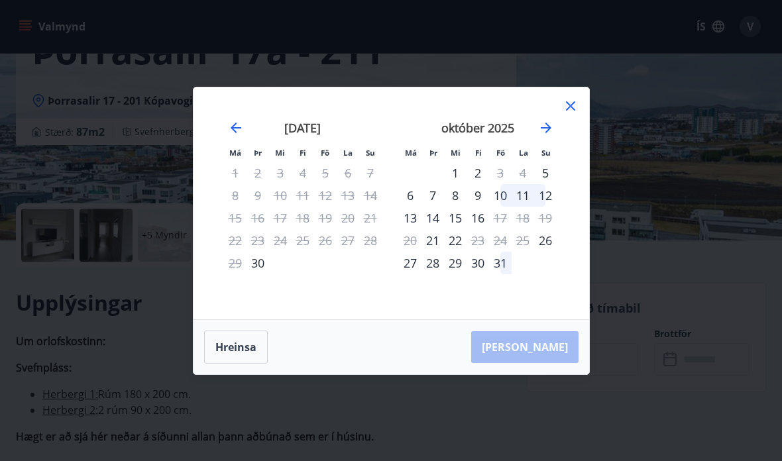
click at [506, 207] on div "10" at bounding box center [500, 195] width 23 height 23
click at [250, 364] on button "Hreinsa" at bounding box center [236, 347] width 64 height 33
click at [502, 207] on div "10" at bounding box center [500, 195] width 23 height 23
click at [526, 207] on div "11" at bounding box center [523, 195] width 23 height 23
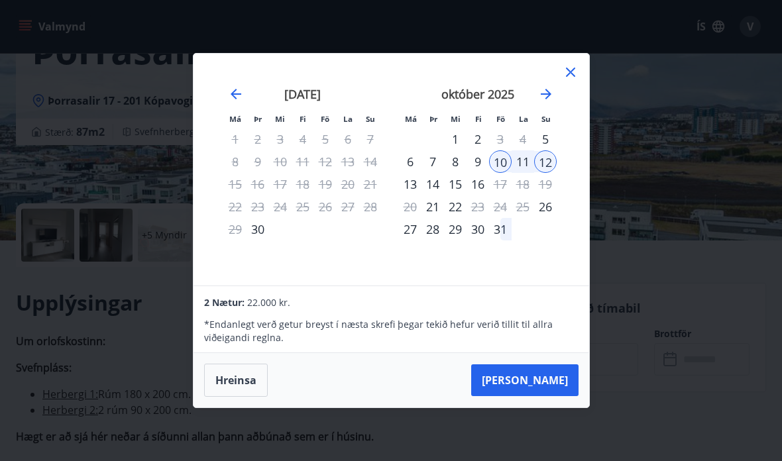
click at [240, 397] on button "Hreinsa" at bounding box center [236, 380] width 64 height 33
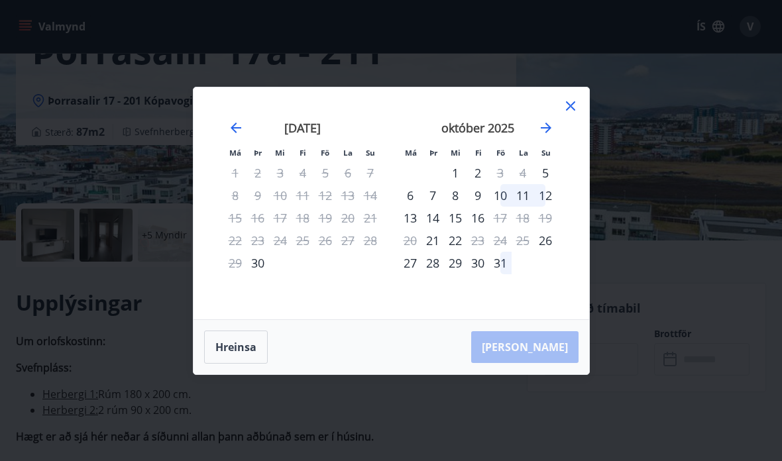
click at [525, 207] on div "11" at bounding box center [523, 195] width 23 height 23
click at [524, 207] on div "11" at bounding box center [523, 195] width 23 height 23
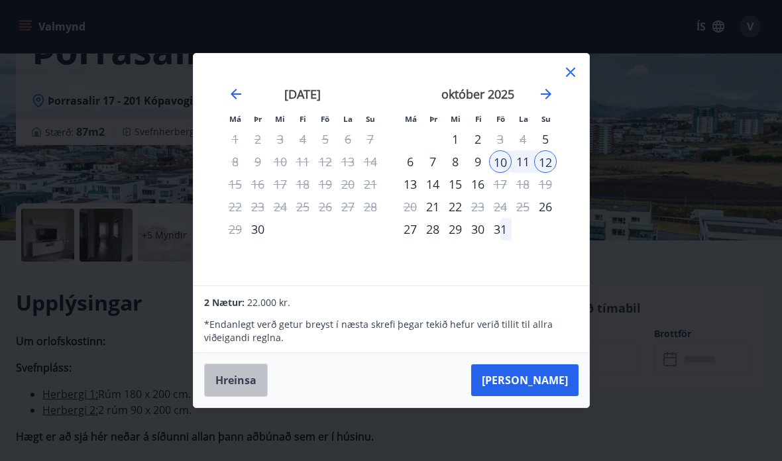
click at [238, 397] on button "Hreinsa" at bounding box center [236, 380] width 64 height 33
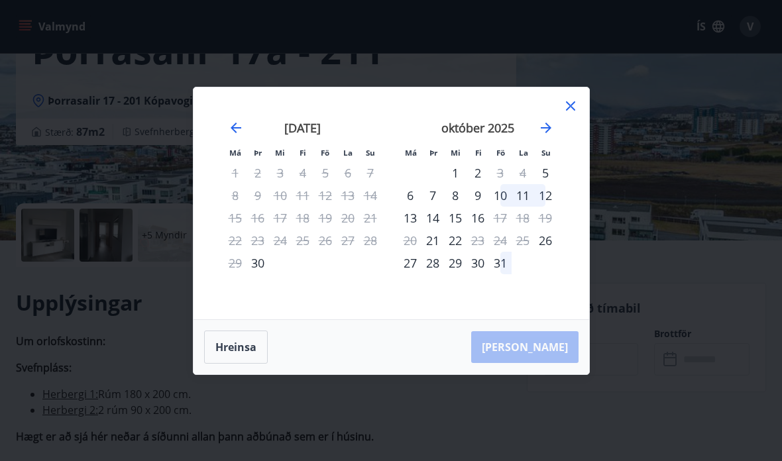
click at [548, 184] on div "5" at bounding box center [545, 173] width 23 height 23
click at [501, 207] on div "10" at bounding box center [500, 195] width 23 height 23
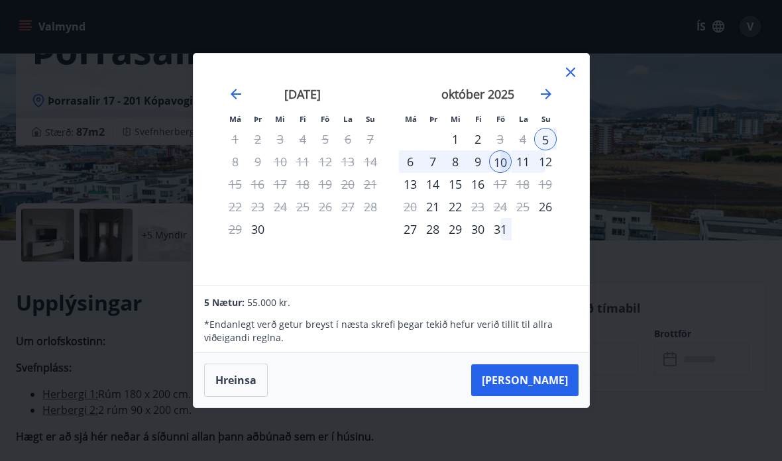
click at [552, 396] on button "Taka Frá" at bounding box center [524, 381] width 107 height 32
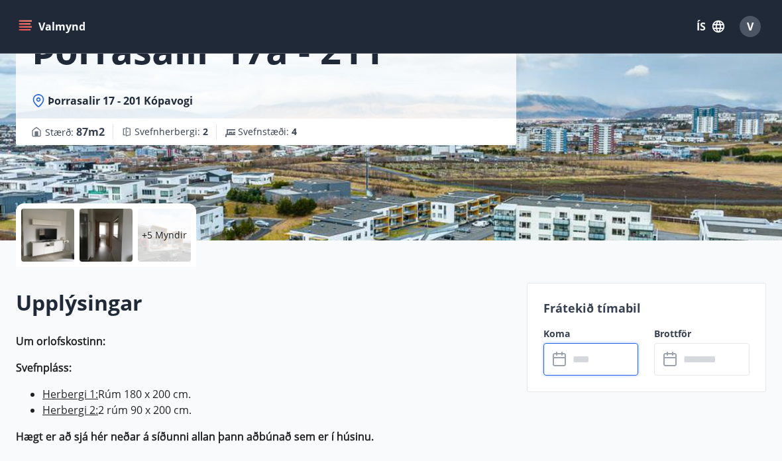
type input "******"
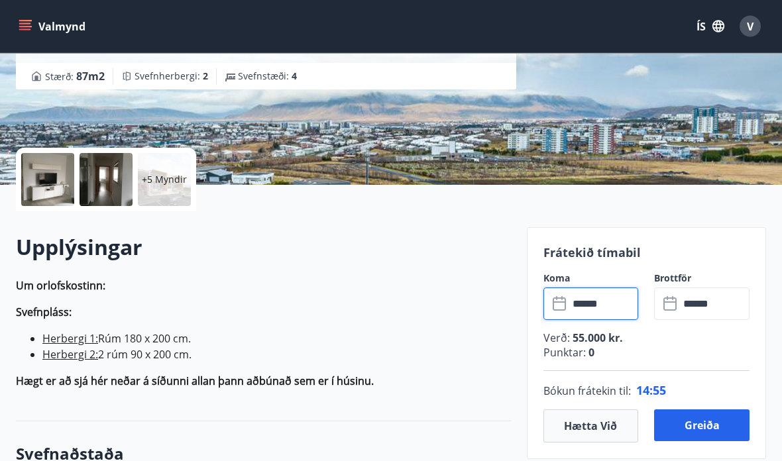
scroll to position [213, 0]
click at [605, 434] on button "Hætta við" at bounding box center [591, 426] width 95 height 33
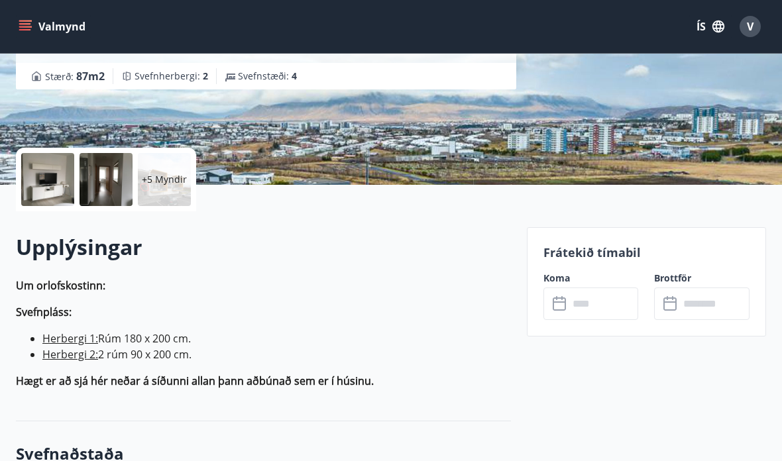
click at [571, 312] on input "text" at bounding box center [604, 304] width 70 height 32
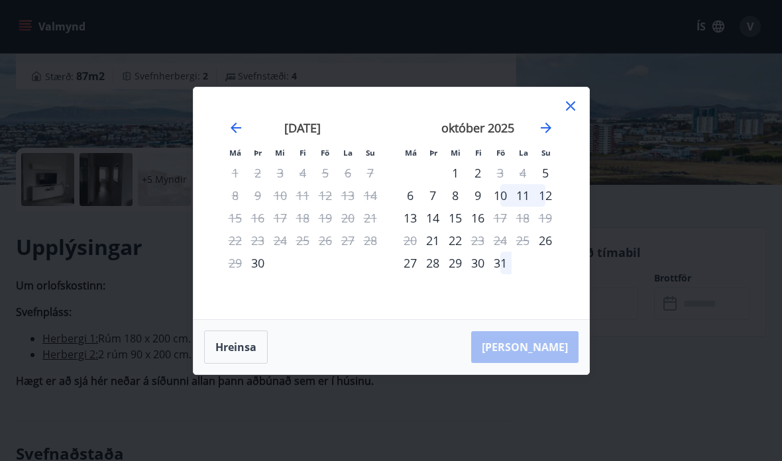
click at [227, 364] on button "Hreinsa" at bounding box center [236, 347] width 64 height 33
click at [251, 364] on button "Hreinsa" at bounding box center [236, 347] width 64 height 33
click at [522, 207] on div "11" at bounding box center [523, 195] width 23 height 23
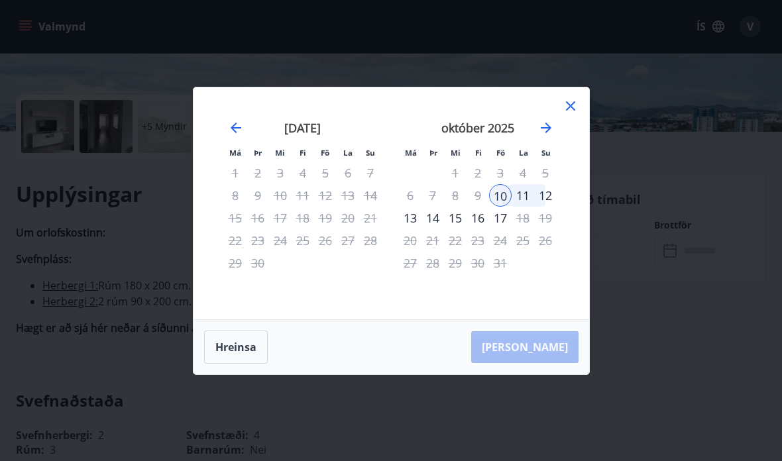
click at [578, 106] on icon at bounding box center [571, 106] width 16 height 16
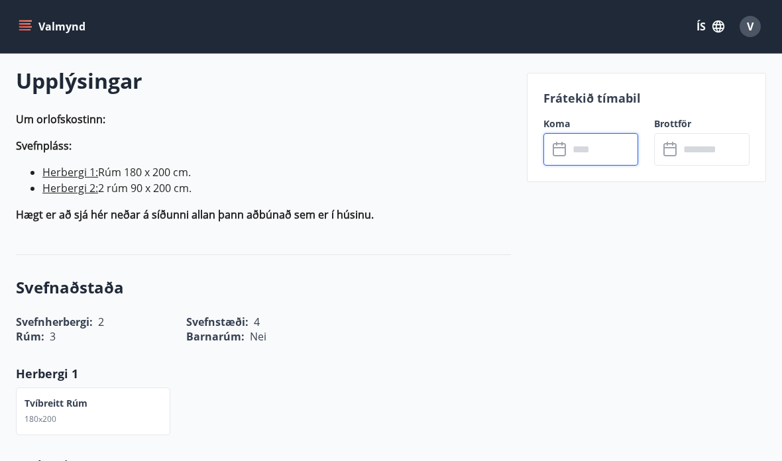
scroll to position [393, 0]
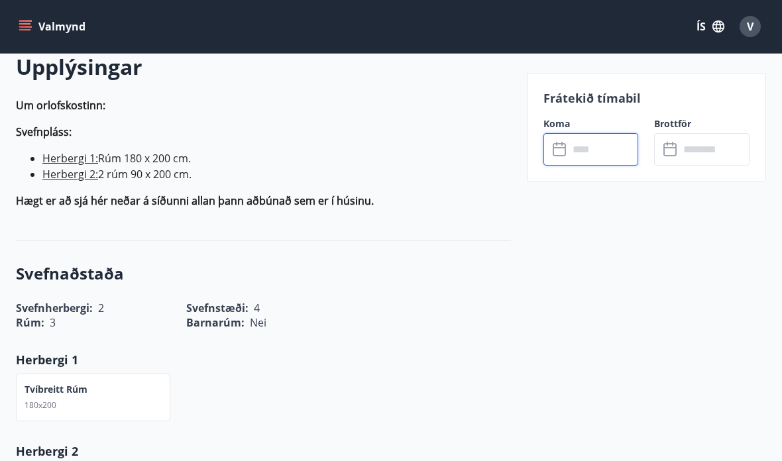
click at [587, 154] on input "text" at bounding box center [604, 149] width 70 height 32
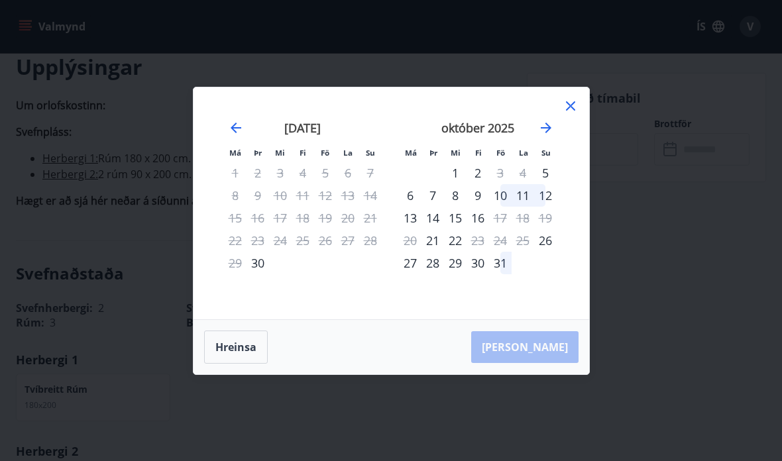
click at [505, 207] on div "10" at bounding box center [500, 195] width 23 height 23
click at [487, 229] on div "16" at bounding box center [478, 218] width 23 height 23
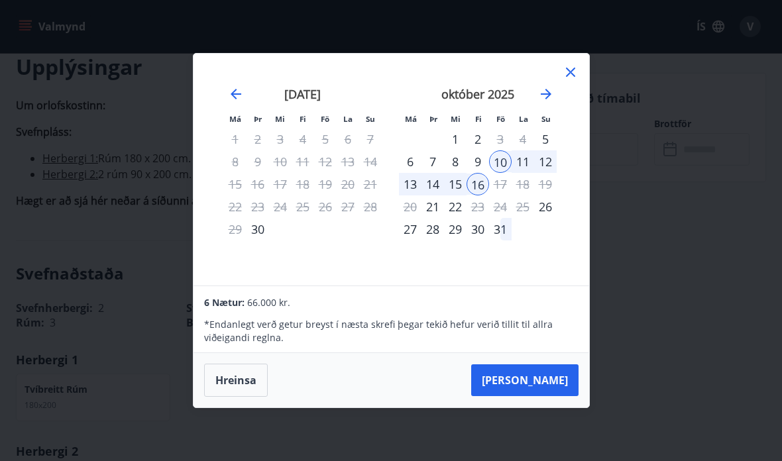
click at [558, 396] on button "Taka Frá" at bounding box center [524, 381] width 107 height 32
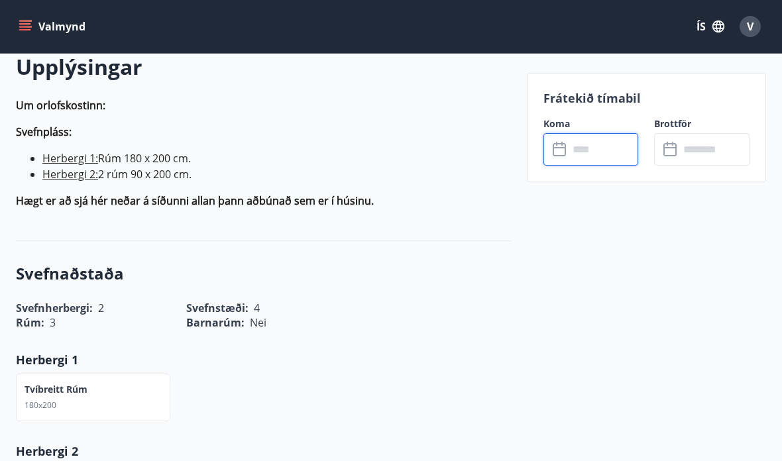
type input "******"
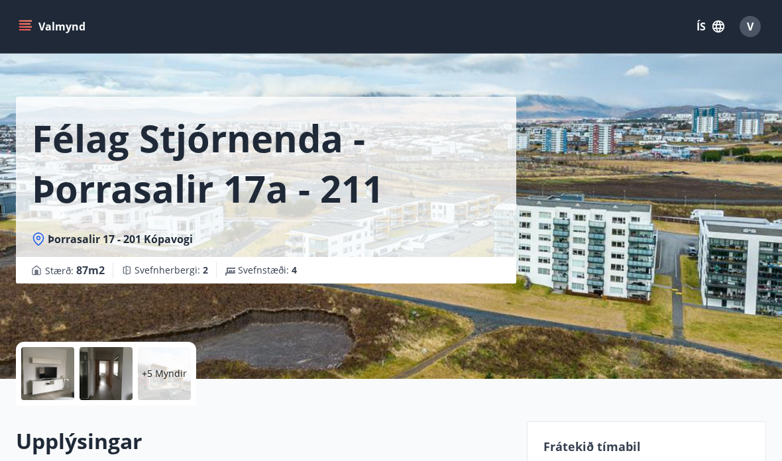
scroll to position [0, 0]
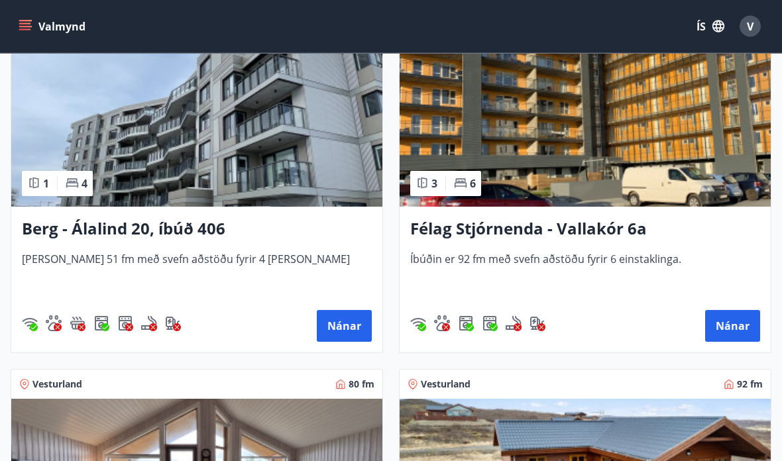
scroll to position [1721, 0]
click at [730, 325] on button "Nánar" at bounding box center [732, 326] width 55 height 32
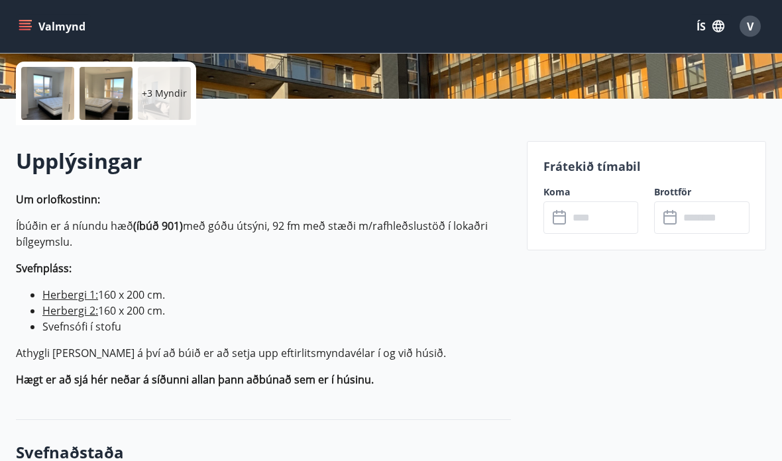
scroll to position [302, 0]
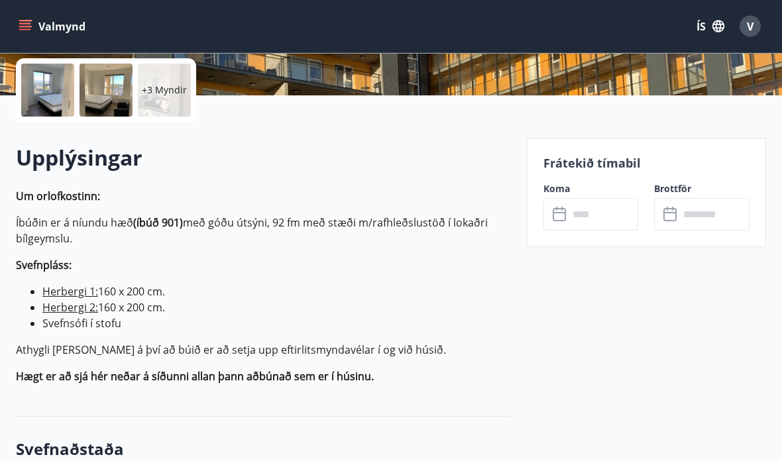
click at [604, 210] on input "text" at bounding box center [604, 215] width 70 height 32
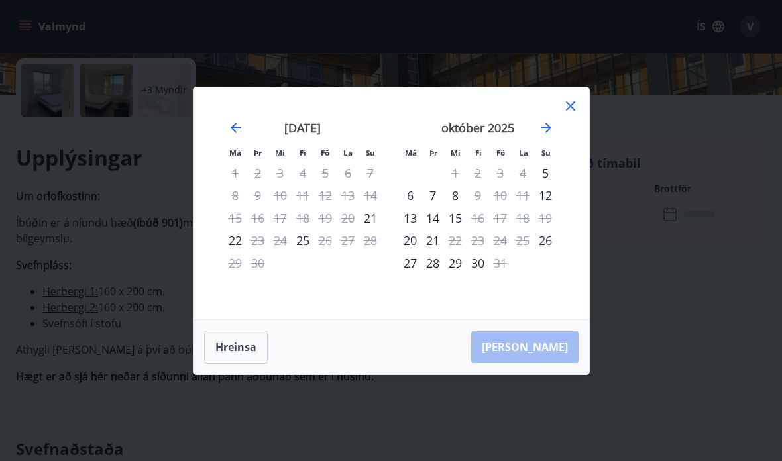
click at [575, 114] on icon at bounding box center [571, 106] width 16 height 16
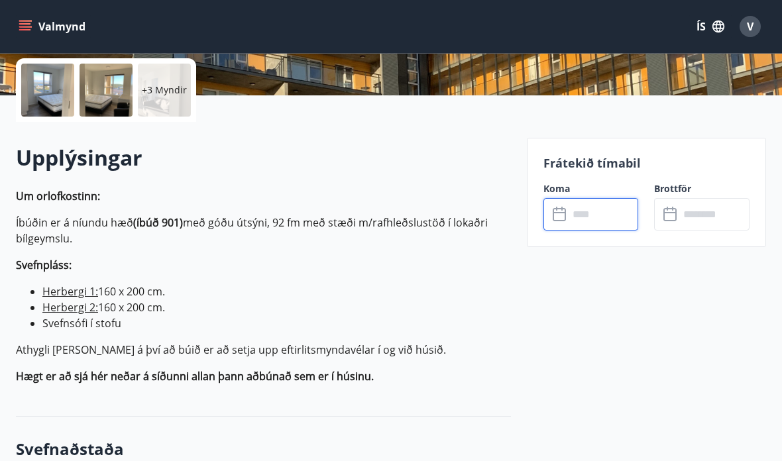
scroll to position [323, 0]
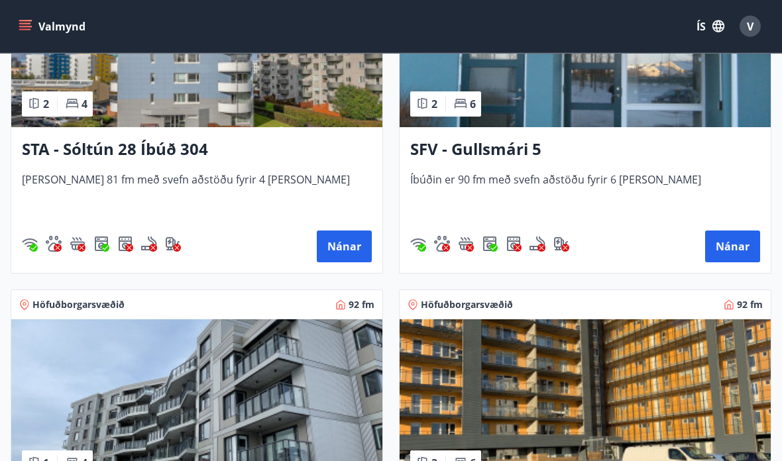
scroll to position [1441, 0]
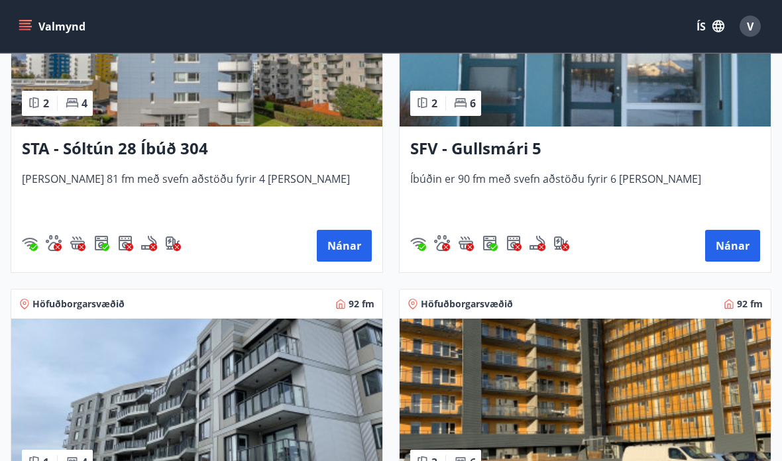
click at [633, 159] on h3 "SFV - Gullsmári 5" at bounding box center [585, 150] width 350 height 24
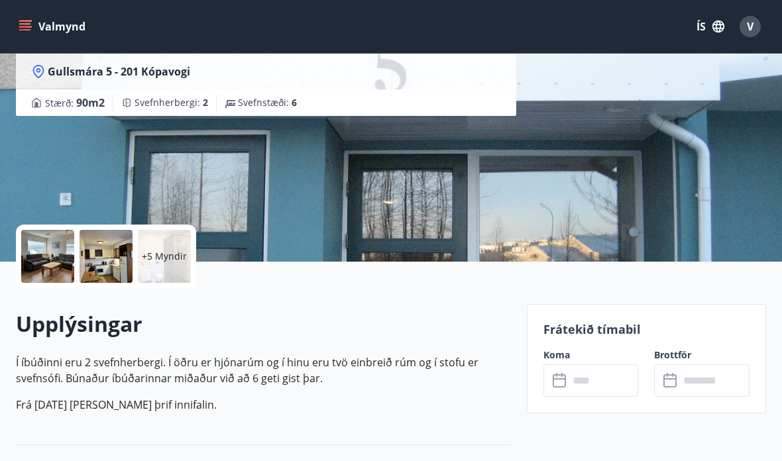
scroll to position [142, 0]
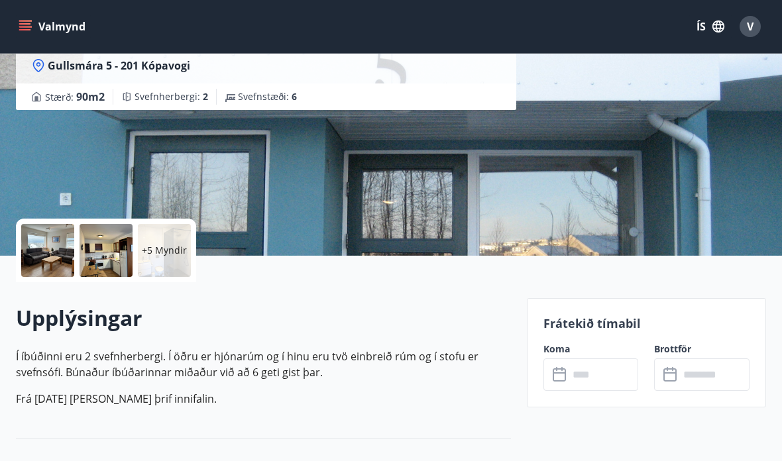
click at [569, 373] on input "text" at bounding box center [604, 375] width 70 height 32
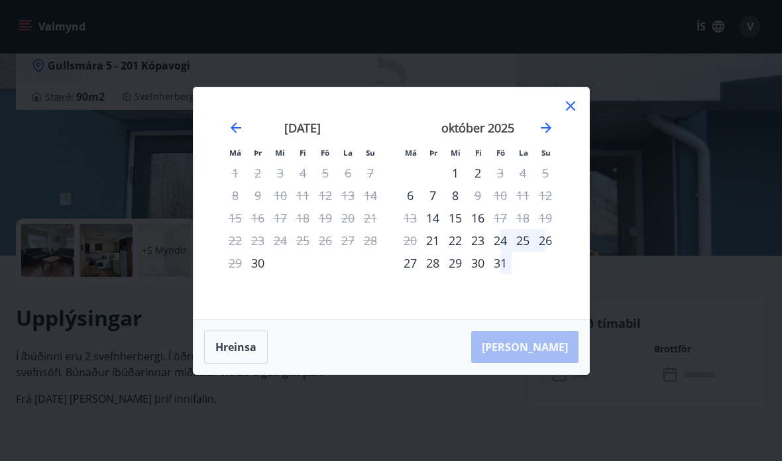
click at [573, 114] on icon at bounding box center [571, 106] width 16 height 16
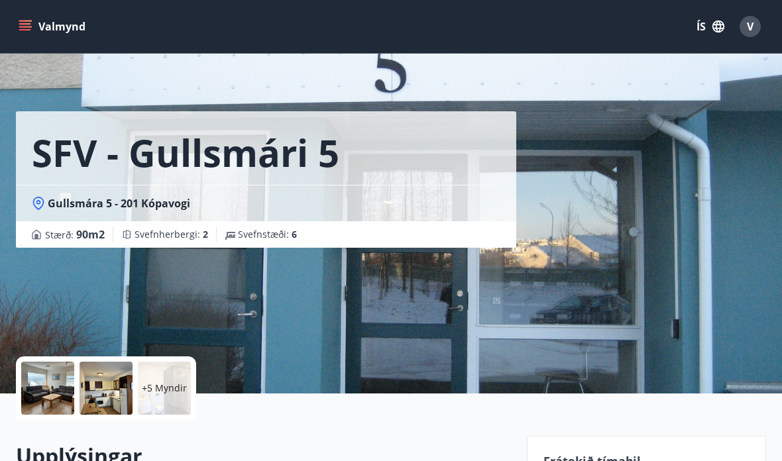
scroll to position [0, 0]
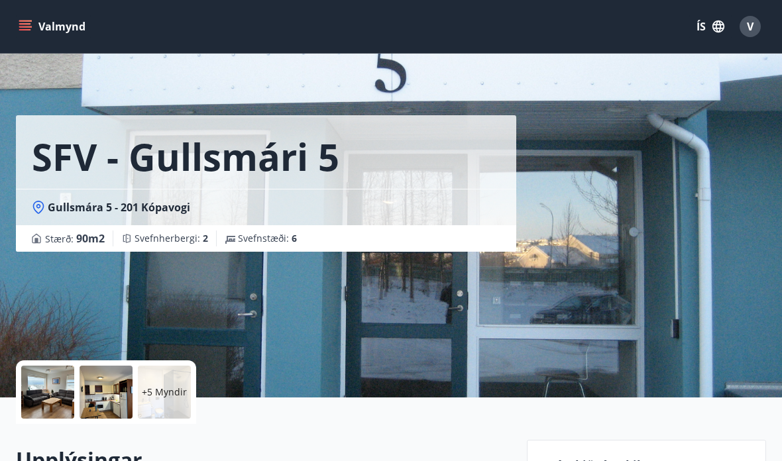
click at [27, 19] on button "Valmynd" at bounding box center [53, 27] width 75 height 24
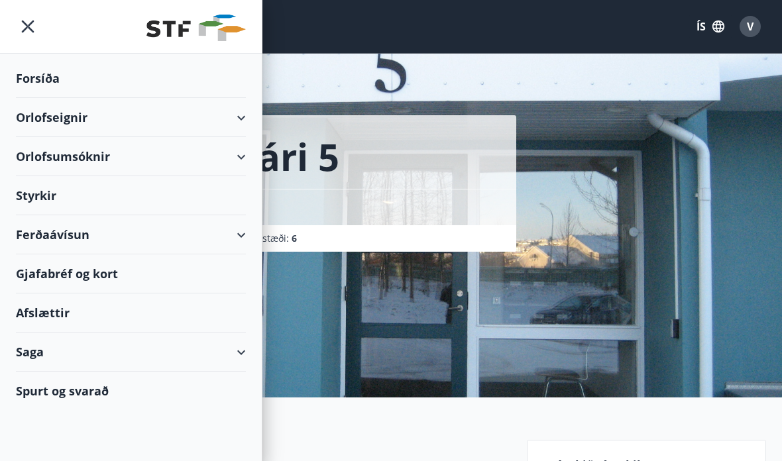
click at [232, 115] on div "Orlofseignir" at bounding box center [131, 117] width 230 height 39
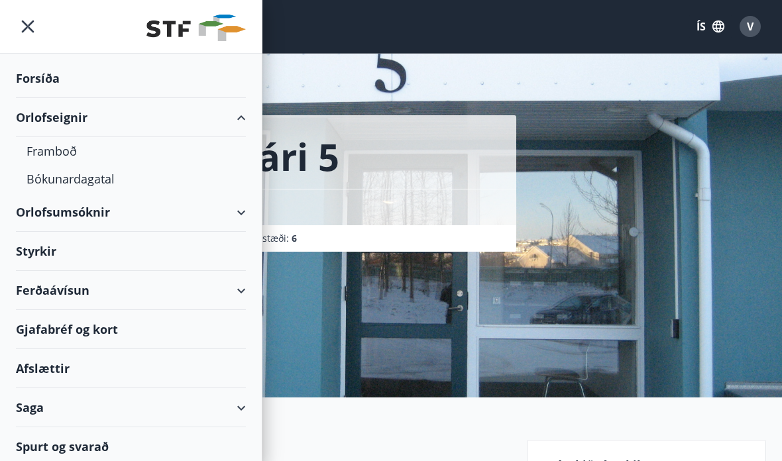
click at [110, 184] on div "Bókunardagatal" at bounding box center [131, 179] width 209 height 28
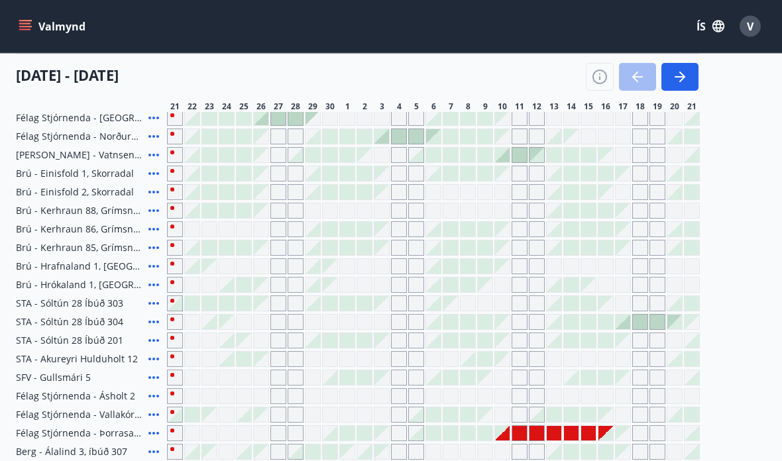
click at [699, 365] on div at bounding box center [692, 360] width 15 height 15
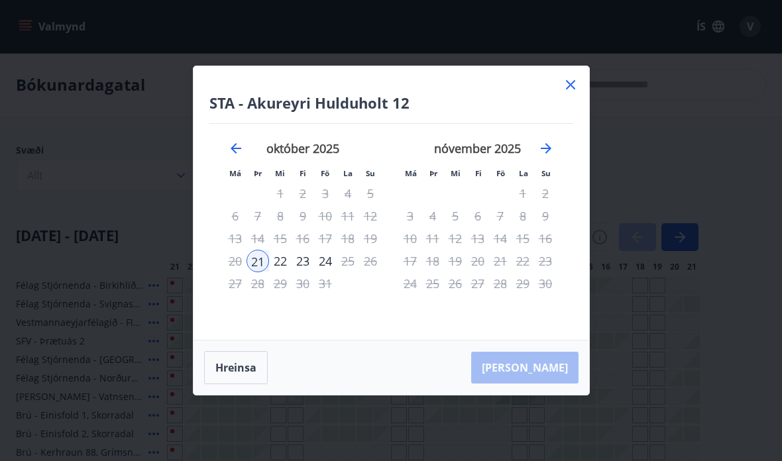
click at [569, 88] on icon at bounding box center [571, 85] width 16 height 16
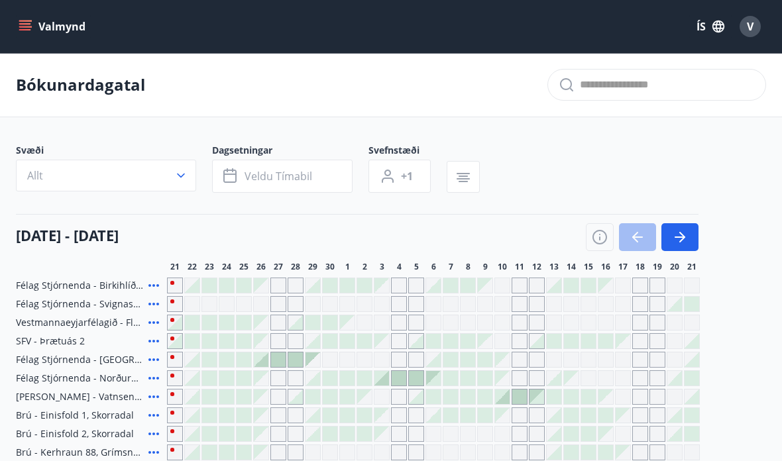
scroll to position [23, 0]
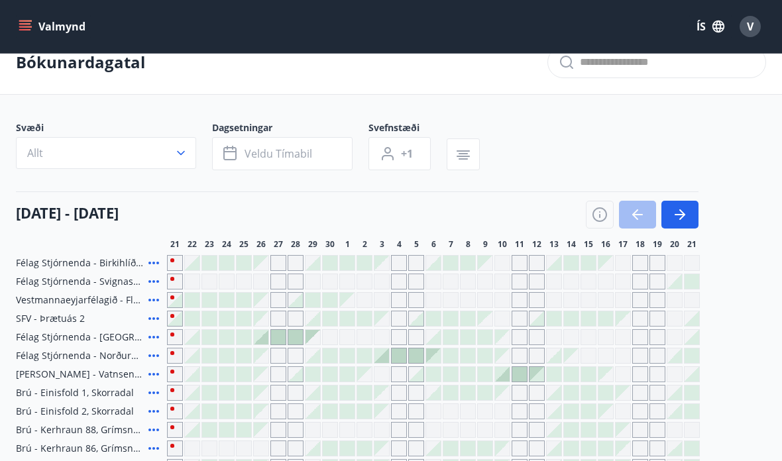
click at [189, 166] on button "Allt" at bounding box center [106, 153] width 180 height 32
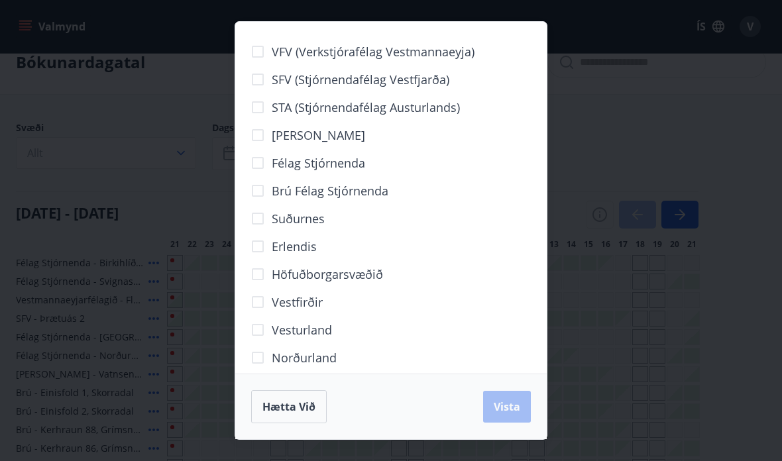
click at [372, 275] on span "Höfuðborgarsvæðið" at bounding box center [327, 274] width 111 height 17
click at [512, 409] on span "Vista" at bounding box center [507, 407] width 27 height 15
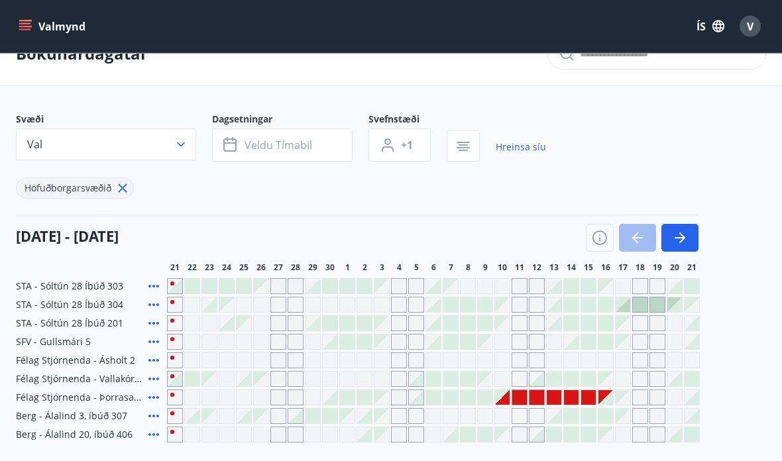
scroll to position [31, 0]
click at [582, 399] on div at bounding box center [588, 397] width 15 height 15
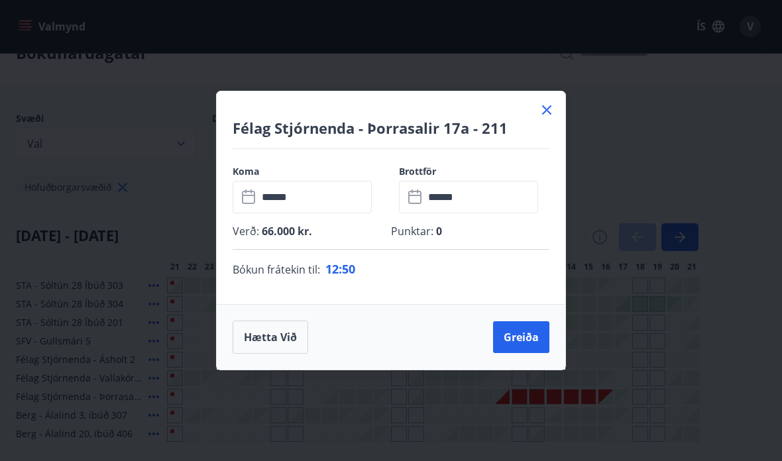
click at [270, 354] on button "Hætta við" at bounding box center [271, 337] width 76 height 33
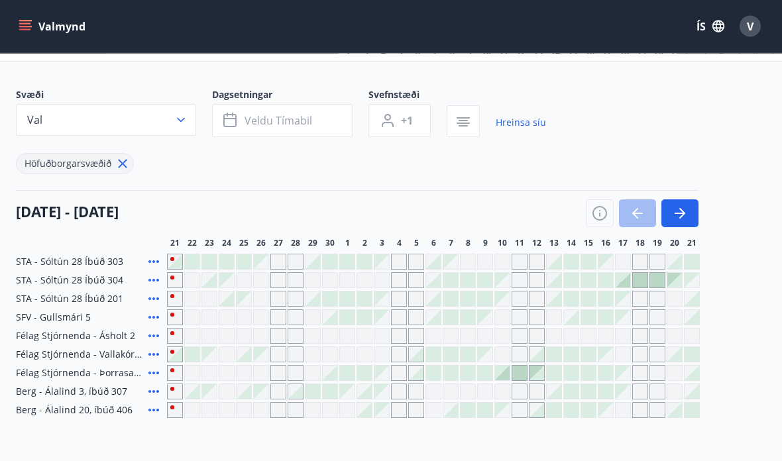
scroll to position [56, 0]
click at [530, 371] on div at bounding box center [537, 373] width 15 height 15
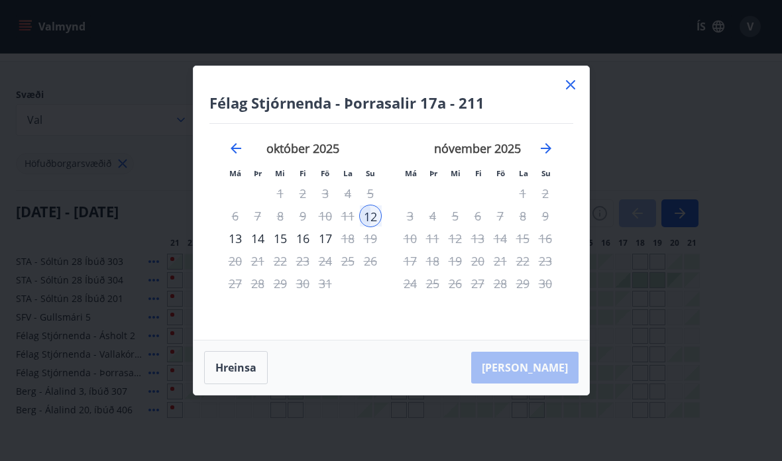
click at [232, 154] on icon "Move backward to switch to the previous month." at bounding box center [236, 148] width 11 height 11
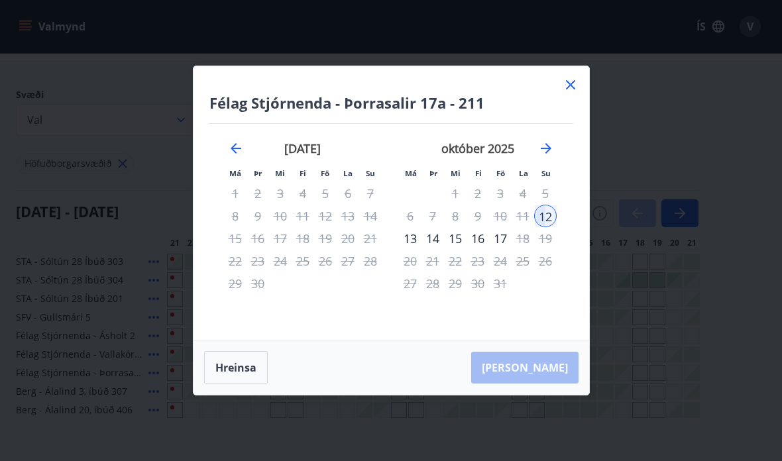
click at [568, 93] on icon at bounding box center [571, 85] width 16 height 16
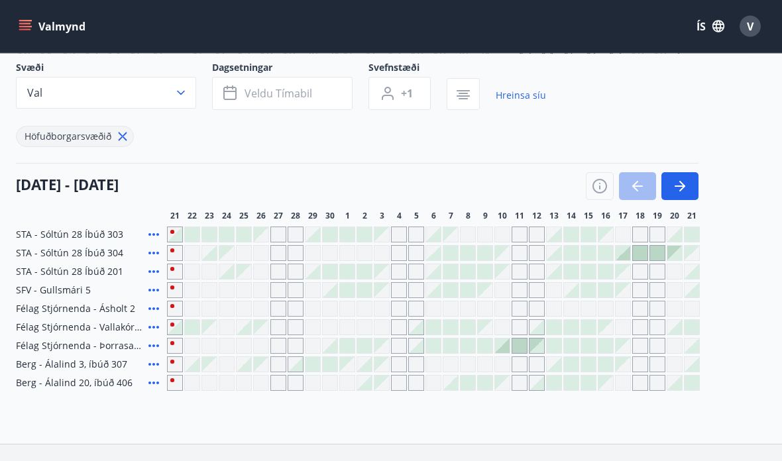
scroll to position [84, 0]
click at [502, 349] on div at bounding box center [502, 345] width 15 height 15
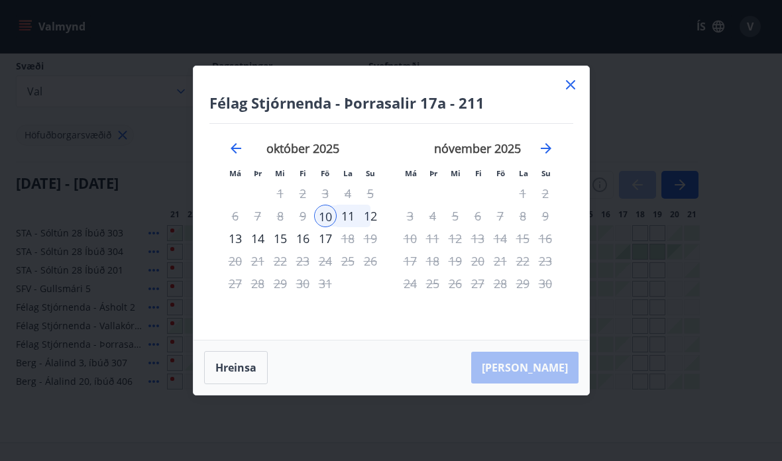
click at [310, 250] on div "16" at bounding box center [303, 238] width 23 height 23
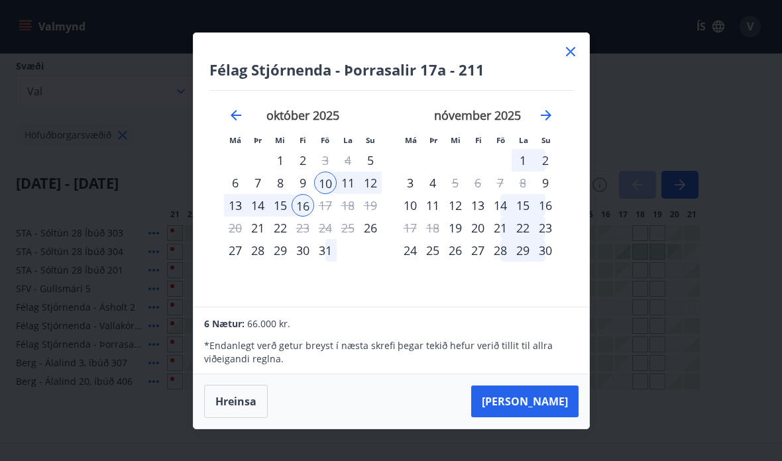
click at [241, 123] on icon "Move backward to switch to the previous month." at bounding box center [236, 115] width 16 height 16
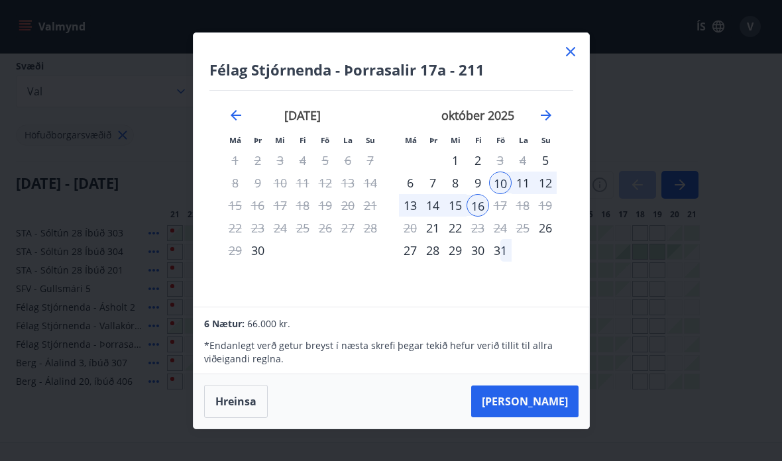
click at [522, 194] on div "11" at bounding box center [523, 183] width 23 height 23
